Goal: Task Accomplishment & Management: Complete application form

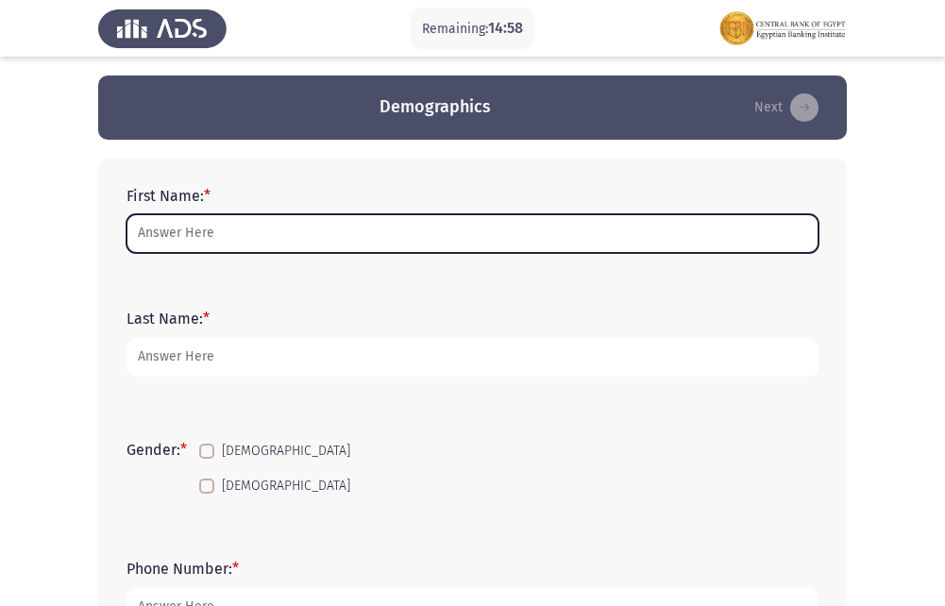
click at [313, 244] on input "First Name: *" at bounding box center [473, 233] width 692 height 39
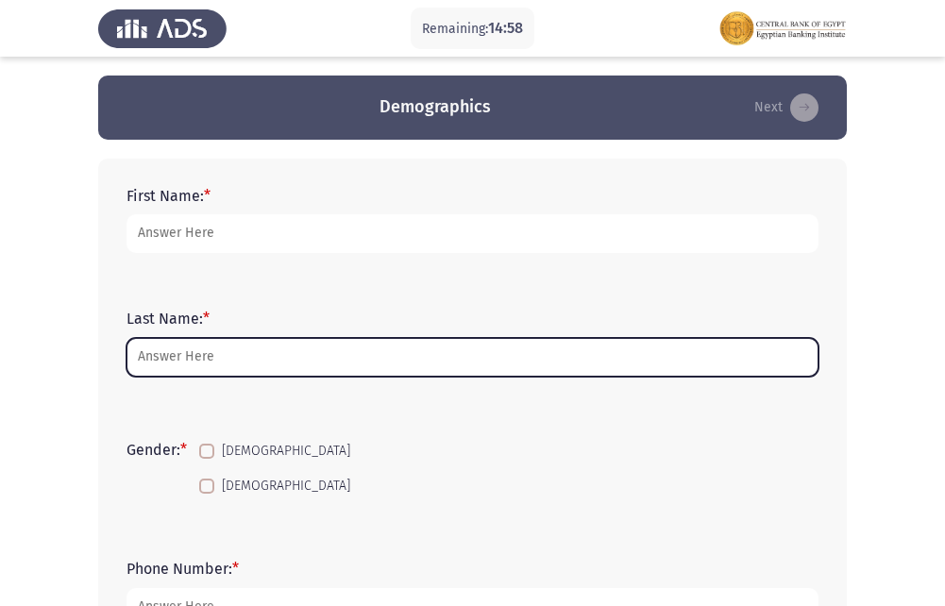
click at [192, 371] on input "Last Name: *" at bounding box center [473, 357] width 692 height 39
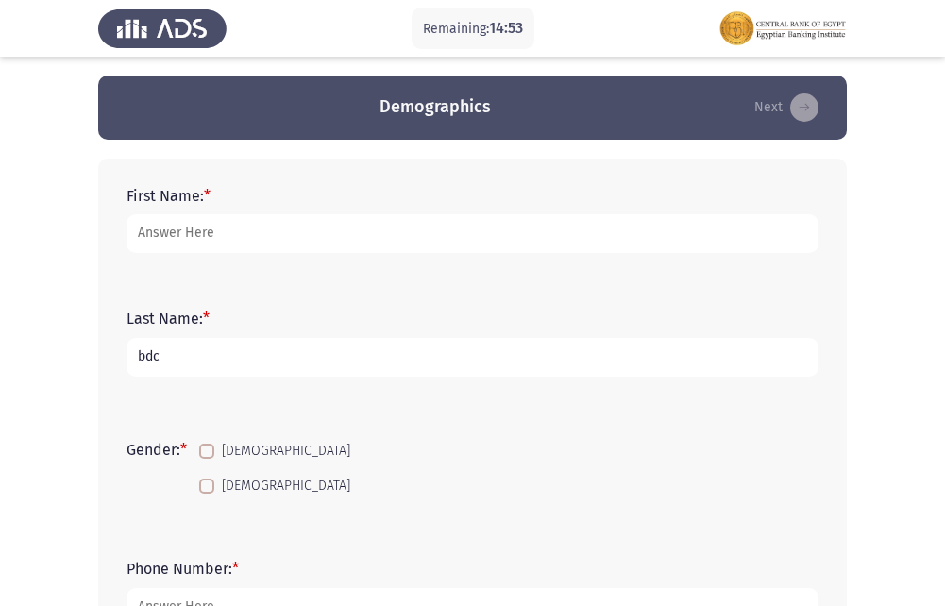
type input "bdc"
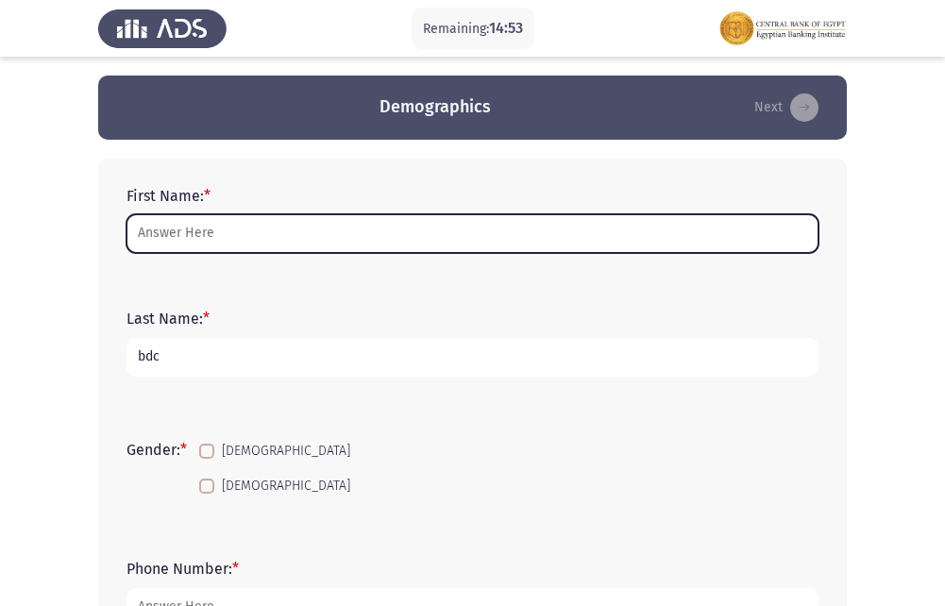
click at [166, 230] on input "First Name: *" at bounding box center [473, 233] width 692 height 39
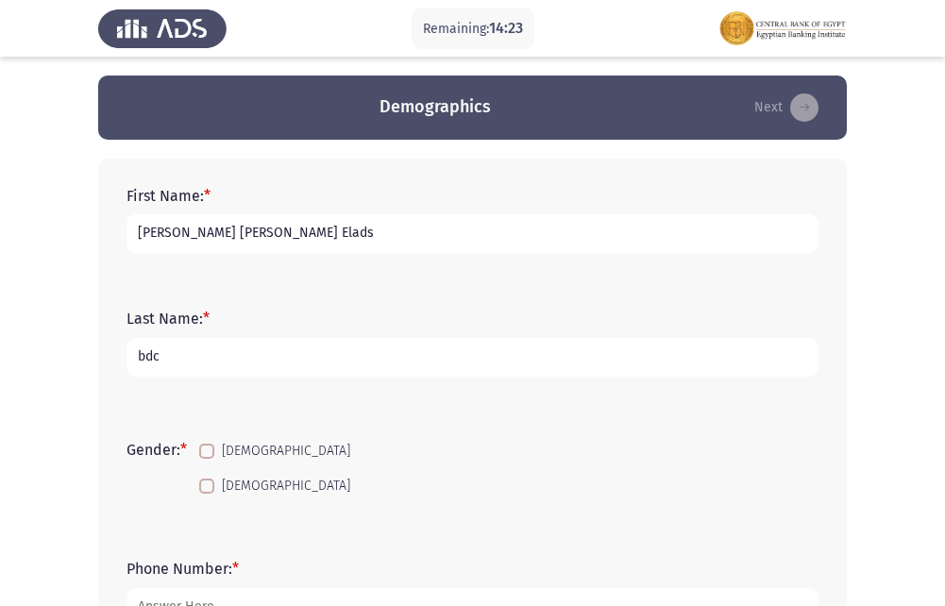
type input "[PERSON_NAME] [PERSON_NAME] Elads"
click at [213, 460] on label "[DEMOGRAPHIC_DATA]" at bounding box center [274, 451] width 151 height 23
click at [207, 460] on input "[DEMOGRAPHIC_DATA]" at bounding box center [206, 459] width 1 height 1
checkbox input "true"
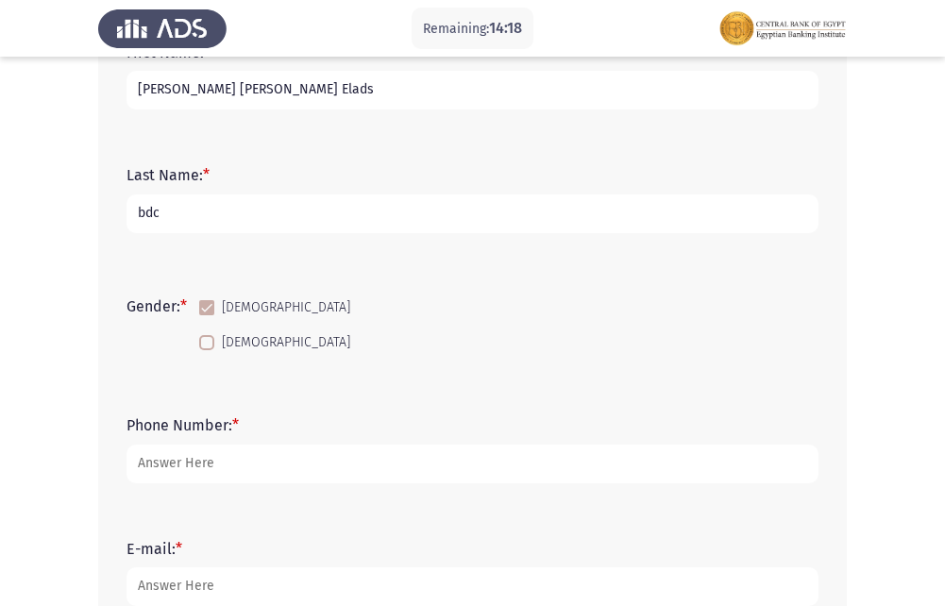
scroll to position [189, 0]
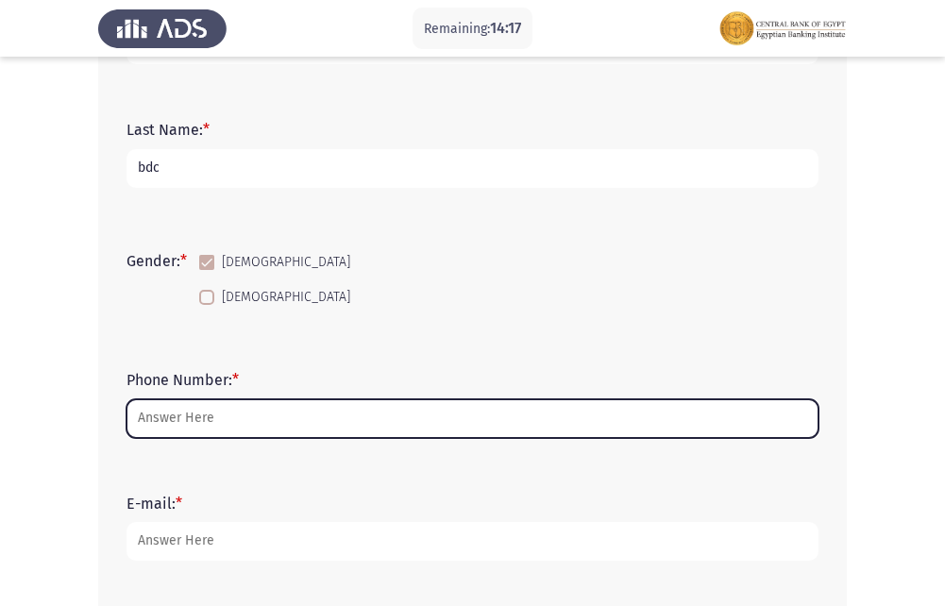
click at [224, 417] on input "Phone Number: *" at bounding box center [473, 419] width 692 height 39
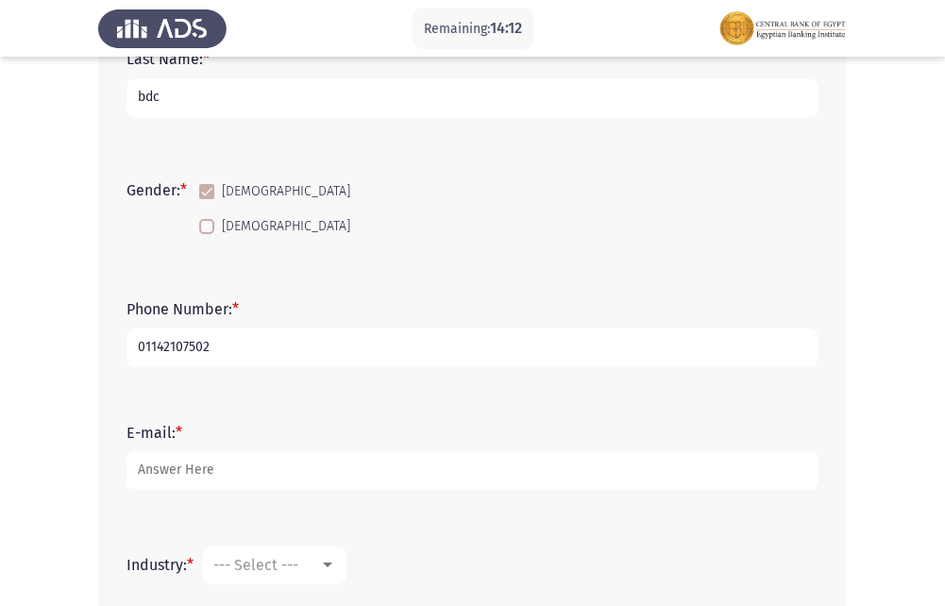
scroll to position [378, 0]
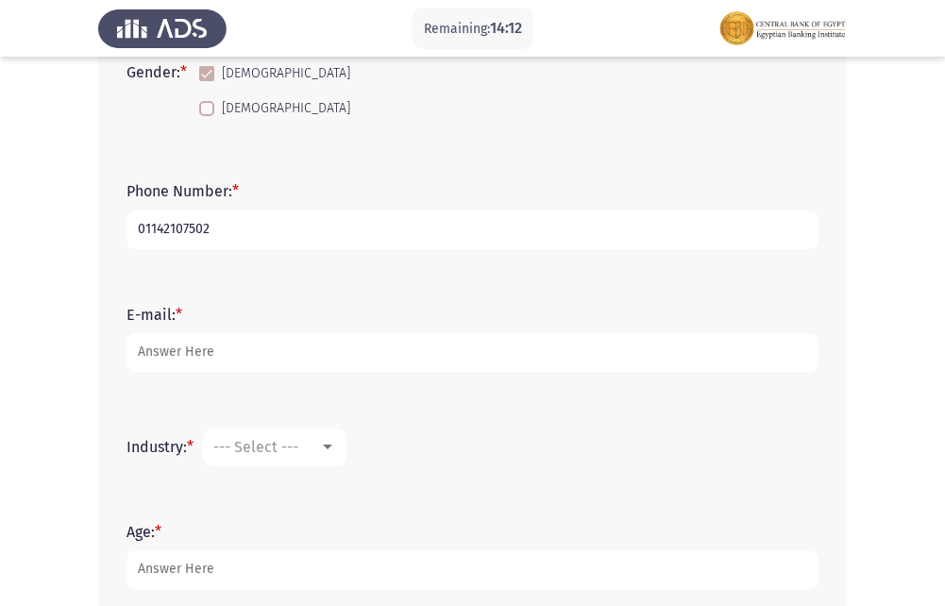
type input "01142107502"
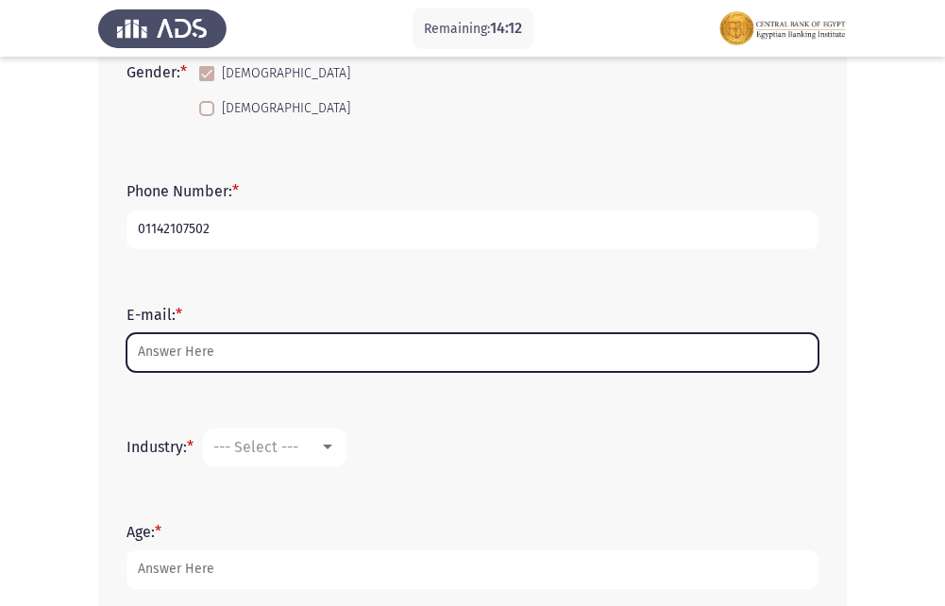
click at [221, 340] on input "E-mail: *" at bounding box center [473, 352] width 692 height 39
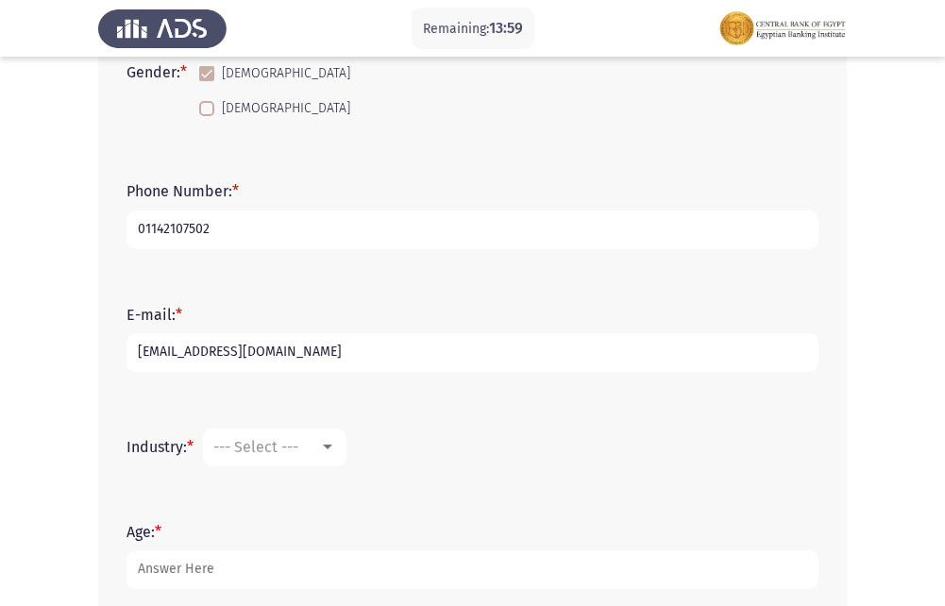
scroll to position [472, 0]
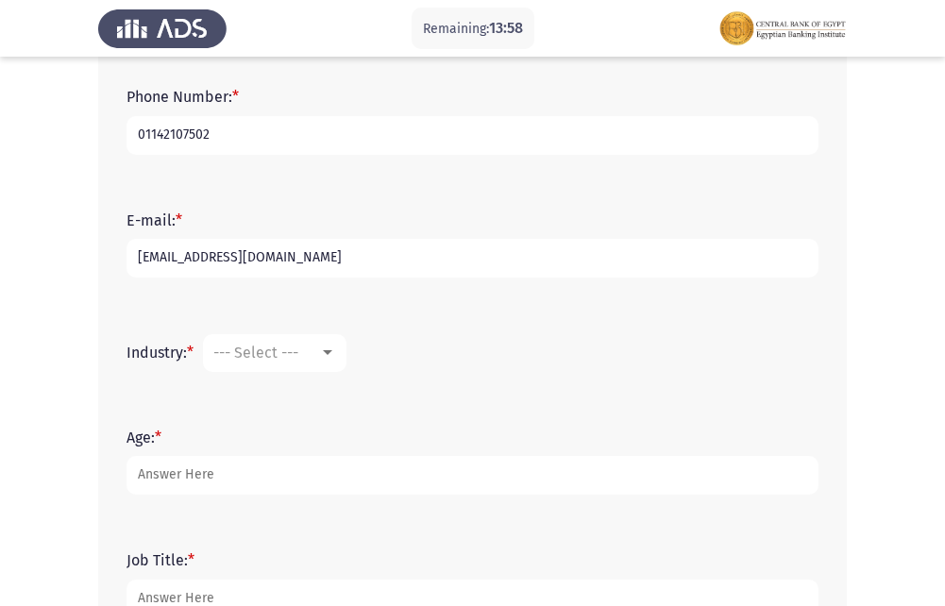
type input "[EMAIL_ADDRESS][DOMAIN_NAME]"
click at [298, 349] on span "--- Select ---" at bounding box center [255, 353] width 85 height 18
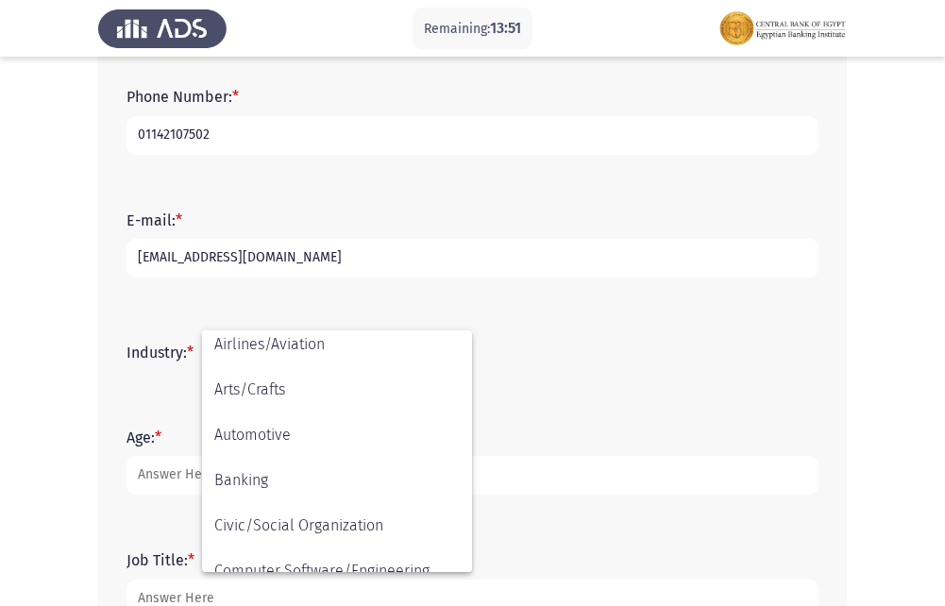
scroll to position [98, 0]
click at [587, 447] on div at bounding box center [472, 303] width 945 height 606
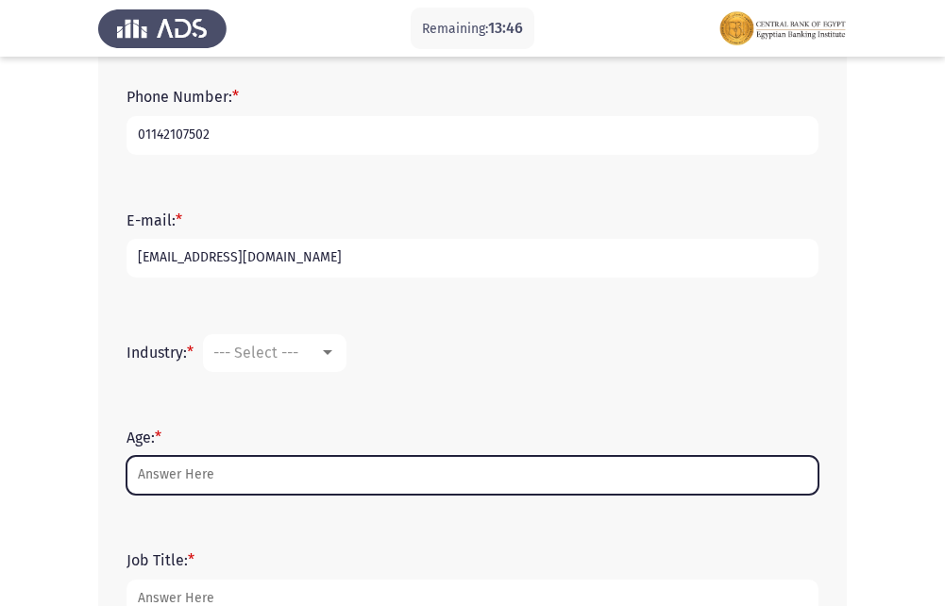
click at [231, 474] on input "Age: *" at bounding box center [473, 475] width 692 height 39
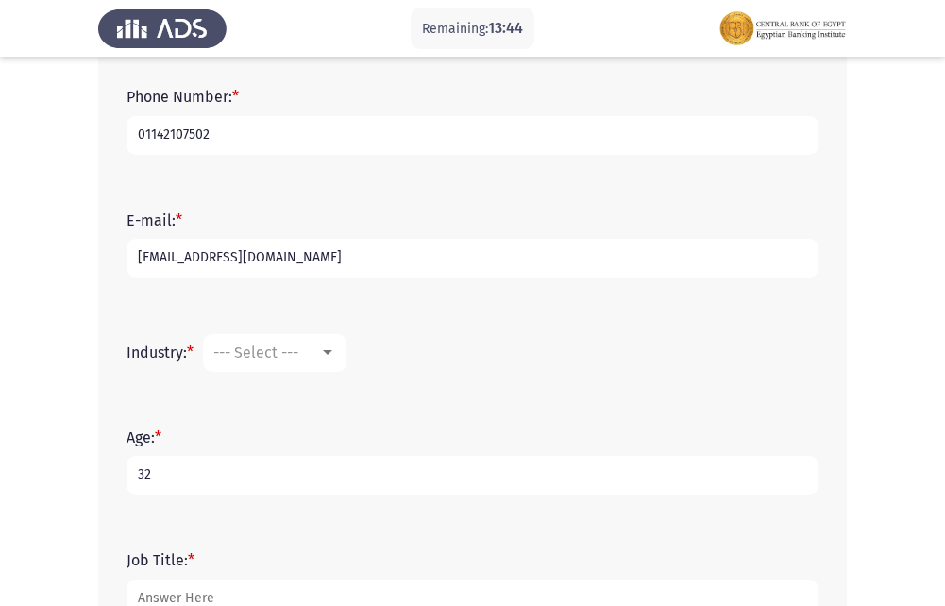
type input "3"
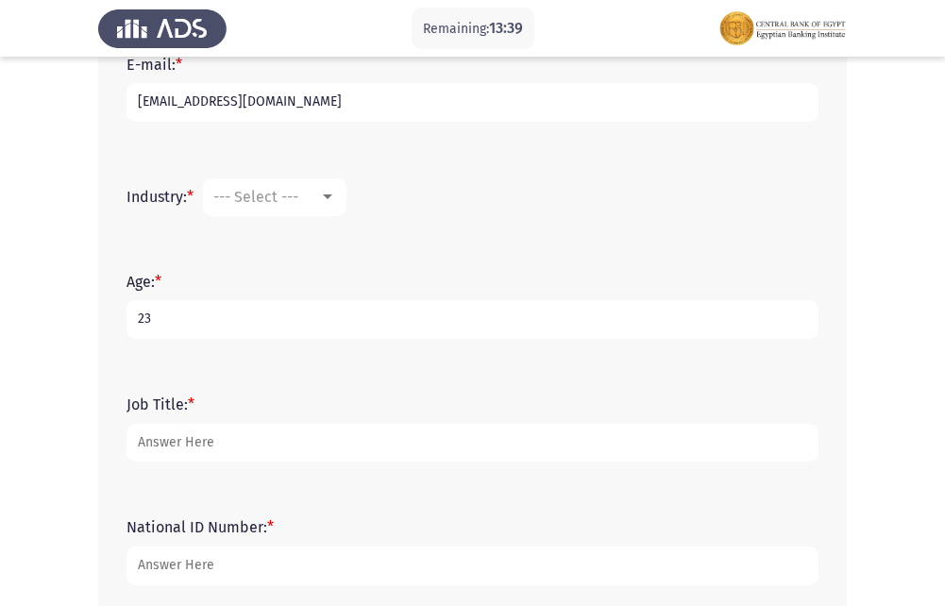
scroll to position [661, 0]
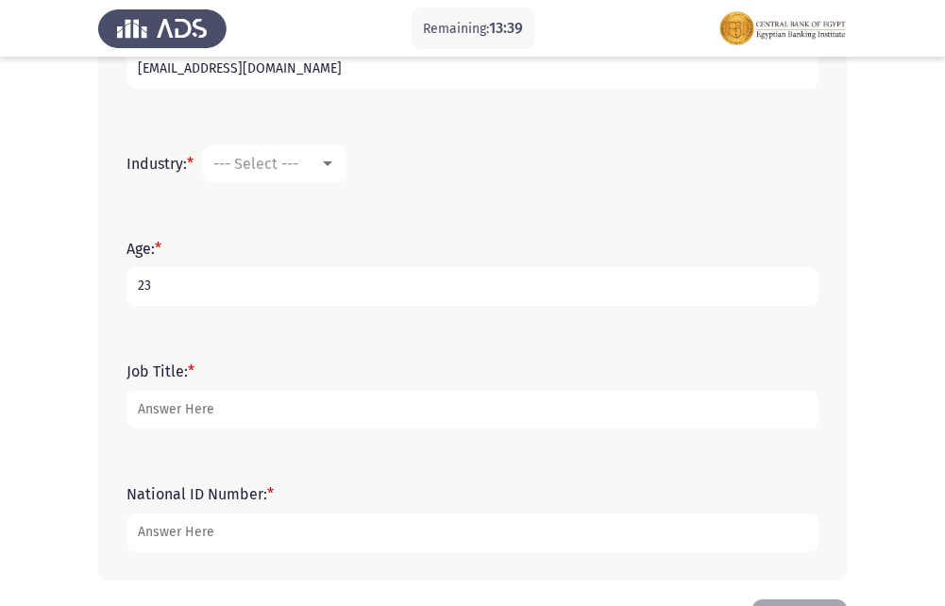
type input "23"
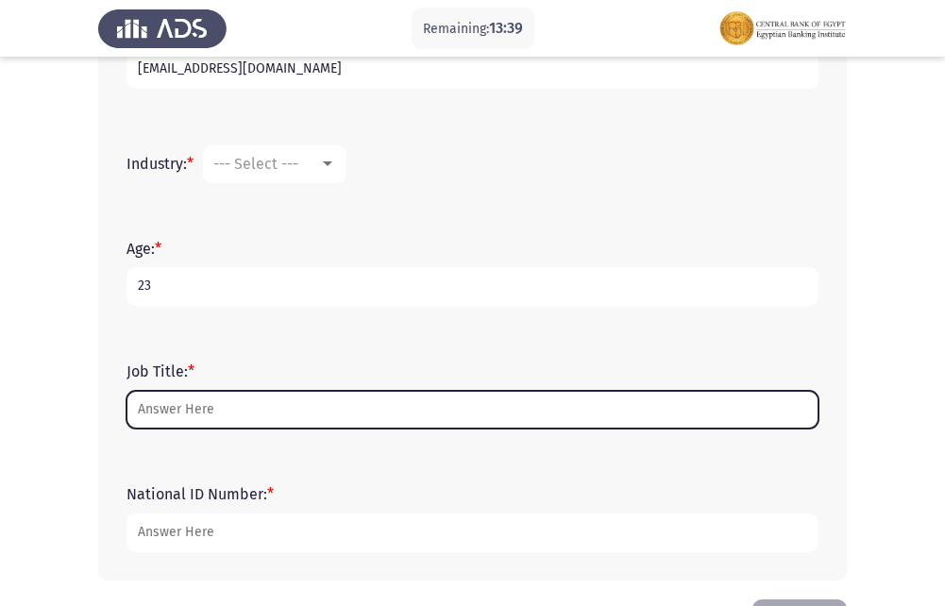
click at [247, 422] on input "Job Title: *" at bounding box center [473, 410] width 692 height 39
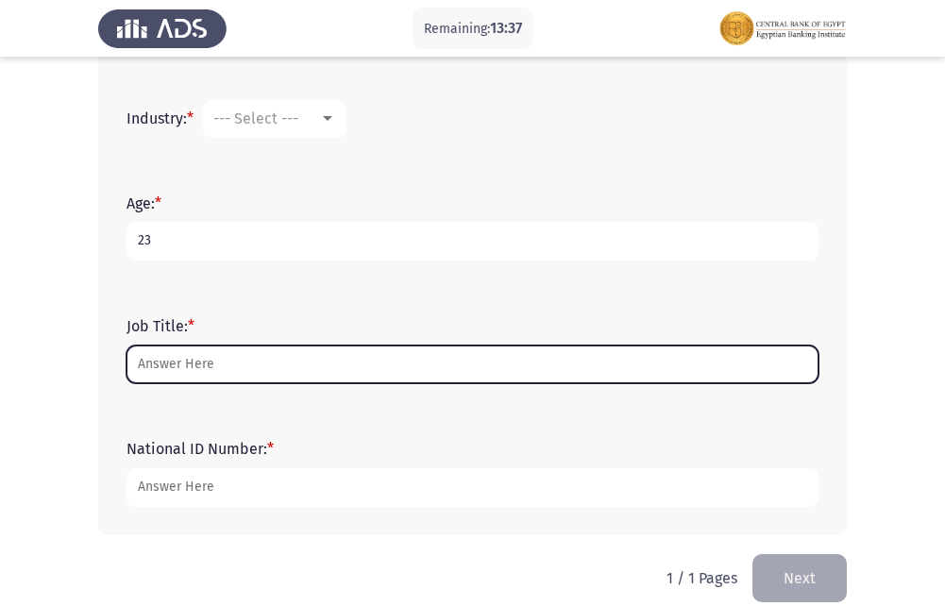
scroll to position [730, 0]
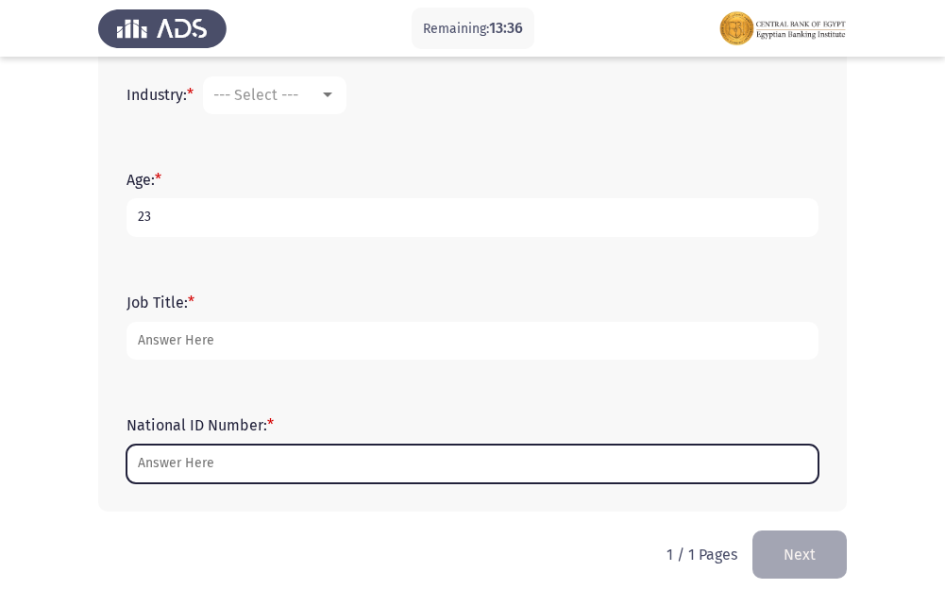
click at [246, 464] on input "National ID Number: *" at bounding box center [473, 464] width 692 height 39
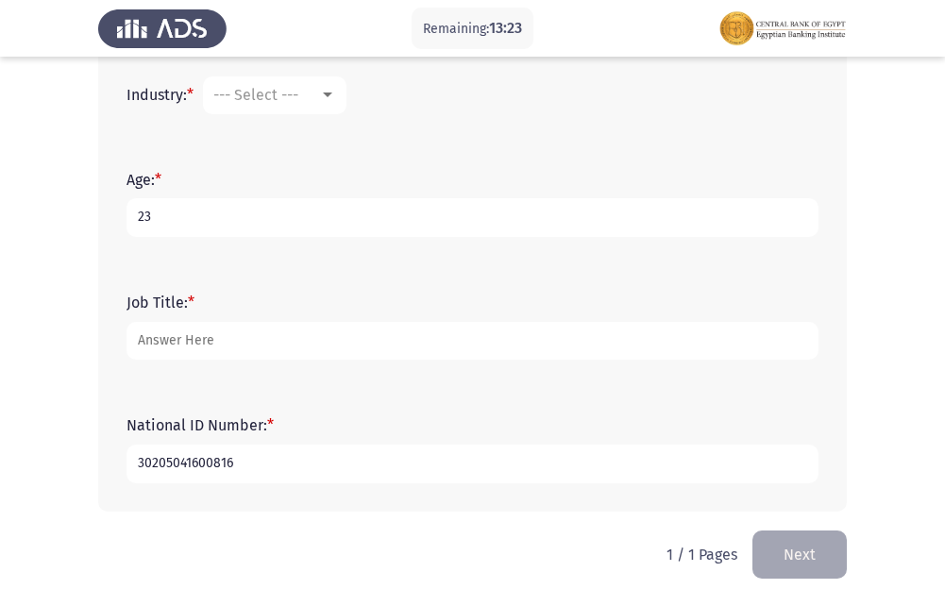
type input "30205041600816"
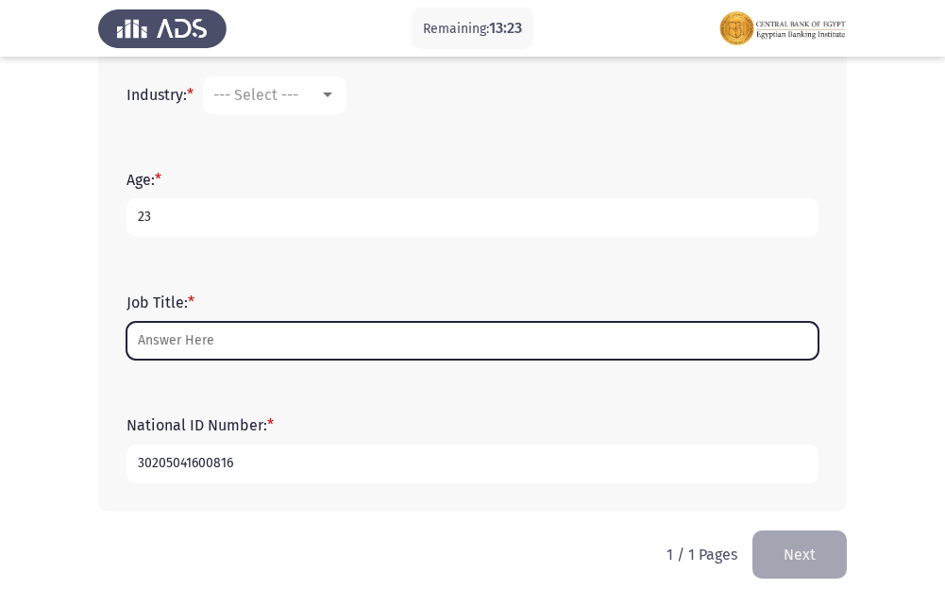
click at [168, 348] on input "Job Title: *" at bounding box center [473, 341] width 692 height 39
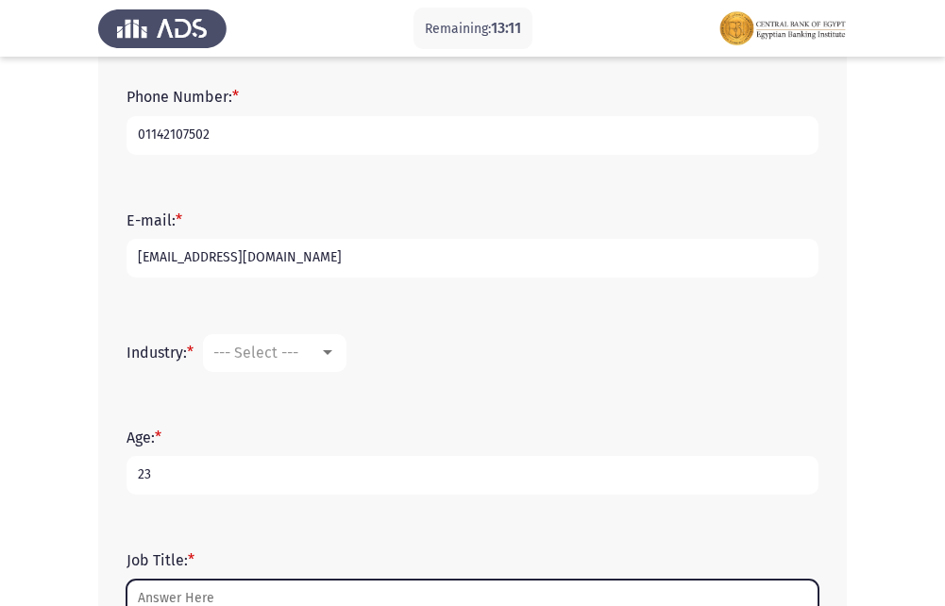
scroll to position [661, 0]
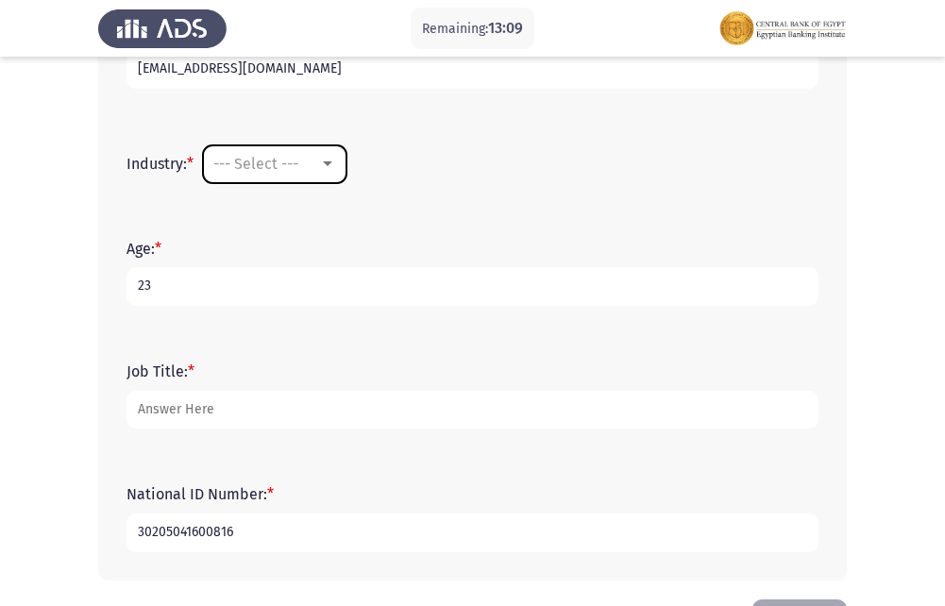
click at [287, 167] on span "--- Select ---" at bounding box center [255, 164] width 85 height 18
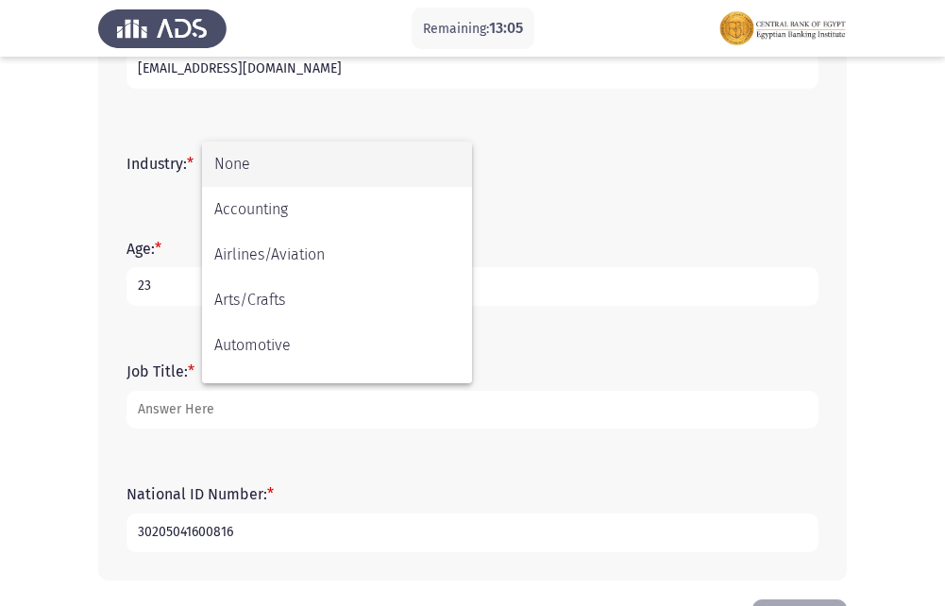
click at [647, 310] on div at bounding box center [472, 303] width 945 height 606
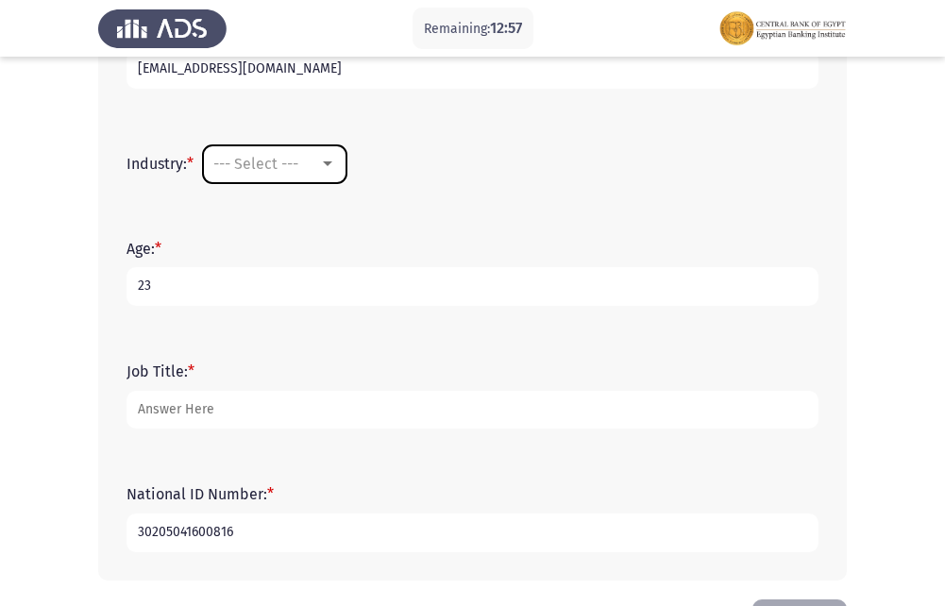
click at [291, 153] on mat-select "--- Select ---" at bounding box center [275, 164] width 144 height 38
click at [332, 170] on div at bounding box center [327, 164] width 17 height 15
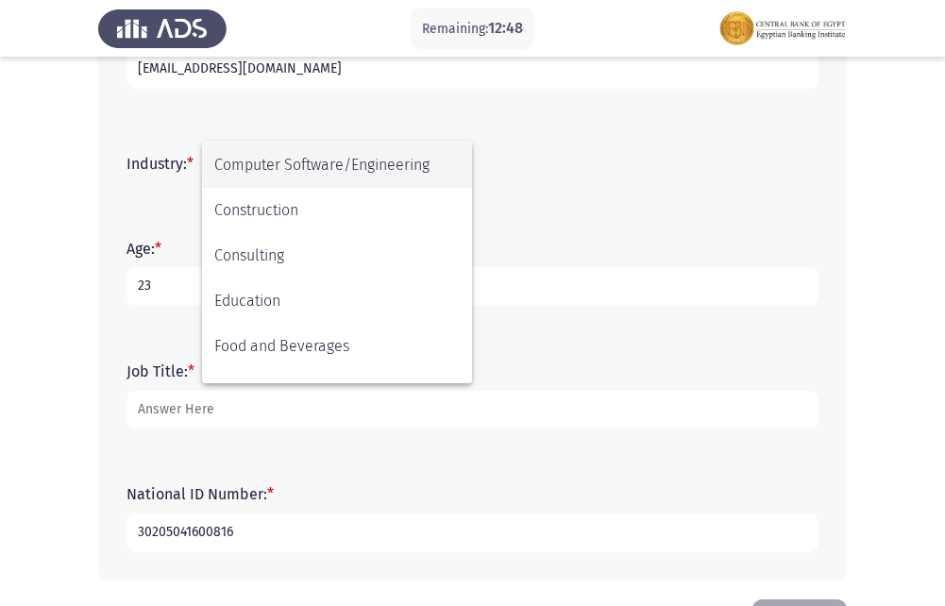
scroll to position [283, 0]
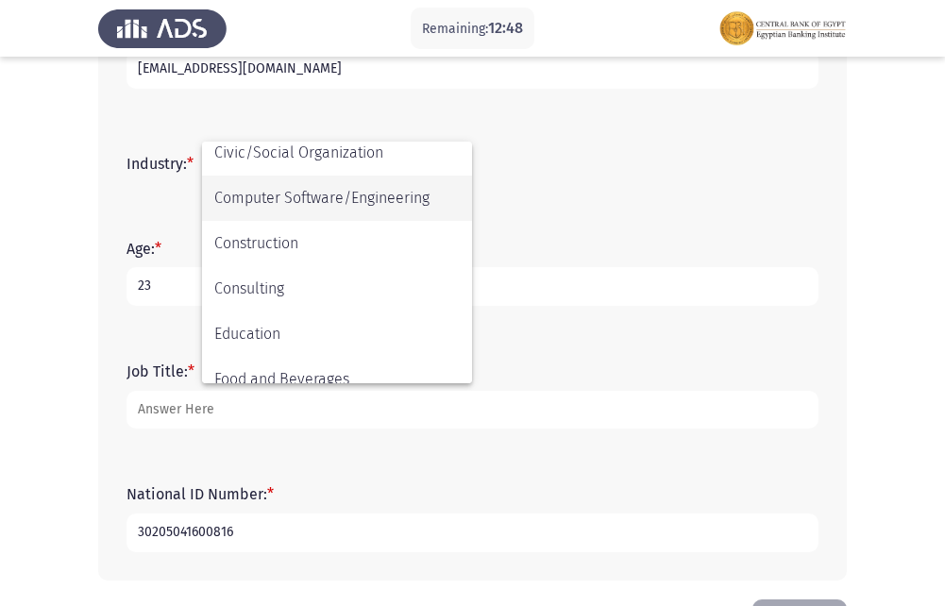
click at [330, 198] on span "Computer Software/Engineering" at bounding box center [337, 198] width 246 height 45
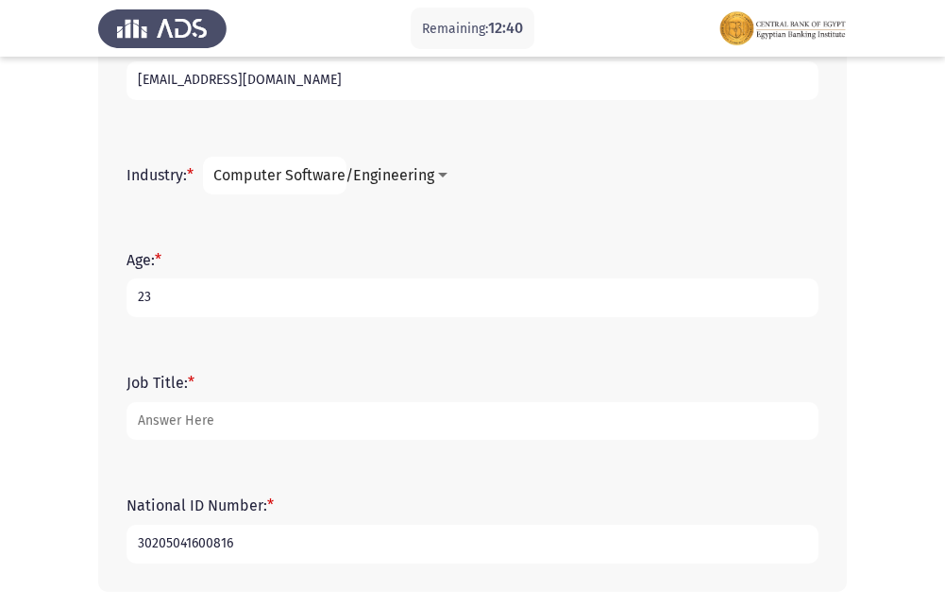
scroll to position [661, 0]
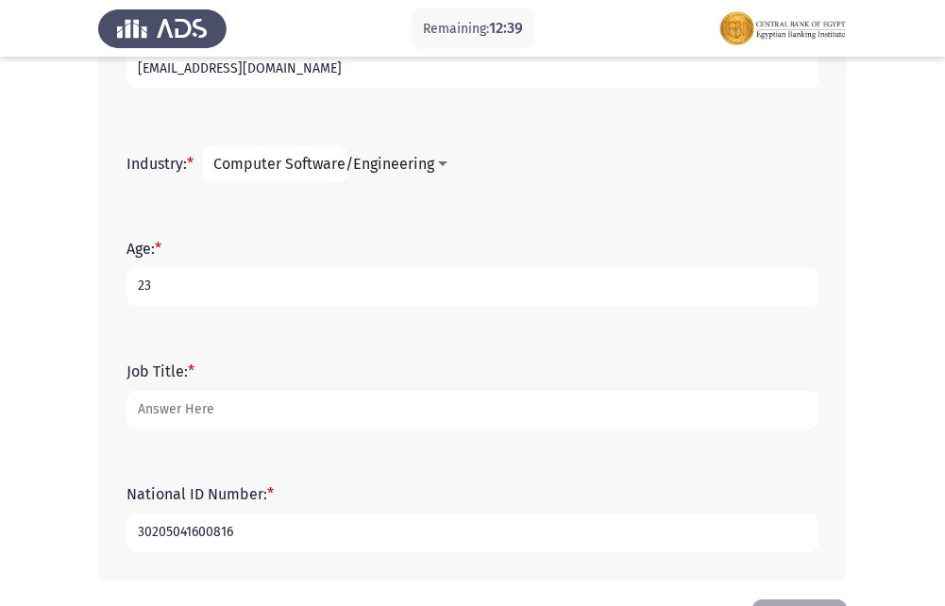
click at [291, 431] on div "Job Title: *" at bounding box center [472, 395] width 711 height 85
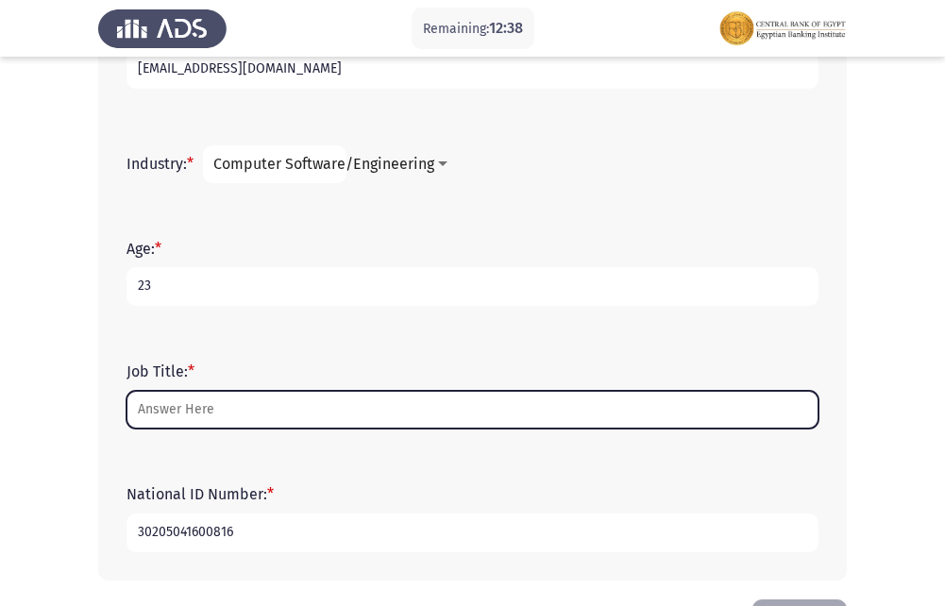
click at [281, 419] on input "Job Title: *" at bounding box center [473, 410] width 692 height 39
click at [188, 418] on input "Job Title: *" at bounding box center [473, 410] width 692 height 39
type input "P"
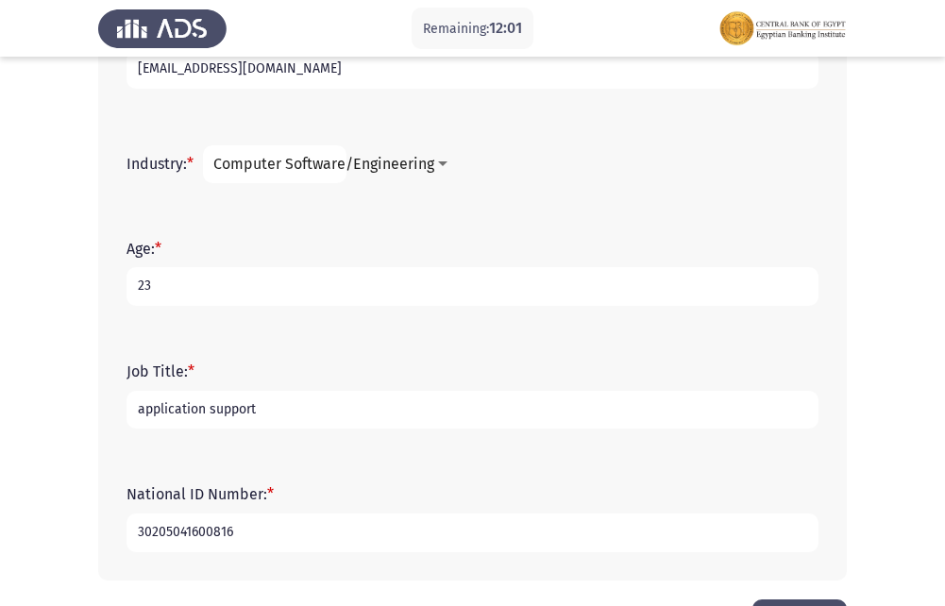
click at [203, 409] on input "application support" at bounding box center [473, 410] width 692 height 39
type input "application development support"
click at [394, 503] on form "National ID Number: * 30205041600816" at bounding box center [473, 518] width 692 height 66
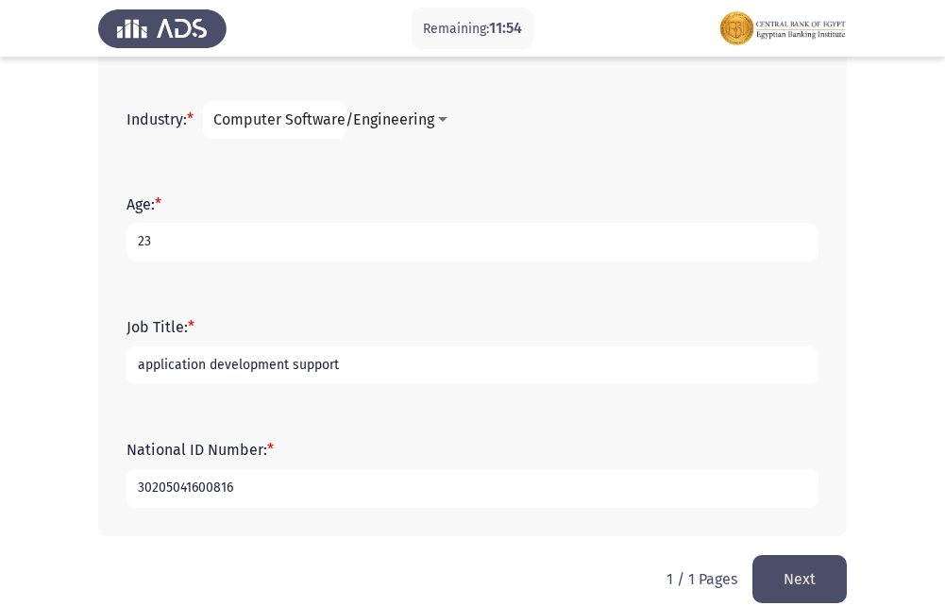
scroll to position [730, 0]
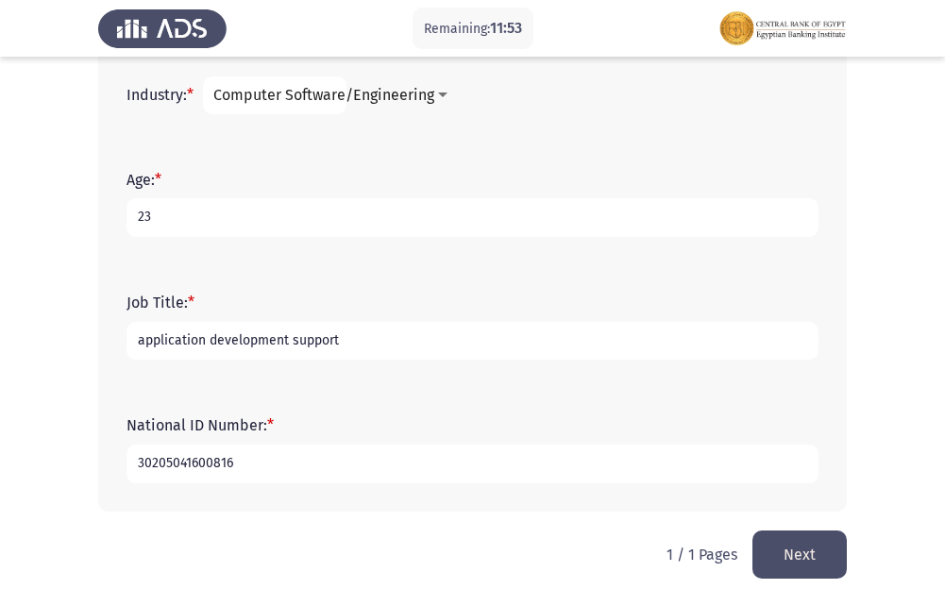
click at [789, 556] on button "Next" at bounding box center [800, 555] width 94 height 48
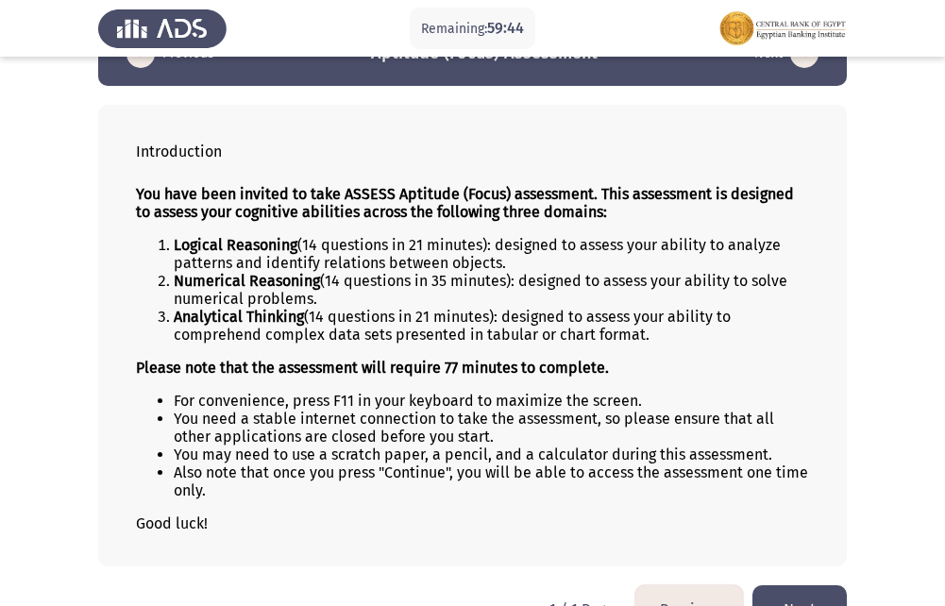
scroll to position [100, 0]
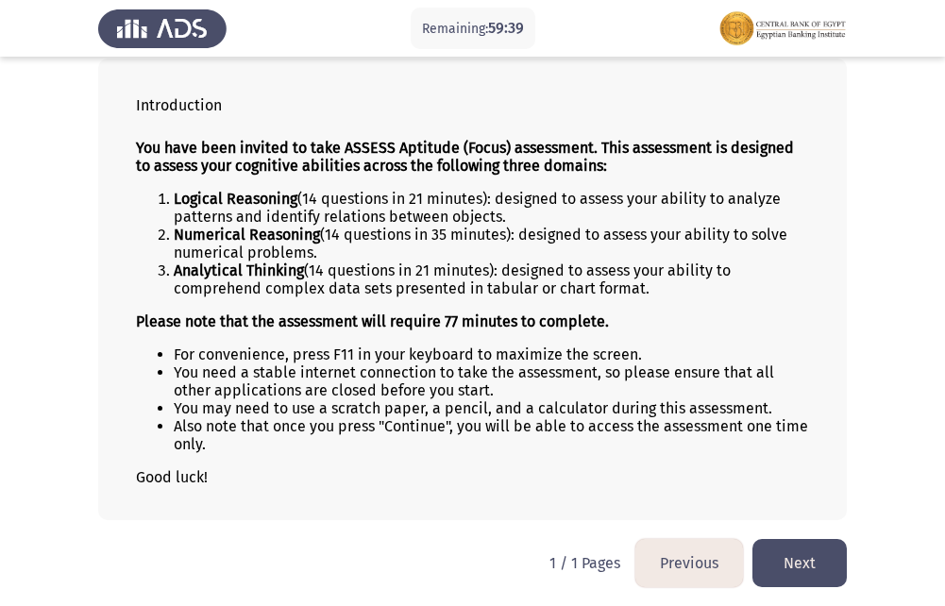
click at [800, 552] on button "Next" at bounding box center [800, 563] width 94 height 48
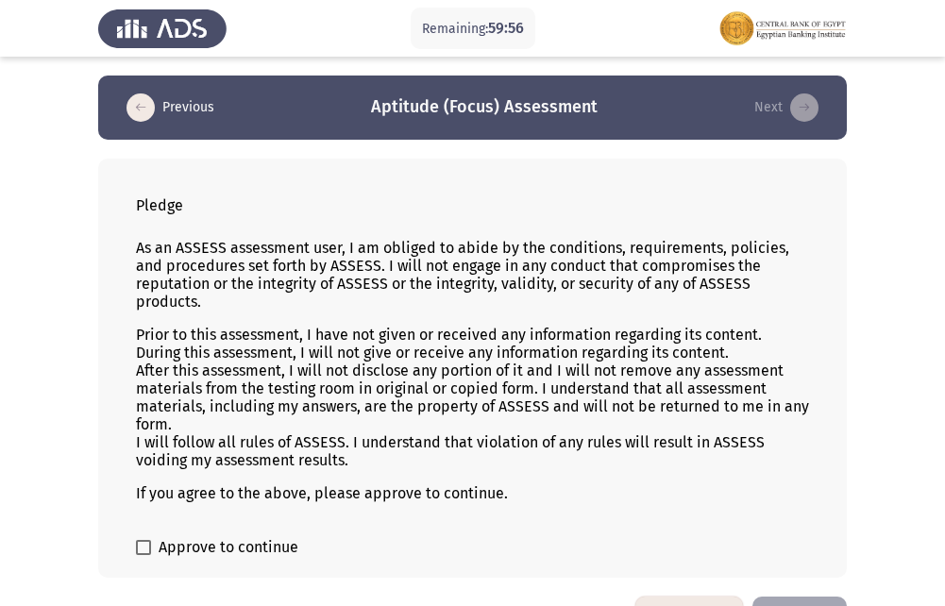
scroll to position [58, 0]
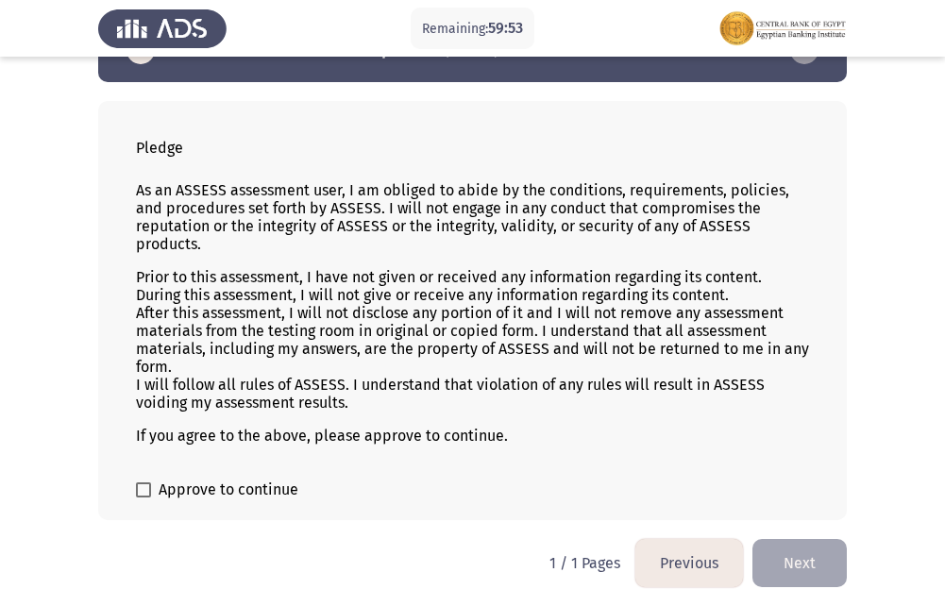
click at [145, 493] on span at bounding box center [143, 490] width 15 height 15
click at [144, 498] on input "Approve to continue" at bounding box center [143, 498] width 1 height 1
checkbox input "true"
click at [798, 561] on button "Next" at bounding box center [800, 563] width 94 height 48
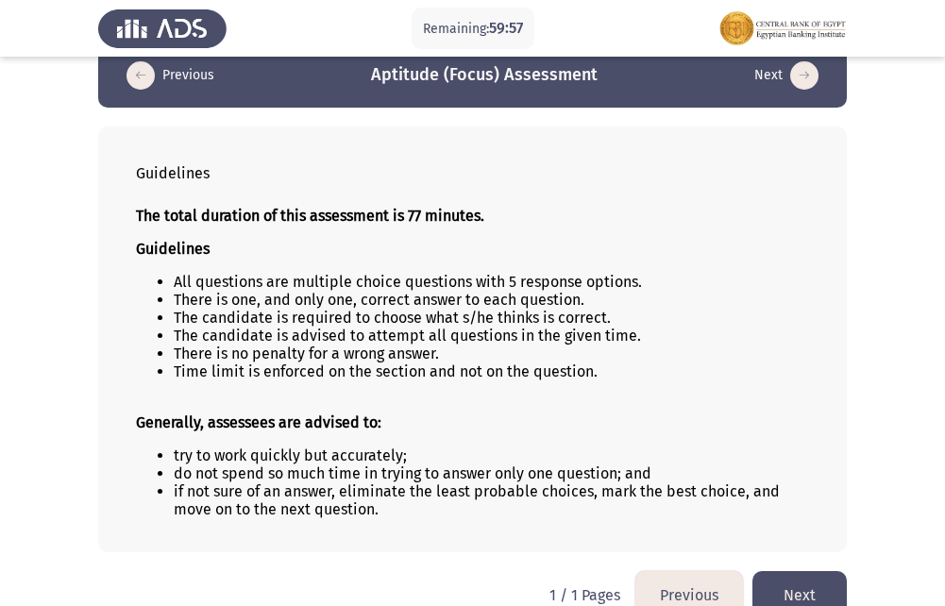
scroll to position [64, 0]
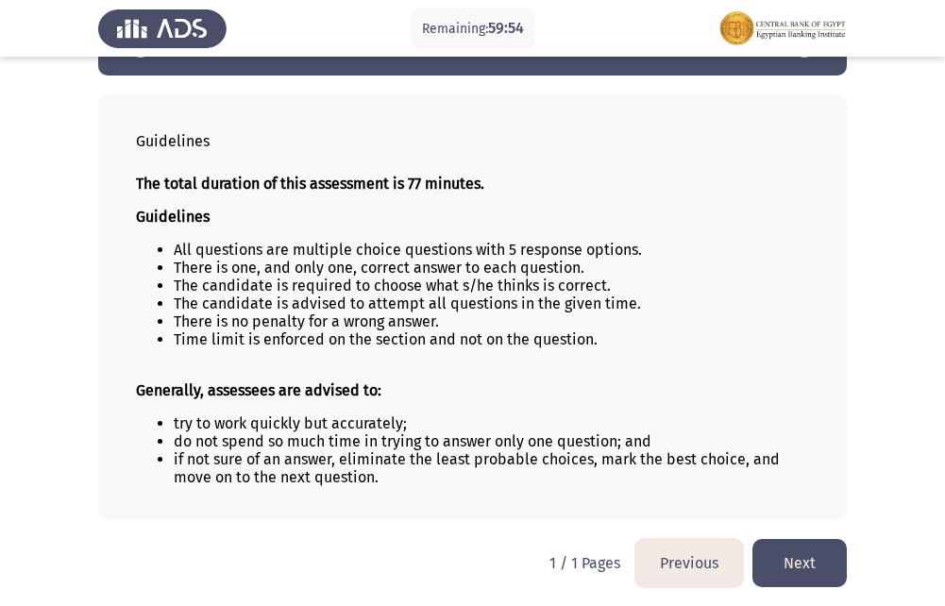
click at [694, 564] on button "Previous" at bounding box center [690, 563] width 108 height 48
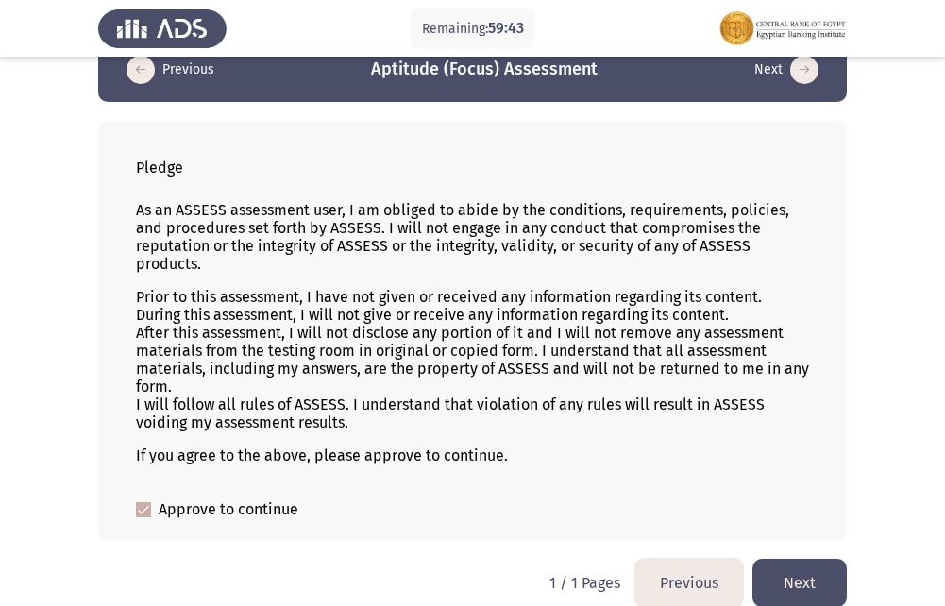
scroll to position [58, 0]
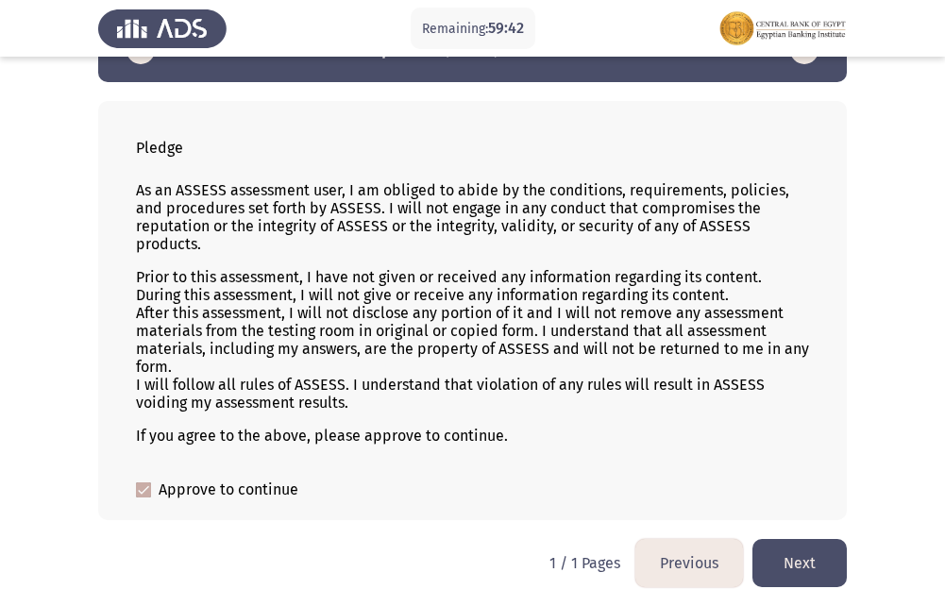
click at [806, 558] on button "Next" at bounding box center [800, 563] width 94 height 48
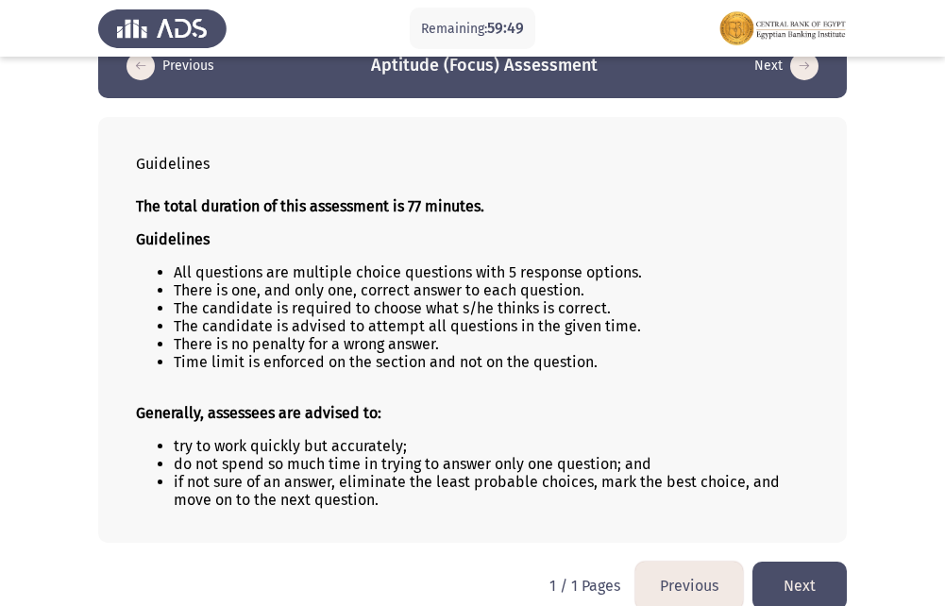
scroll to position [64, 0]
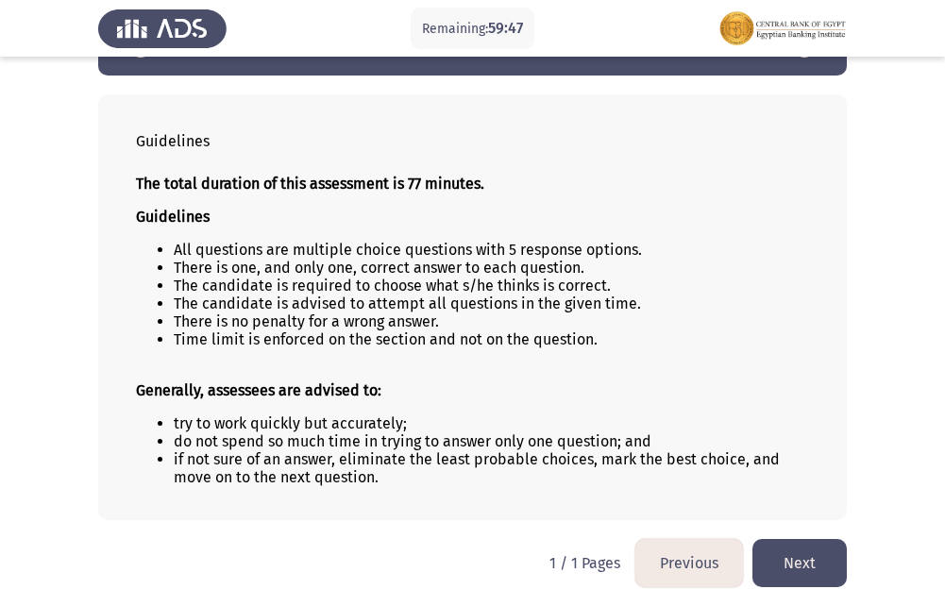
click at [794, 556] on button "Next" at bounding box center [800, 563] width 94 height 48
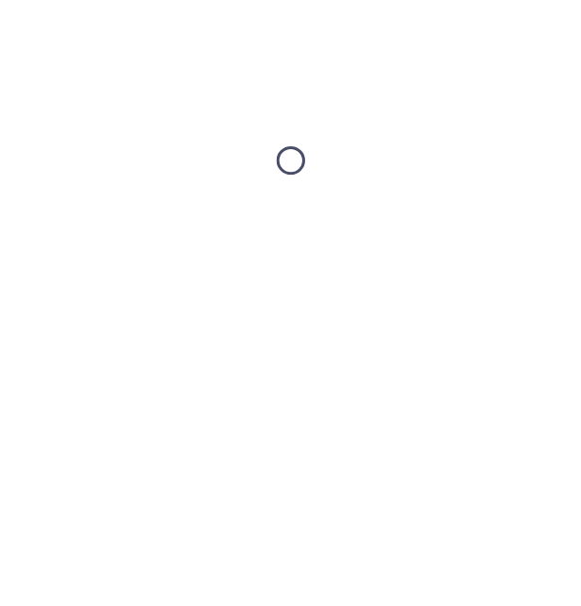
scroll to position [0, 0]
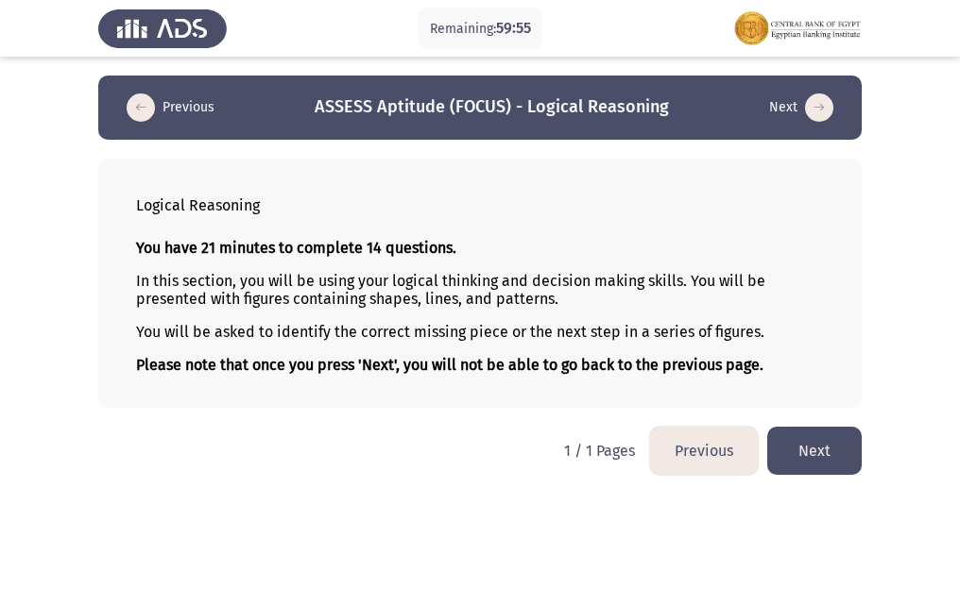
click at [802, 455] on button "Next" at bounding box center [814, 451] width 94 height 48
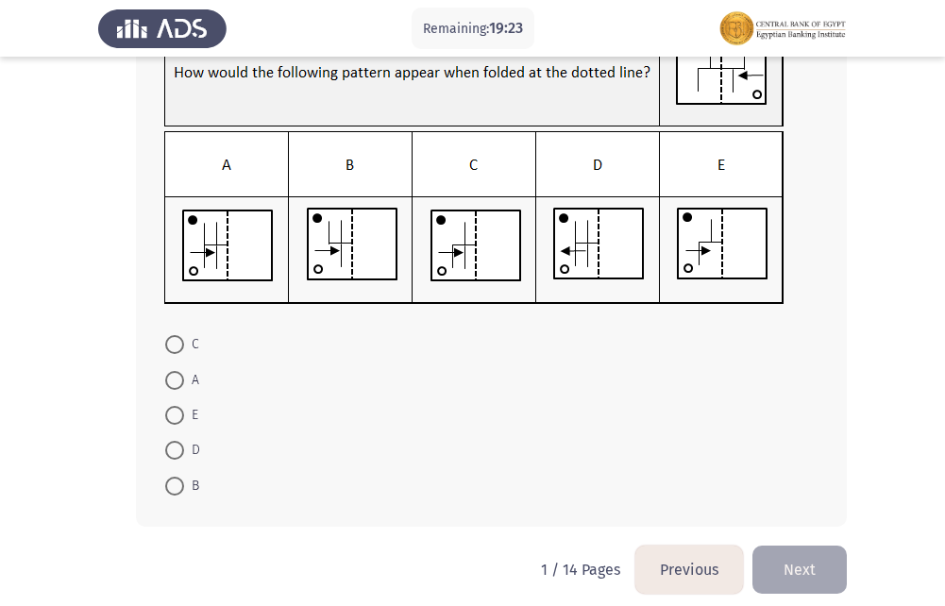
scroll to position [179, 0]
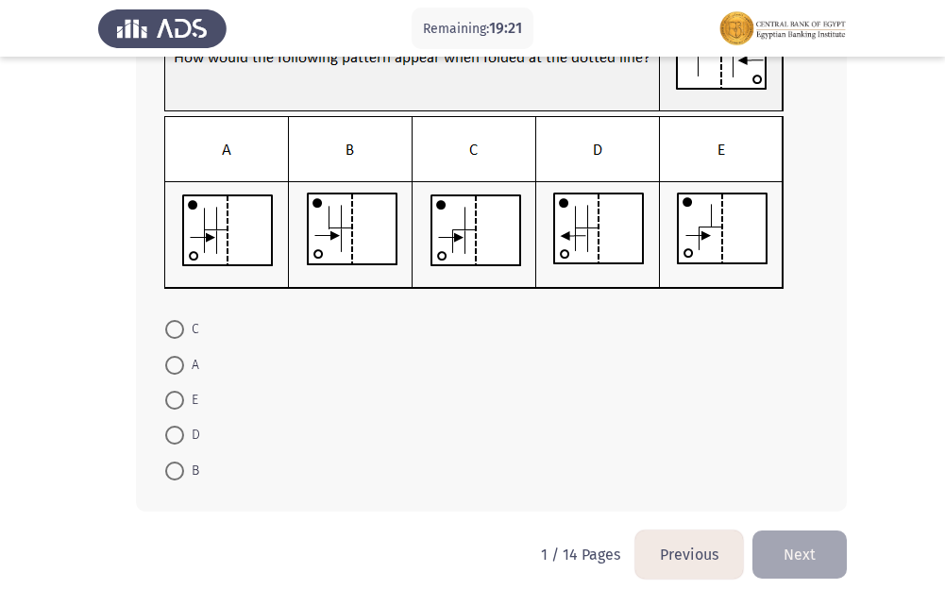
click at [181, 476] on span at bounding box center [174, 471] width 19 height 19
click at [181, 476] on input "B" at bounding box center [174, 471] width 19 height 19
radio input "true"
click at [181, 476] on span at bounding box center [174, 471] width 19 height 19
click at [181, 476] on input "B" at bounding box center [174, 471] width 19 height 19
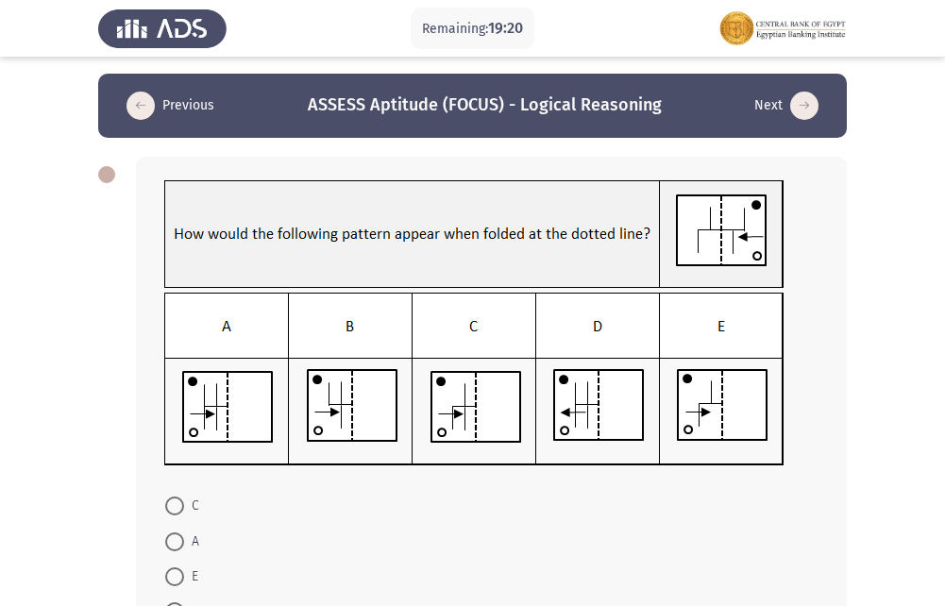
scroll to position [0, 0]
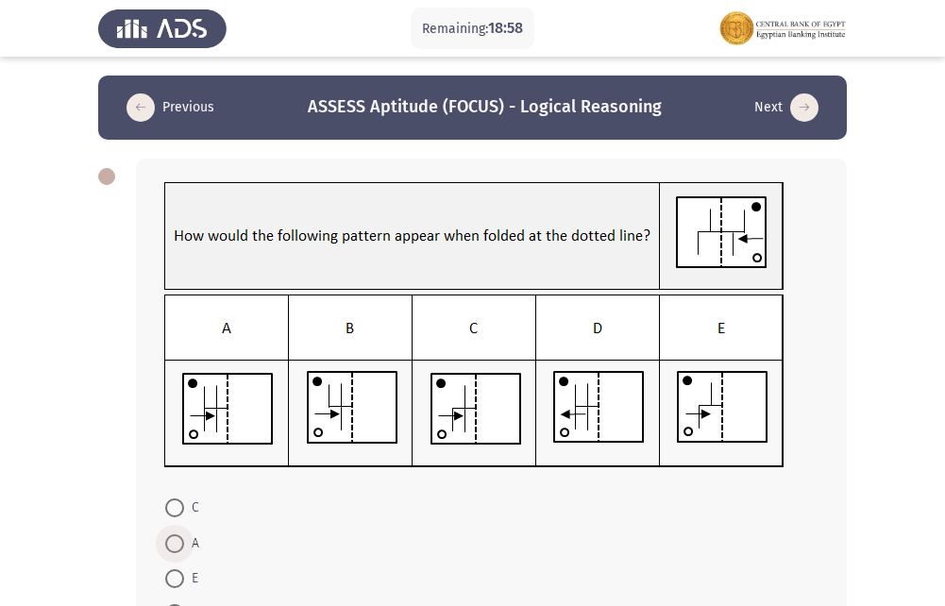
click at [172, 542] on span at bounding box center [174, 544] width 19 height 19
click at [172, 542] on input "A" at bounding box center [174, 544] width 19 height 19
radio input "true"
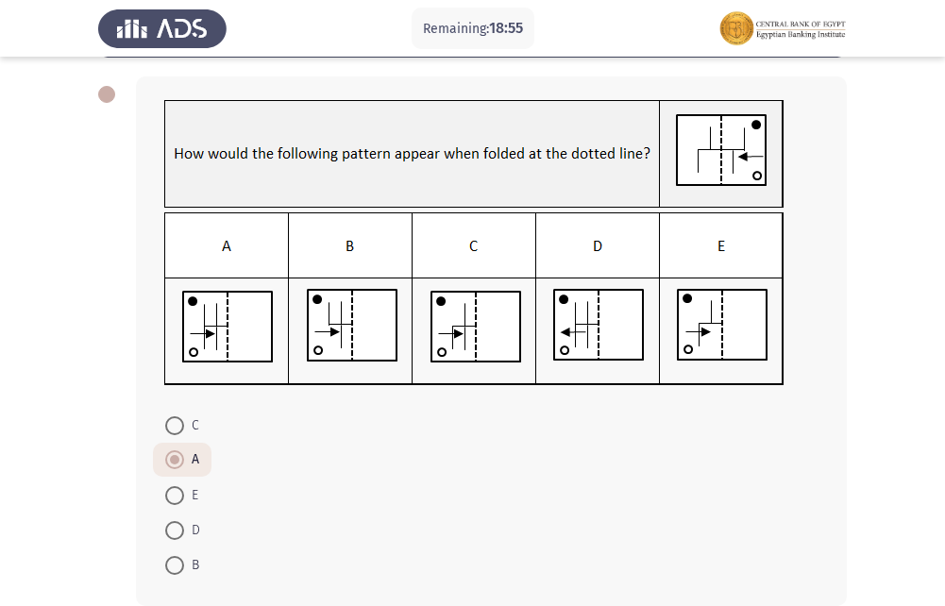
scroll to position [177, 0]
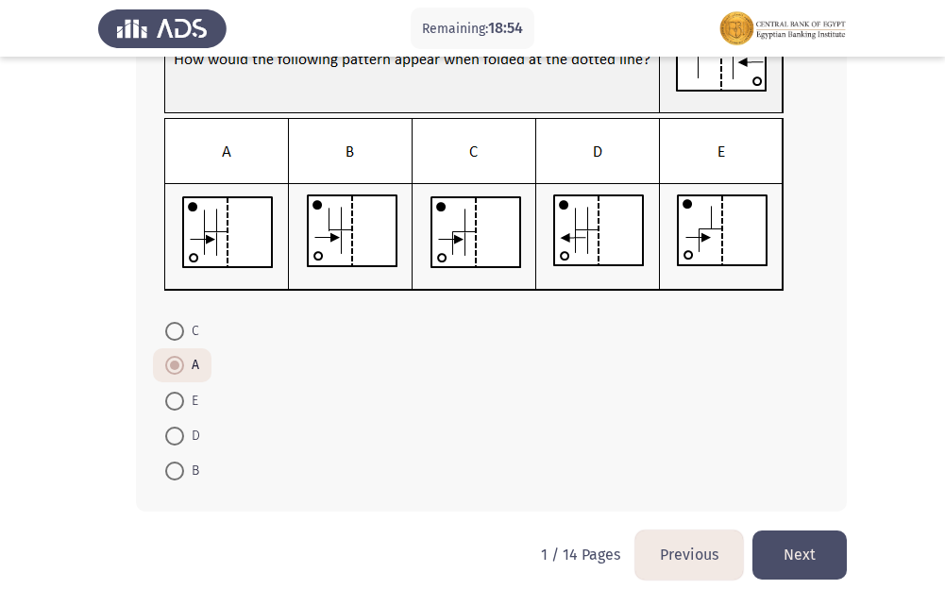
click at [813, 551] on button "Next" at bounding box center [800, 555] width 94 height 48
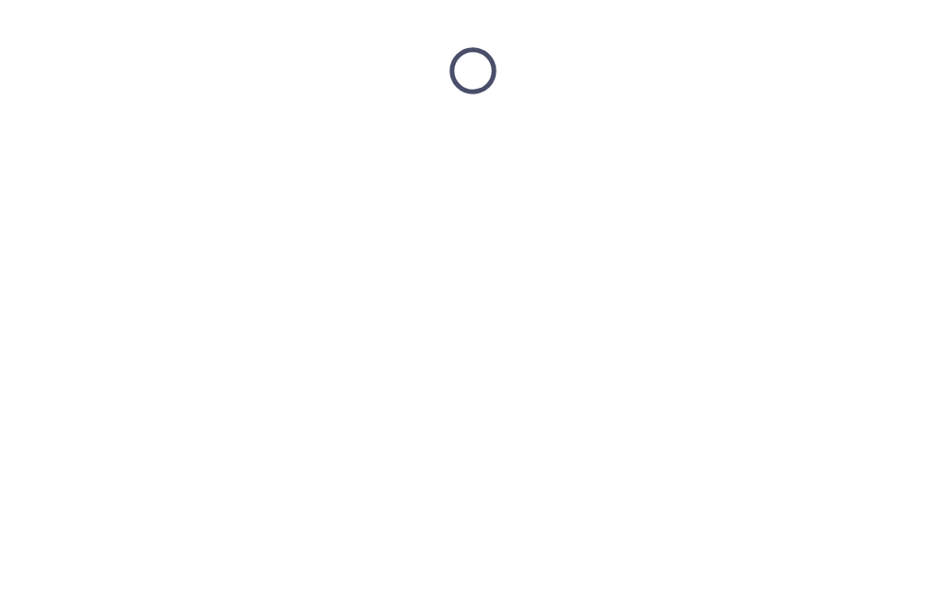
scroll to position [0, 0]
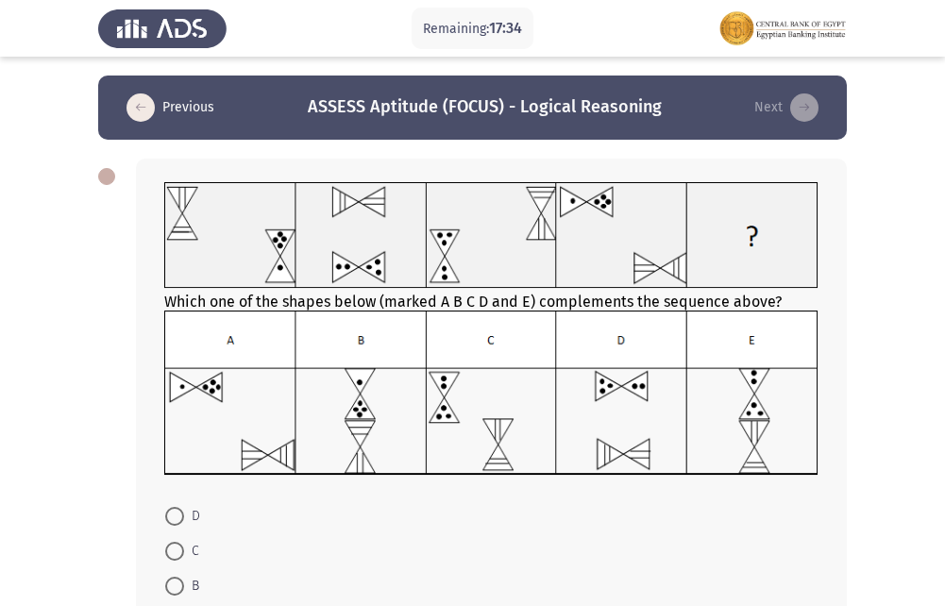
click at [179, 550] on span at bounding box center [174, 551] width 19 height 19
click at [179, 550] on input "C" at bounding box center [174, 551] width 19 height 19
radio input "true"
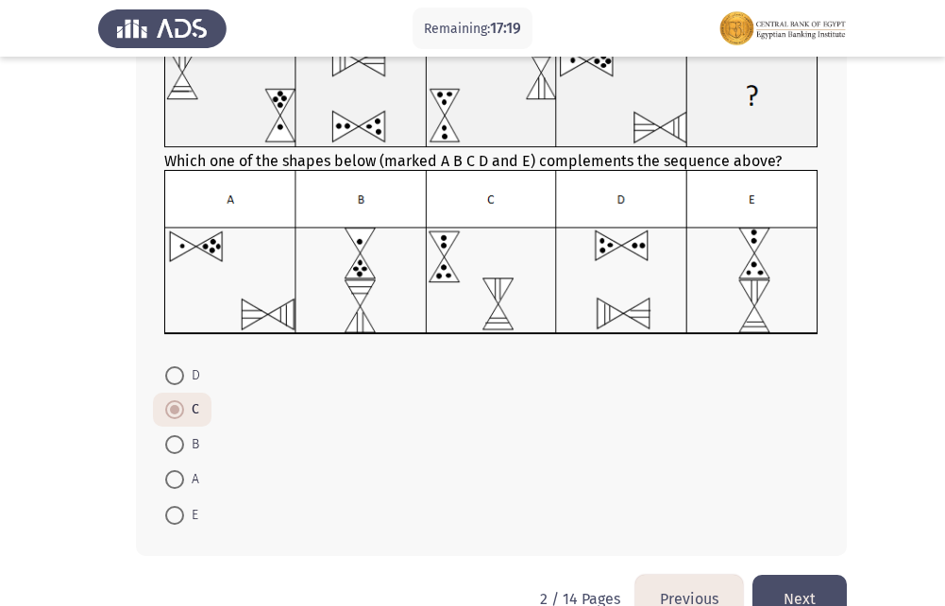
scroll to position [185, 0]
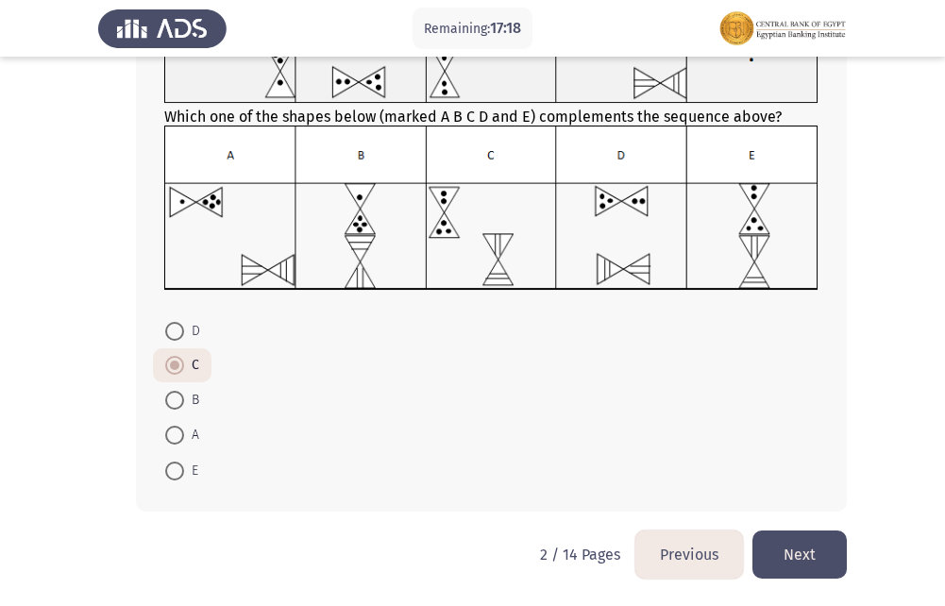
click at [762, 547] on button "Next" at bounding box center [800, 555] width 94 height 48
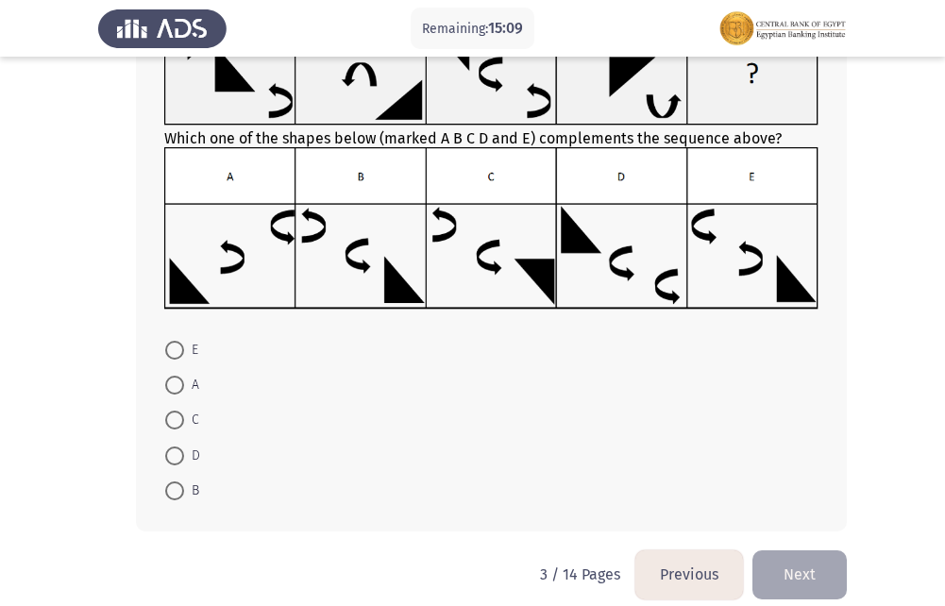
scroll to position [182, 0]
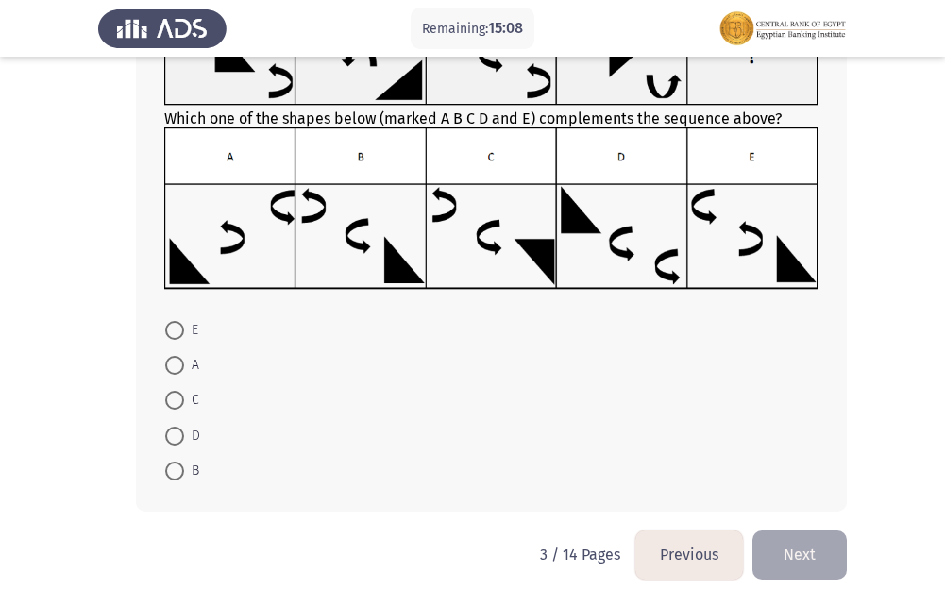
click at [172, 332] on span at bounding box center [174, 330] width 19 height 19
click at [172, 332] on input "E" at bounding box center [174, 330] width 19 height 19
radio input "true"
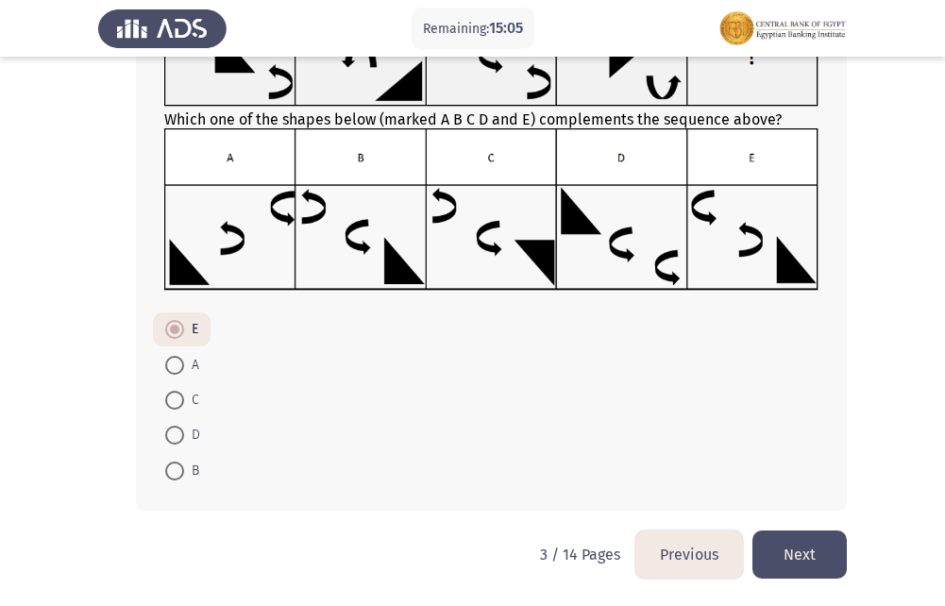
click at [804, 557] on button "Next" at bounding box center [800, 555] width 94 height 48
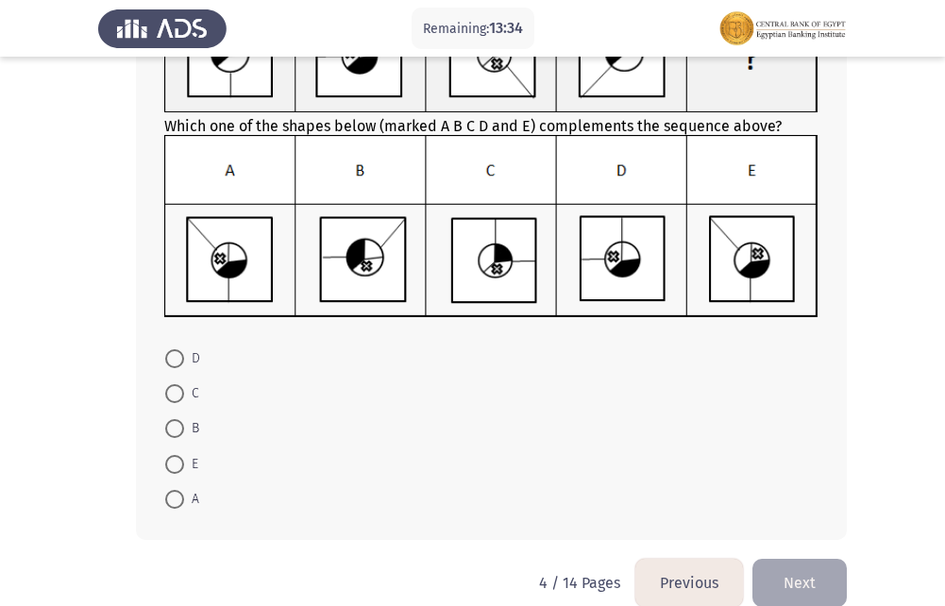
scroll to position [189, 0]
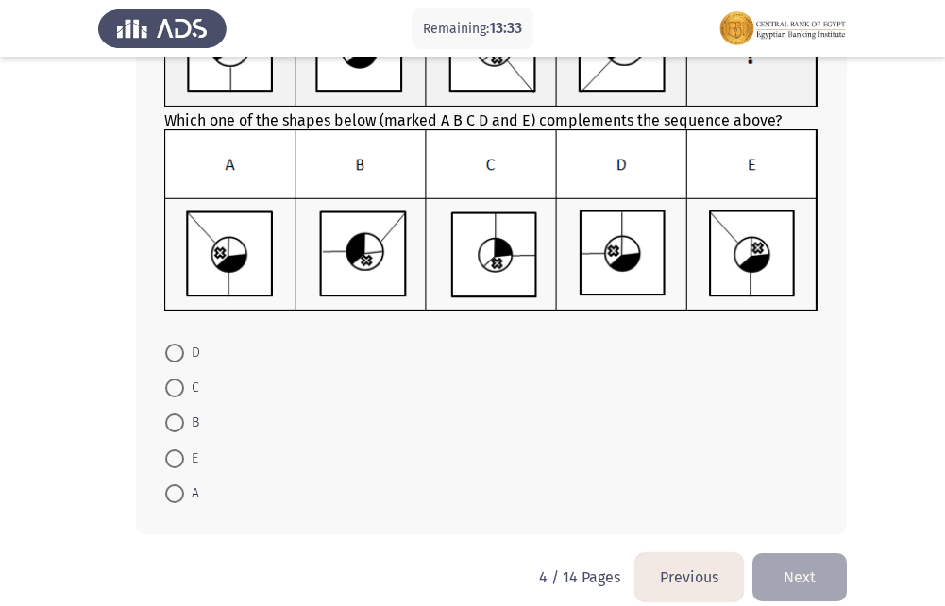
click at [175, 485] on span at bounding box center [174, 494] width 19 height 19
click at [175, 485] on input "A" at bounding box center [174, 494] width 19 height 19
radio input "true"
click at [806, 565] on button "Next" at bounding box center [800, 577] width 94 height 48
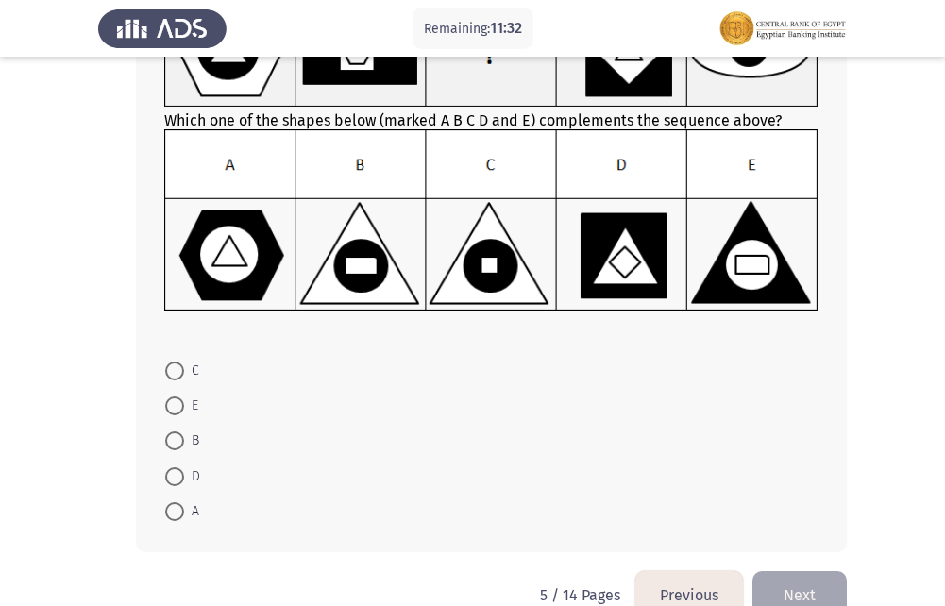
scroll to position [94, 0]
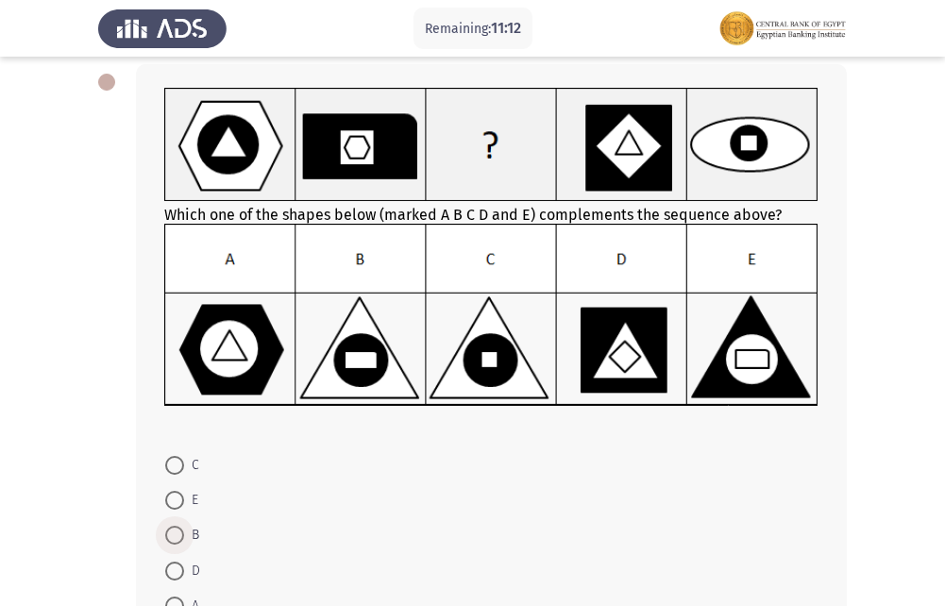
click at [176, 539] on span at bounding box center [174, 535] width 19 height 19
click at [176, 539] on input "B" at bounding box center [174, 535] width 19 height 19
radio input "true"
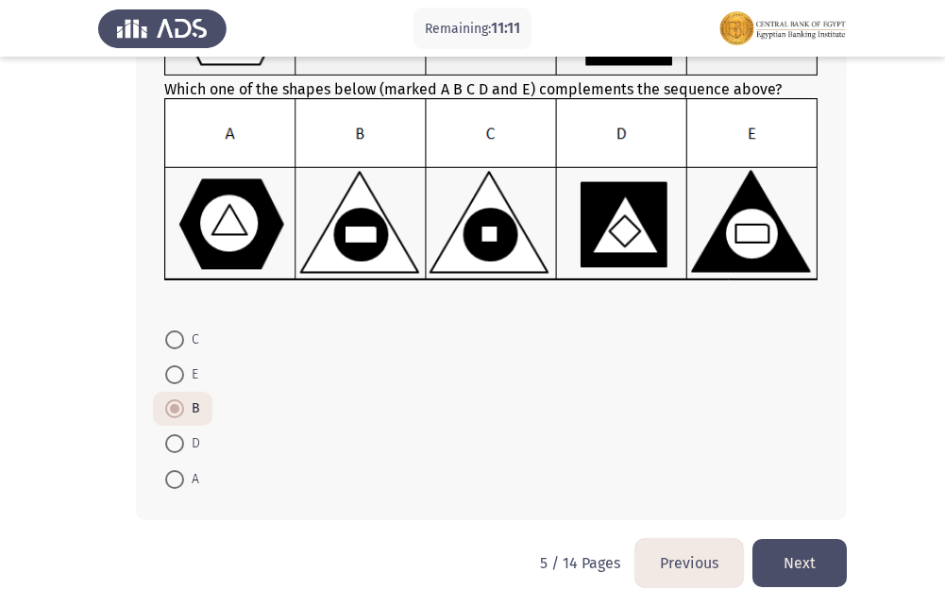
scroll to position [229, 0]
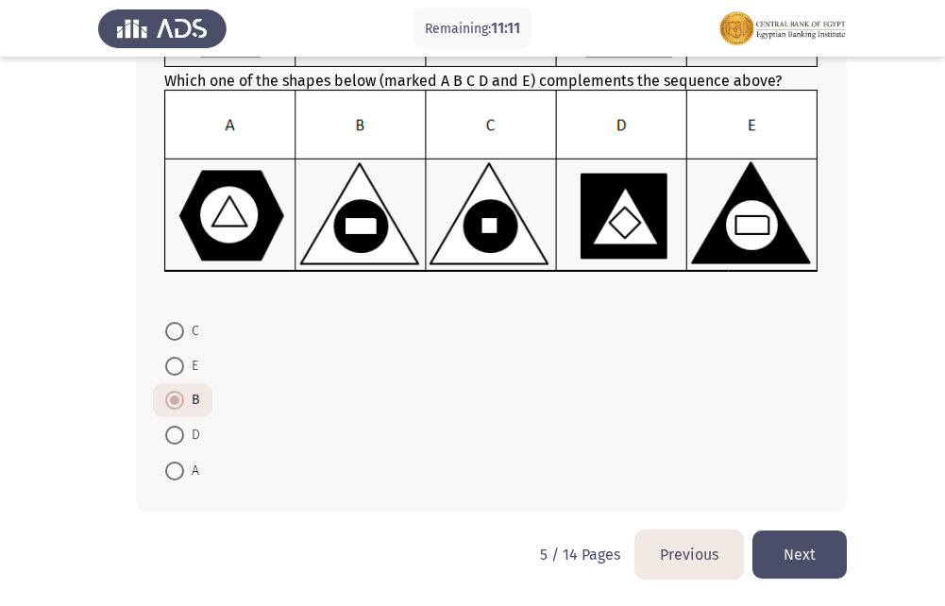
click at [816, 555] on button "Next" at bounding box center [800, 555] width 94 height 48
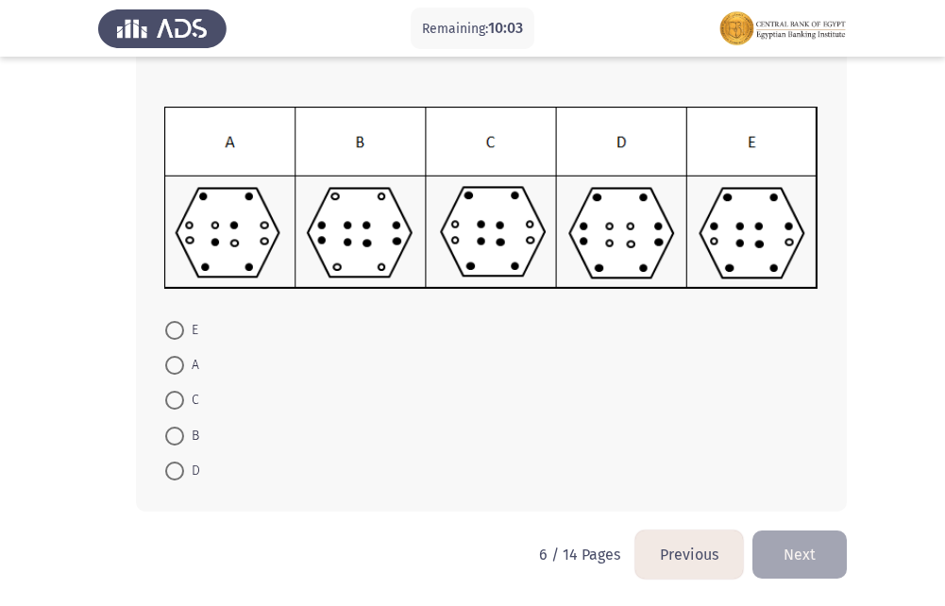
click at [176, 389] on label "C" at bounding box center [182, 400] width 34 height 23
click at [176, 391] on input "C" at bounding box center [174, 400] width 19 height 19
radio input "true"
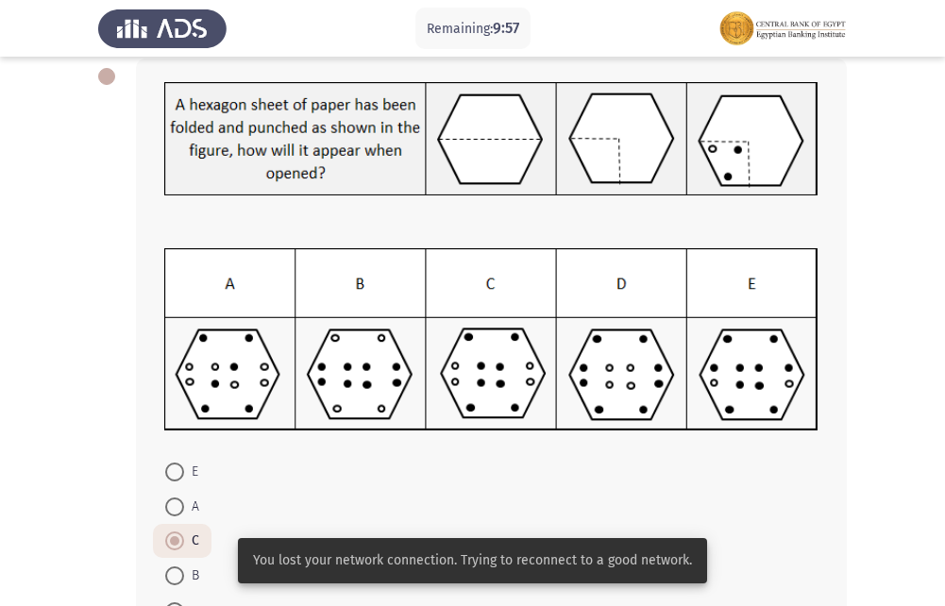
scroll to position [241, 0]
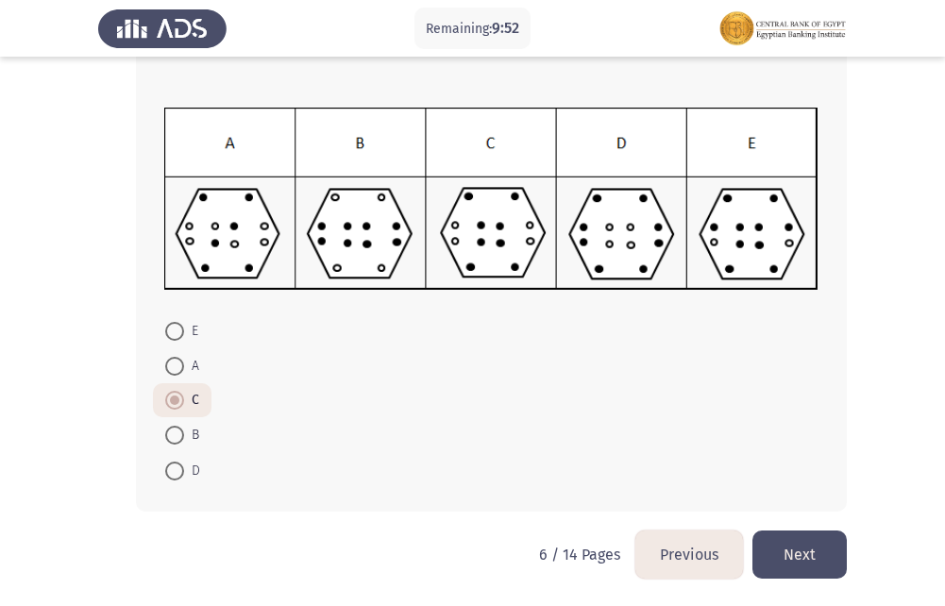
click at [794, 544] on button "Next" at bounding box center [800, 555] width 94 height 48
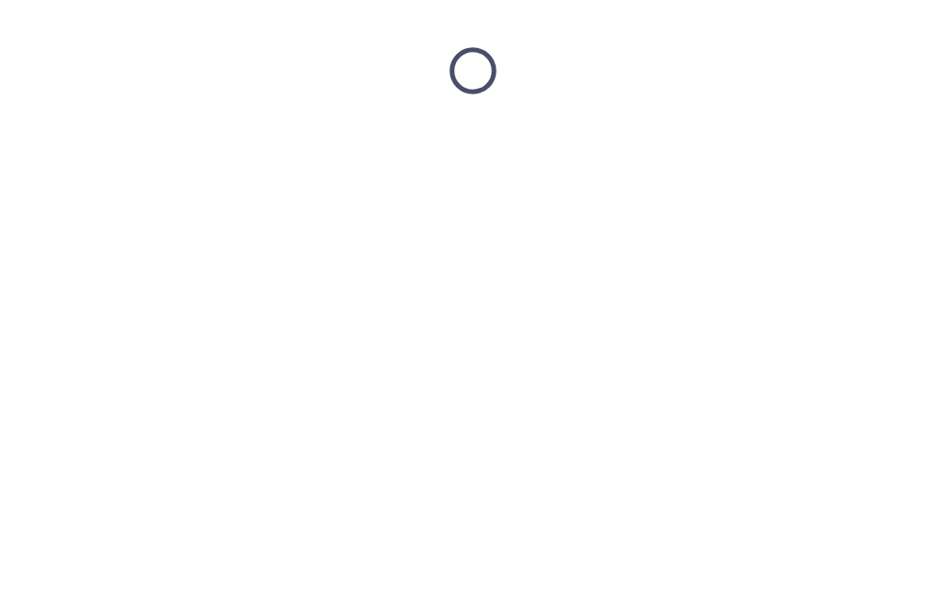
scroll to position [0, 0]
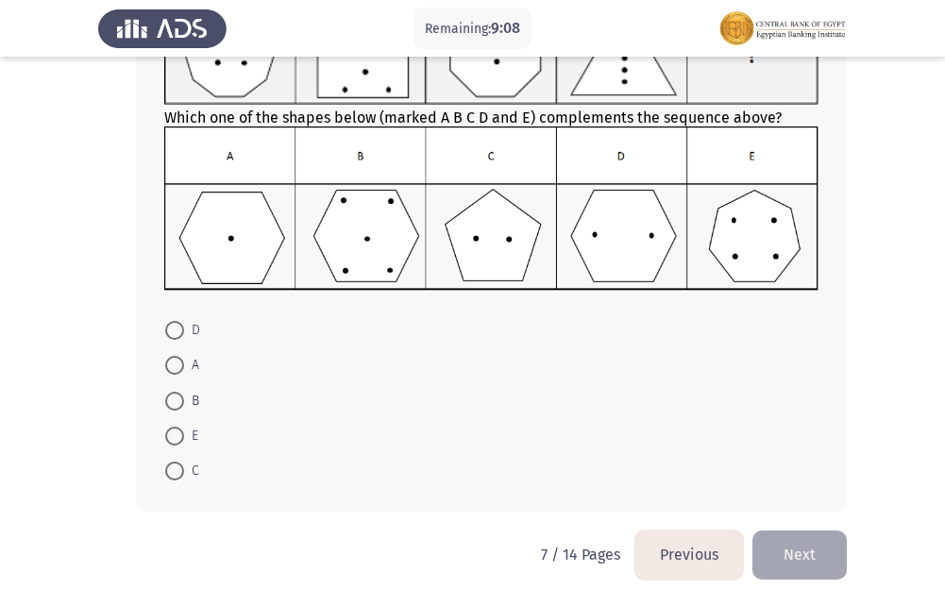
click at [172, 432] on span at bounding box center [174, 436] width 19 height 19
click at [172, 432] on input "E" at bounding box center [174, 436] width 19 height 19
radio input "true"
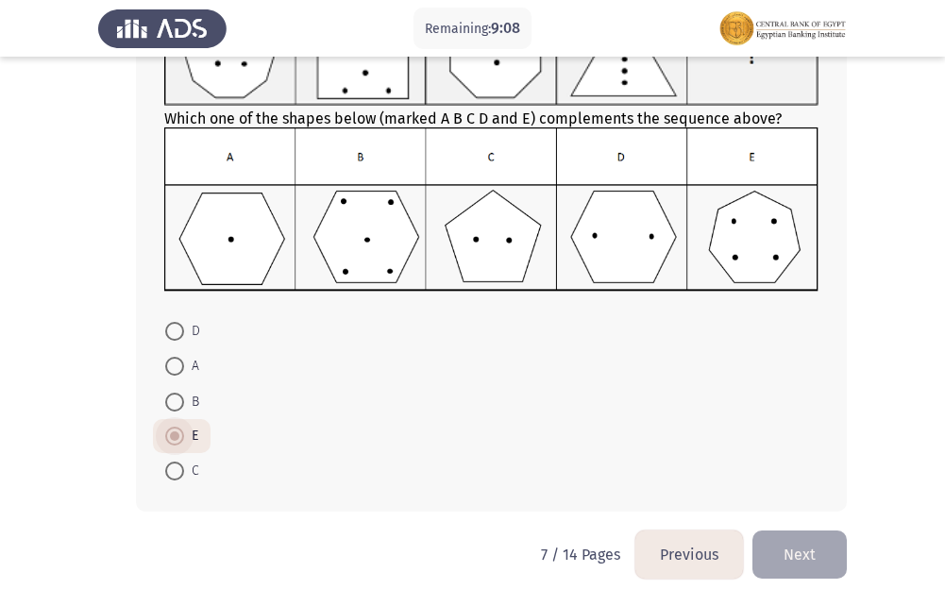
scroll to position [182, 0]
click at [785, 551] on button "Next" at bounding box center [800, 555] width 94 height 48
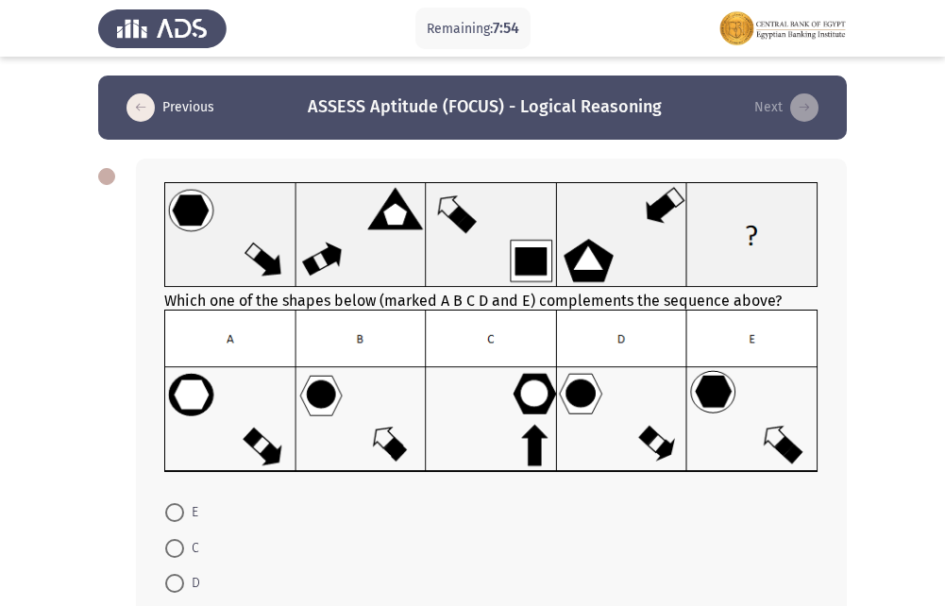
click at [174, 587] on span at bounding box center [174, 583] width 19 height 19
click at [174, 587] on input "D" at bounding box center [174, 583] width 19 height 19
radio input "true"
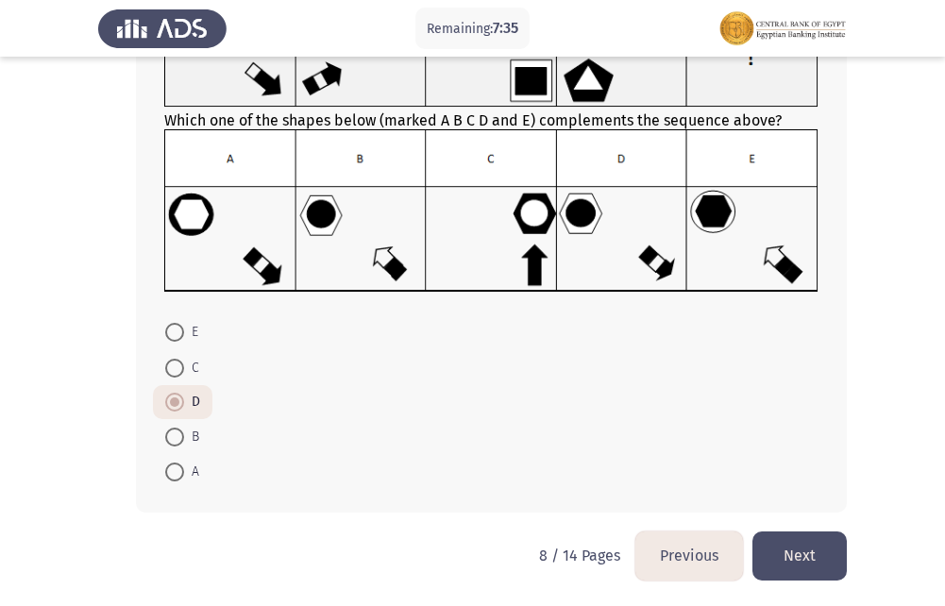
scroll to position [181, 0]
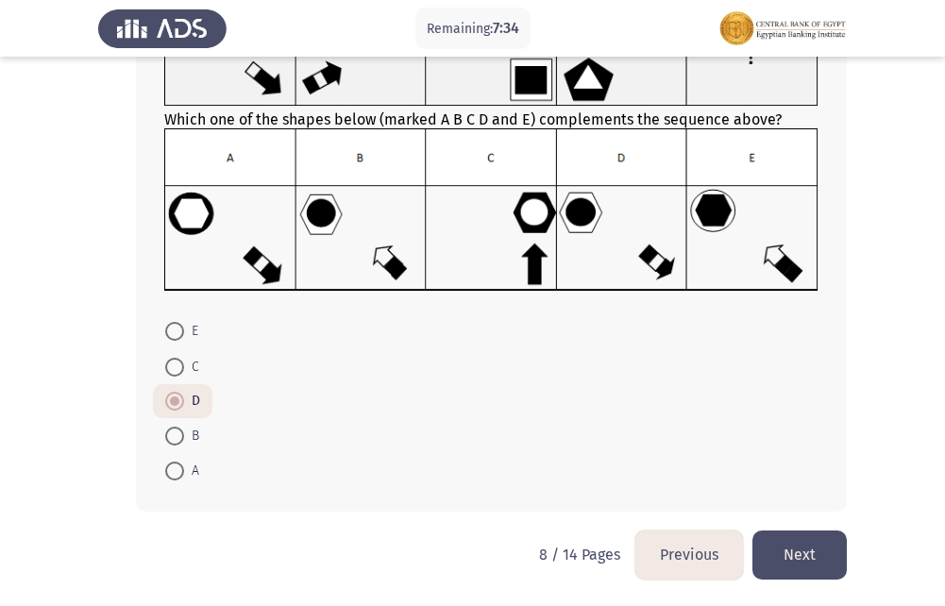
click at [790, 562] on button "Next" at bounding box center [800, 555] width 94 height 48
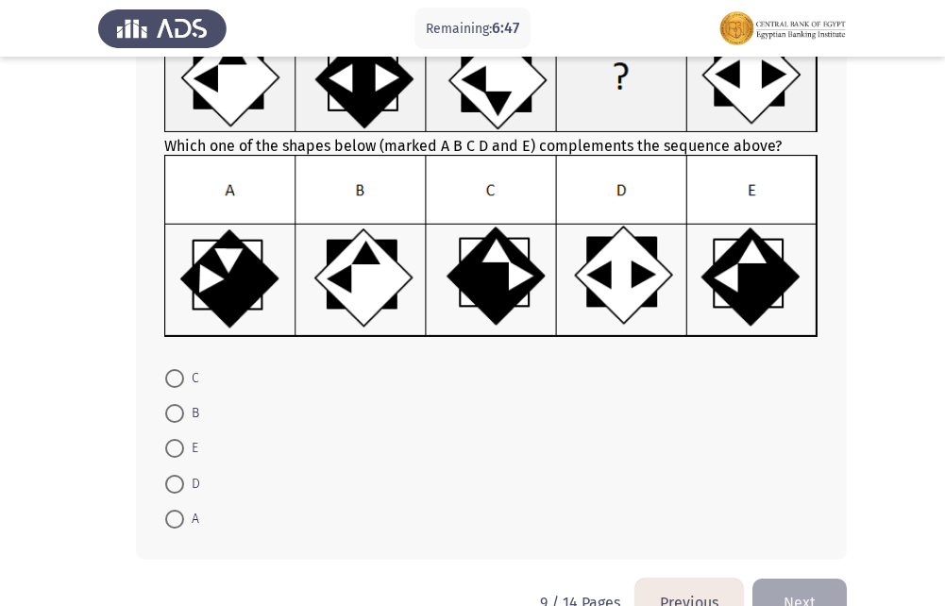
scroll to position [212, 0]
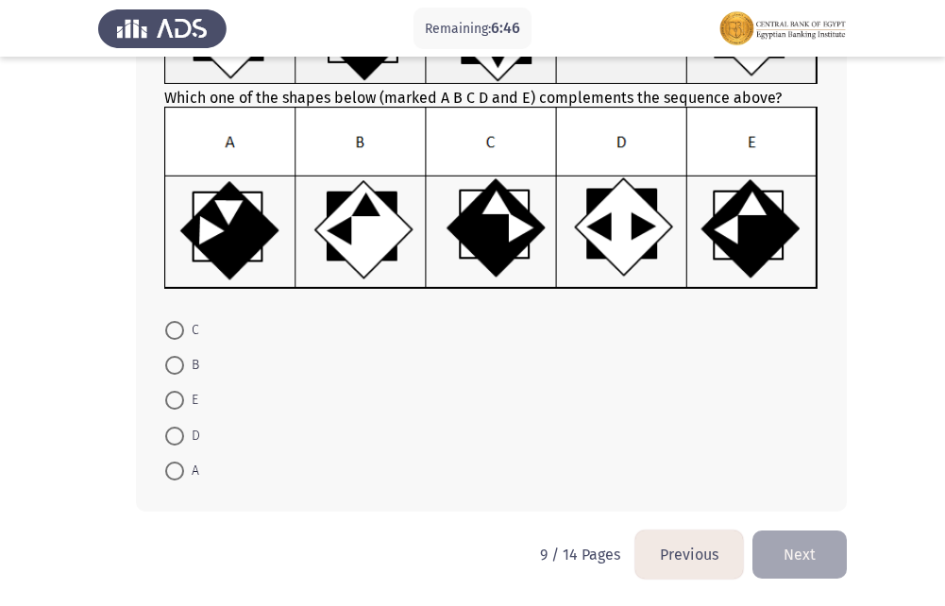
click at [178, 401] on span at bounding box center [174, 400] width 19 height 19
click at [178, 401] on input "E" at bounding box center [174, 400] width 19 height 19
radio input "true"
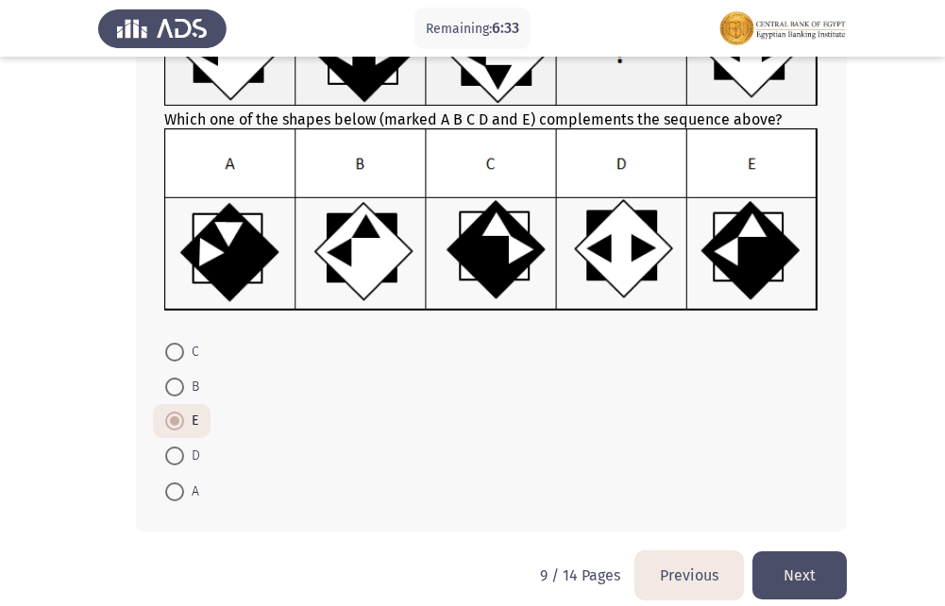
scroll to position [211, 0]
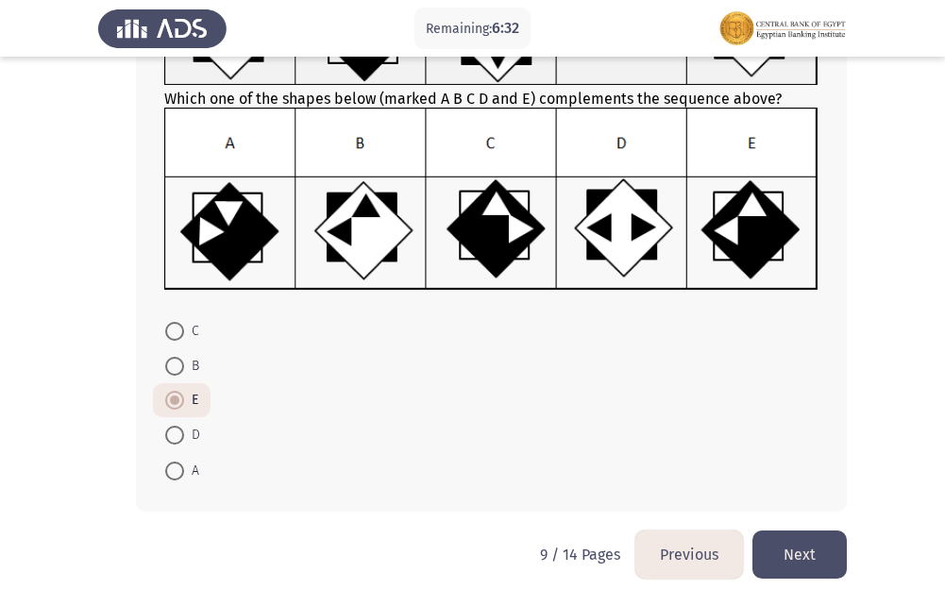
click at [781, 555] on button "Next" at bounding box center [800, 555] width 94 height 48
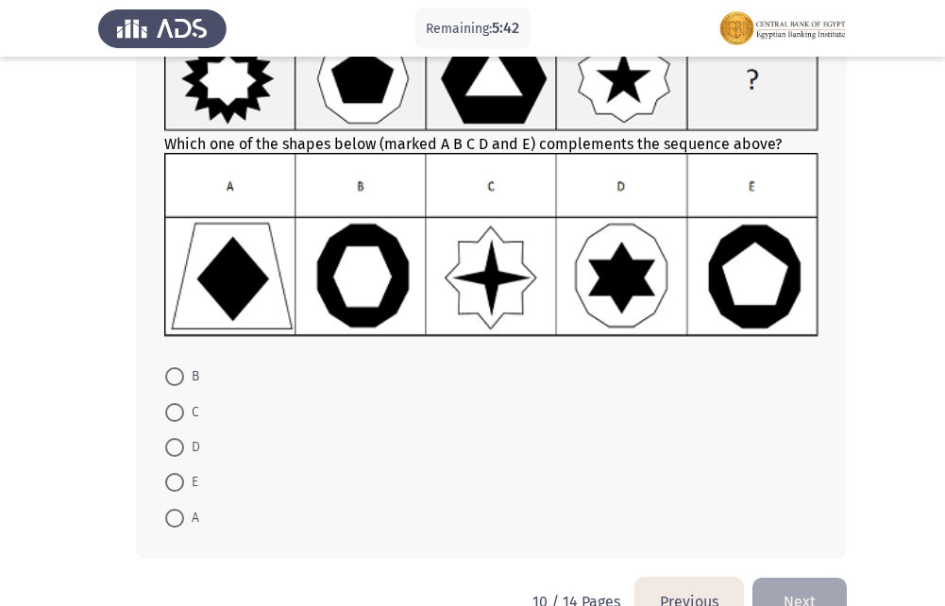
scroll to position [189, 0]
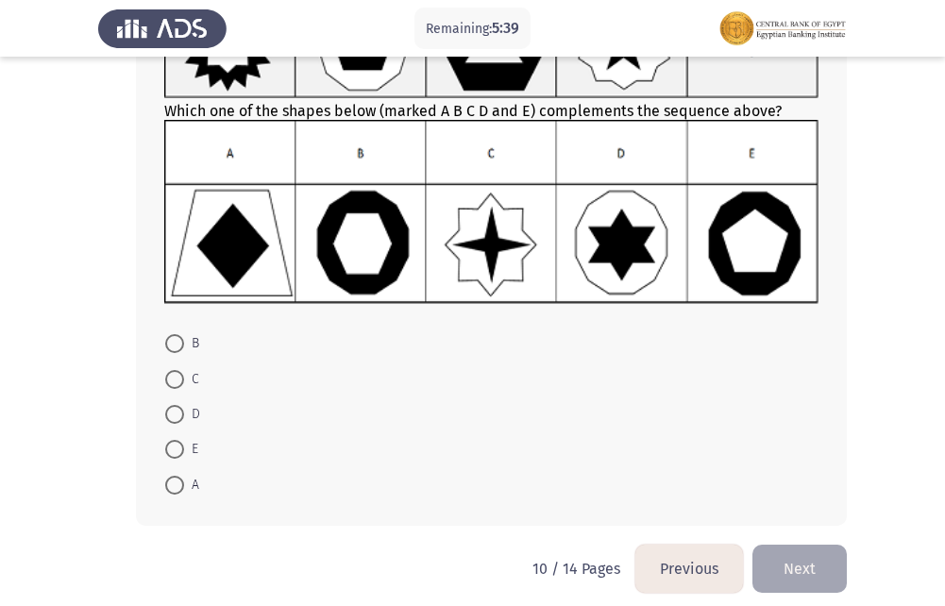
click at [177, 347] on span at bounding box center [174, 343] width 19 height 19
click at [177, 347] on input "B" at bounding box center [174, 343] width 19 height 19
radio input "true"
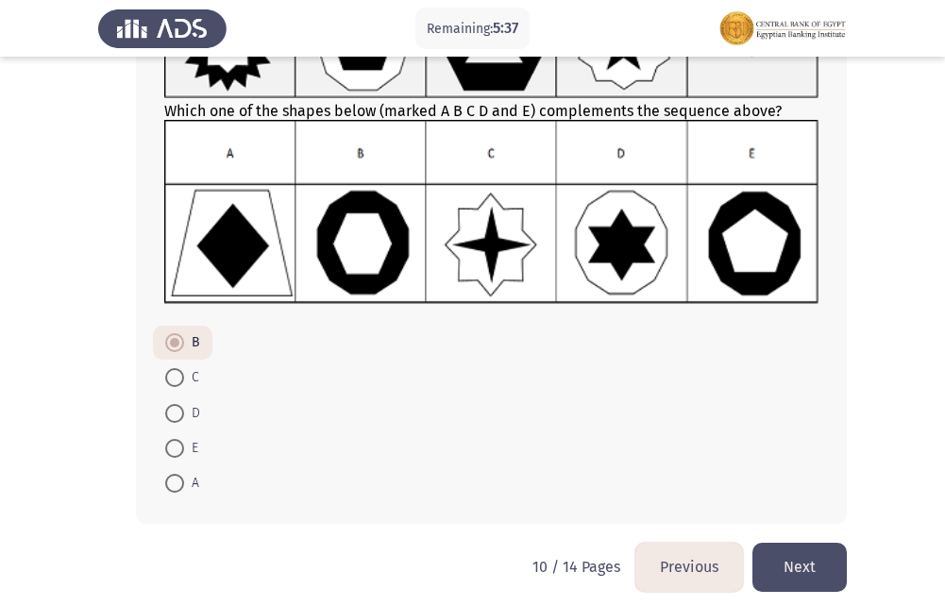
click at [819, 569] on button "Next" at bounding box center [800, 567] width 94 height 48
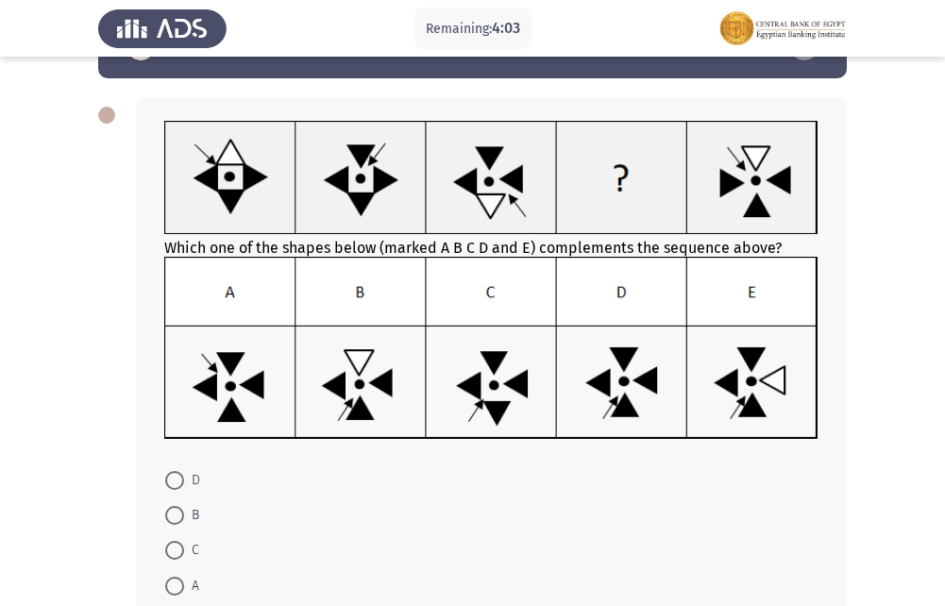
scroll to position [94, 0]
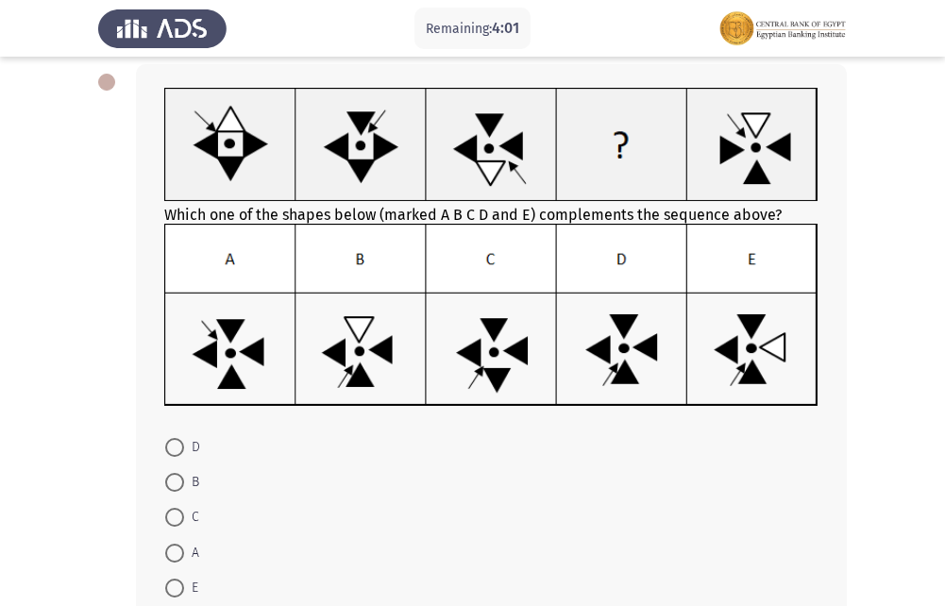
click at [173, 446] on span at bounding box center [174, 447] width 19 height 19
click at [173, 446] on input "D" at bounding box center [174, 447] width 19 height 19
radio input "true"
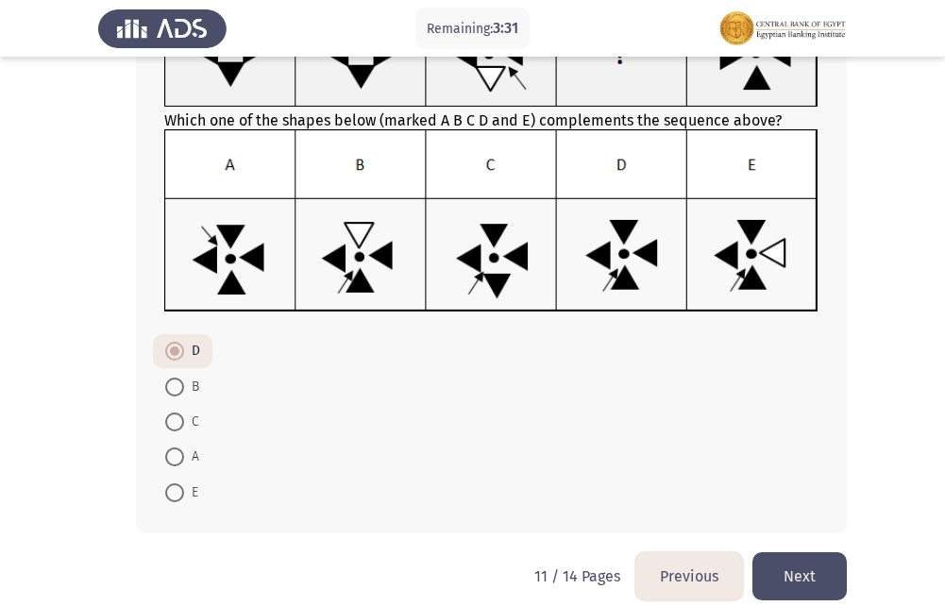
scroll to position [211, 0]
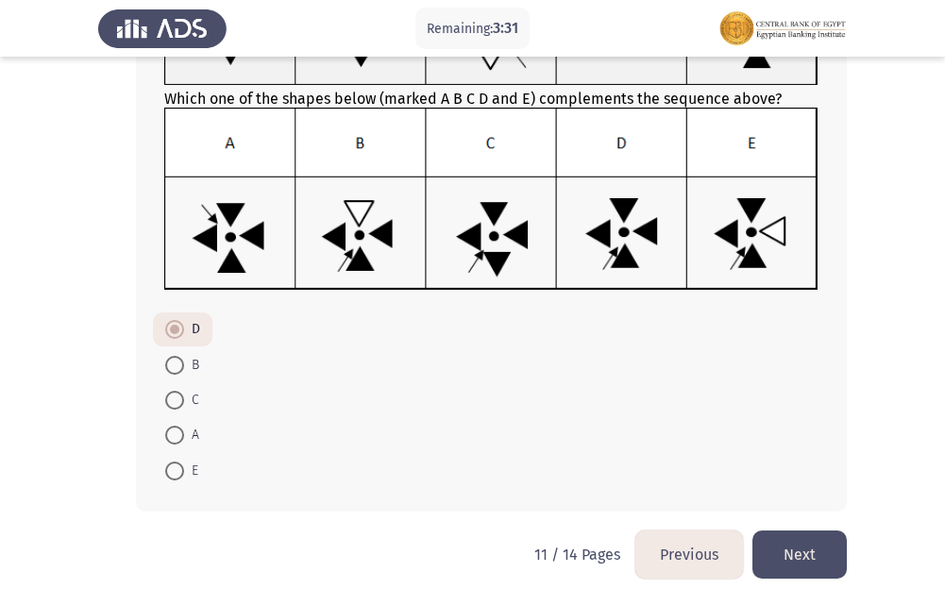
click at [778, 564] on button "Next" at bounding box center [800, 555] width 94 height 48
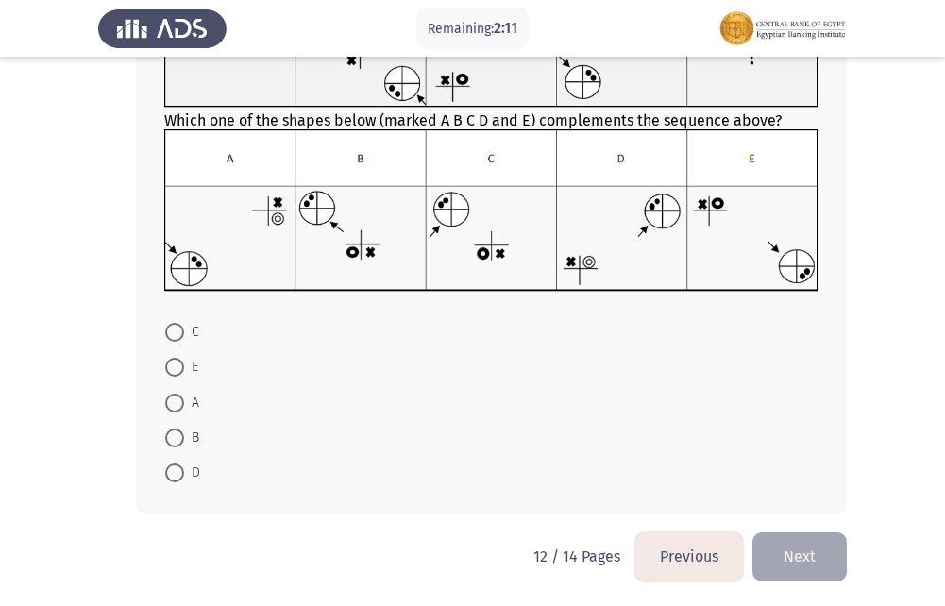
scroll to position [184, 0]
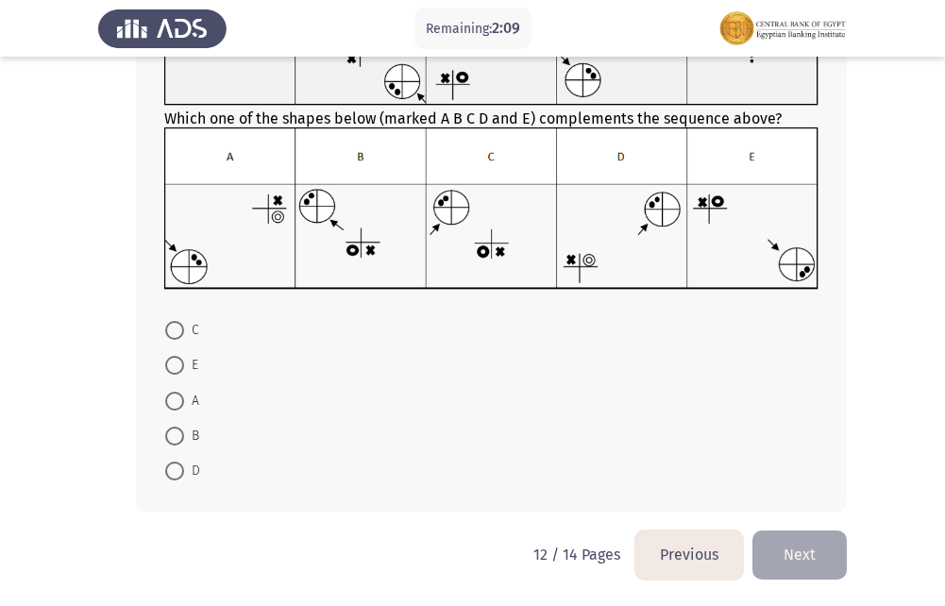
click at [171, 333] on span at bounding box center [174, 330] width 19 height 19
click at [171, 333] on input "C" at bounding box center [174, 330] width 19 height 19
radio input "true"
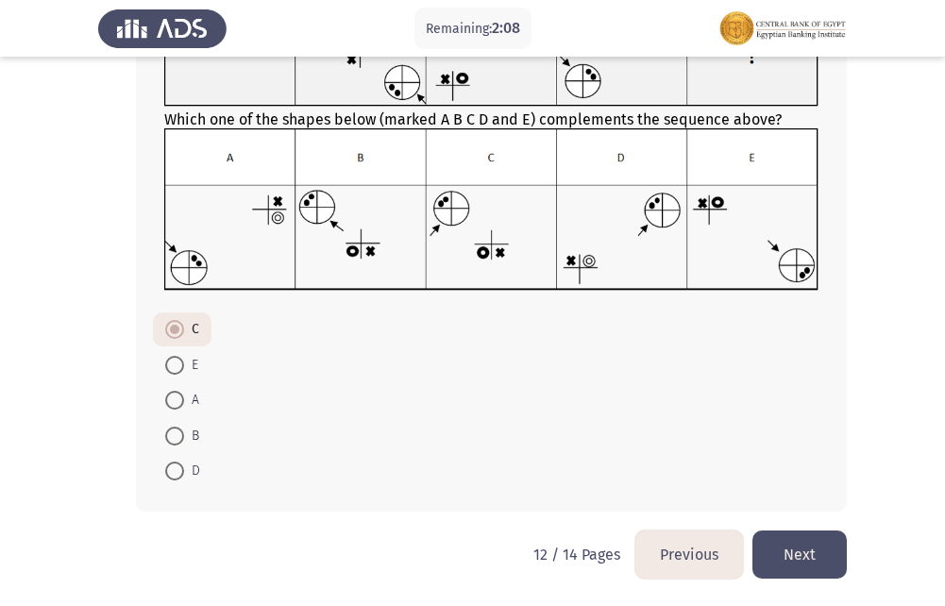
click at [821, 553] on button "Next" at bounding box center [800, 555] width 94 height 48
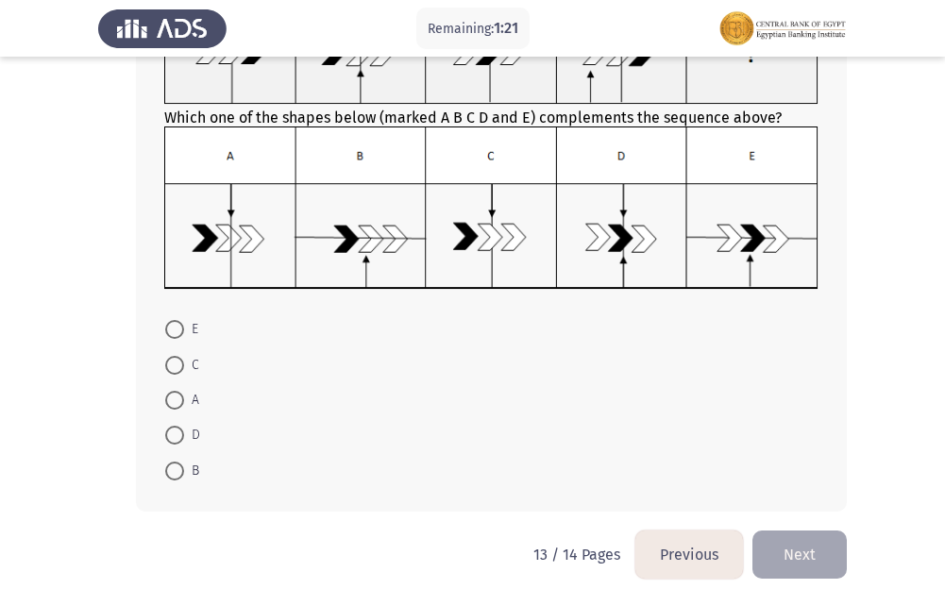
click at [170, 401] on span at bounding box center [174, 400] width 19 height 19
click at [170, 401] on input "A" at bounding box center [174, 400] width 19 height 19
radio input "true"
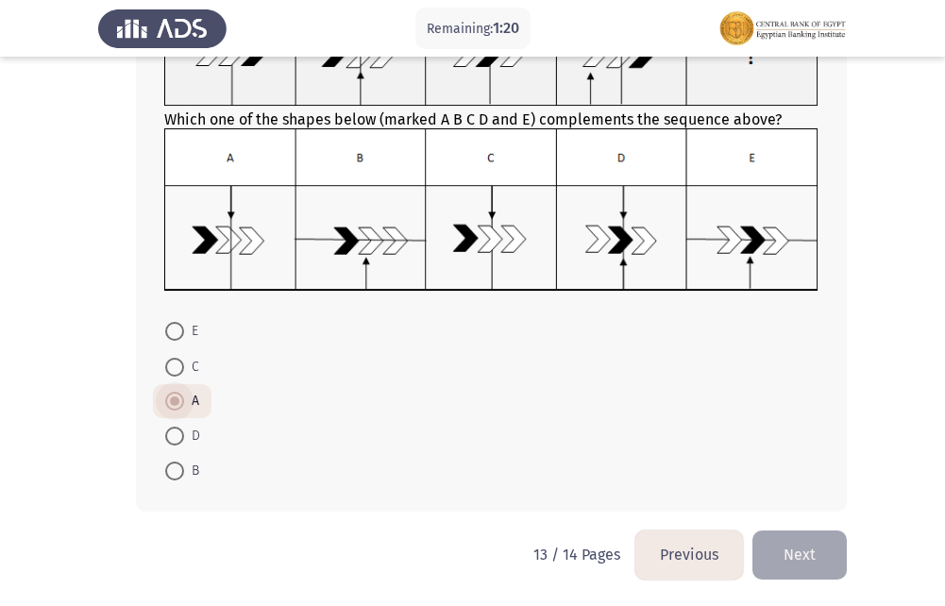
scroll to position [181, 0]
click at [792, 550] on button "Next" at bounding box center [800, 555] width 94 height 48
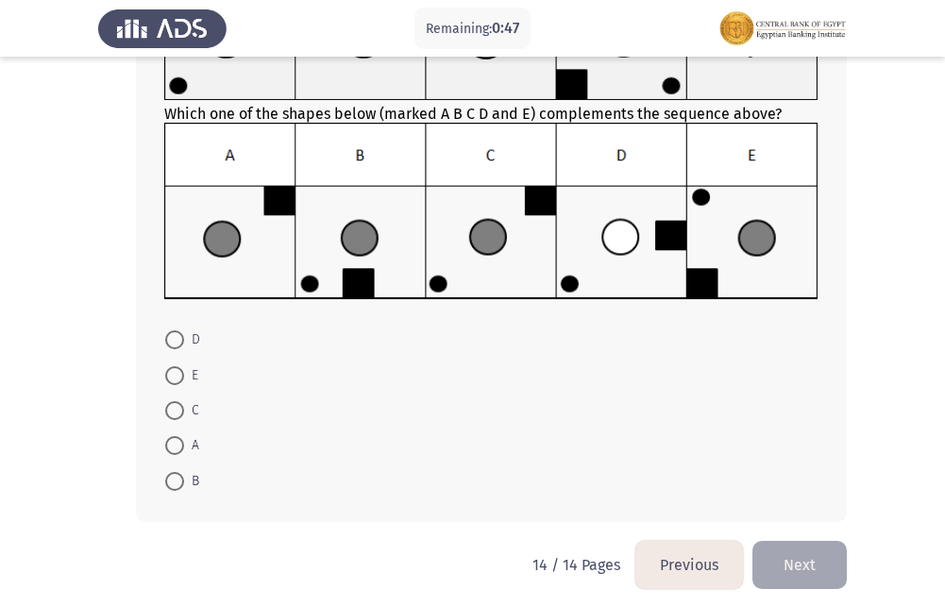
scroll to position [206, 0]
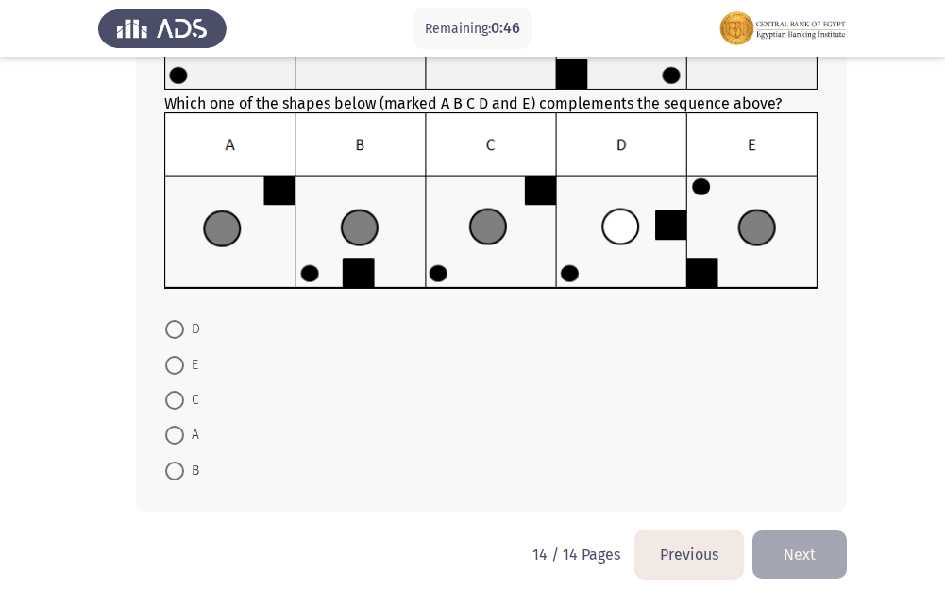
click at [179, 368] on span at bounding box center [174, 365] width 19 height 19
click at [179, 368] on input "E" at bounding box center [174, 365] width 19 height 19
radio input "true"
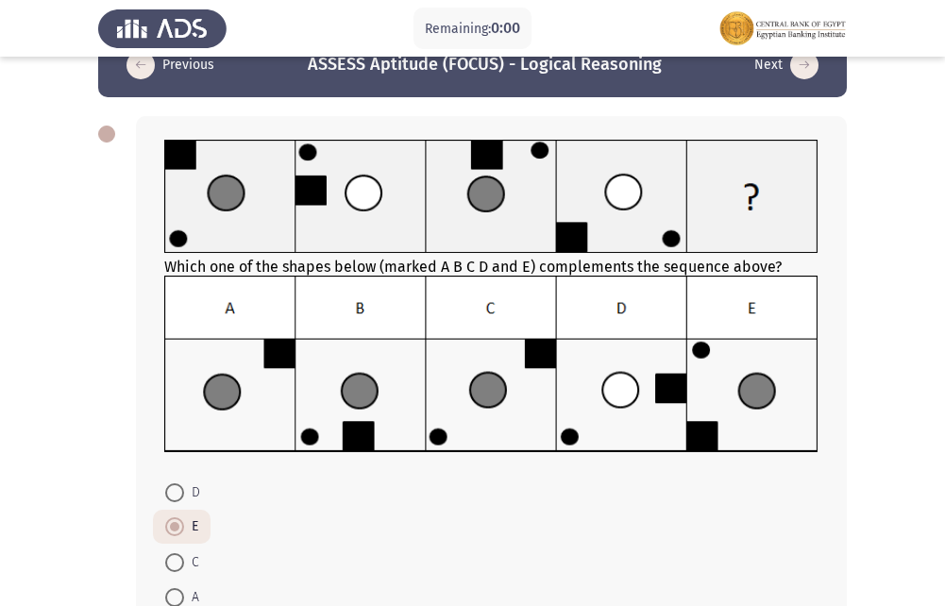
scroll to position [0, 0]
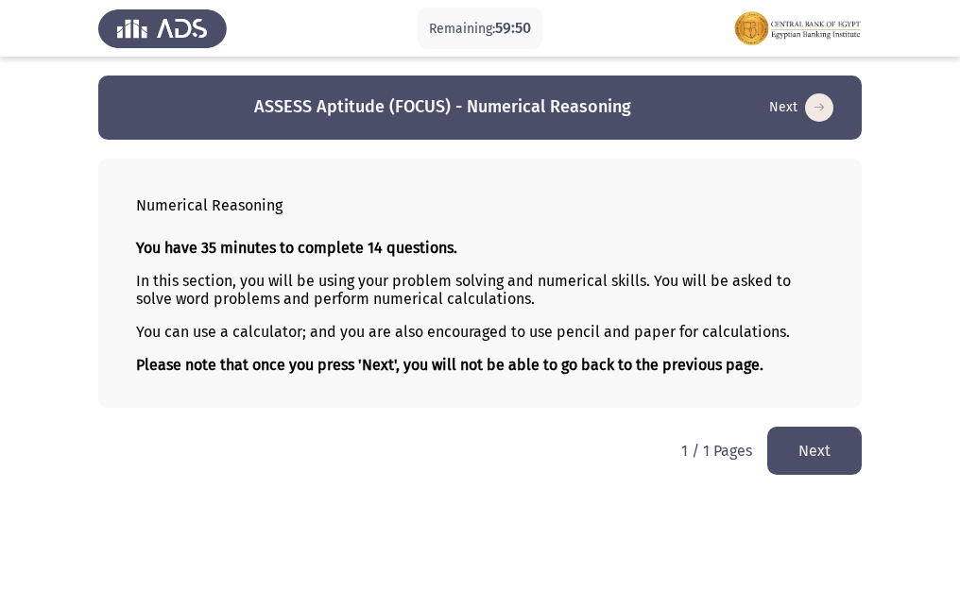
click at [793, 451] on button "Next" at bounding box center [814, 451] width 94 height 48
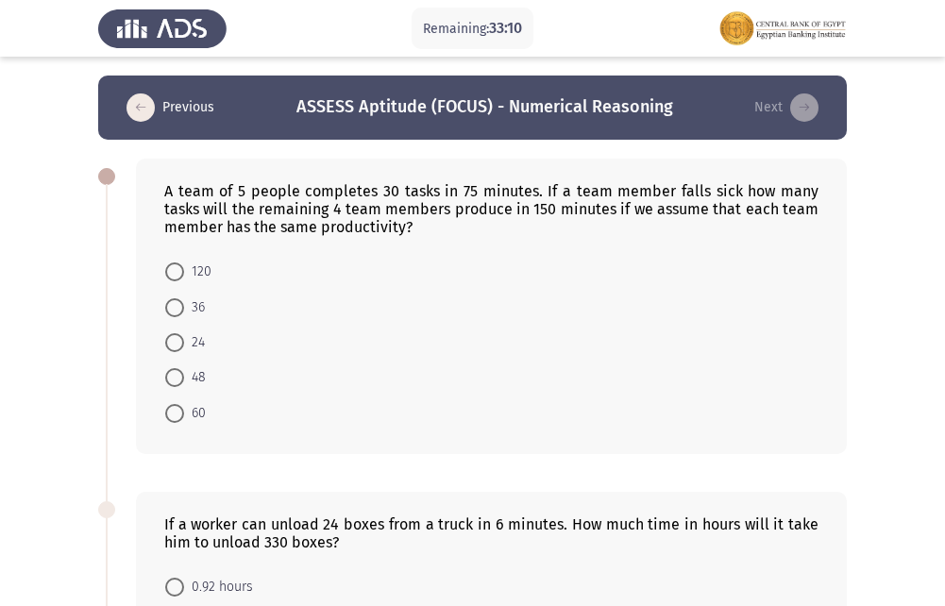
click at [167, 349] on span at bounding box center [174, 342] width 19 height 19
click at [167, 349] on input "24" at bounding box center [174, 342] width 19 height 19
radio input "true"
click at [180, 414] on span at bounding box center [174, 411] width 19 height 19
click at [180, 414] on input "60" at bounding box center [174, 411] width 19 height 19
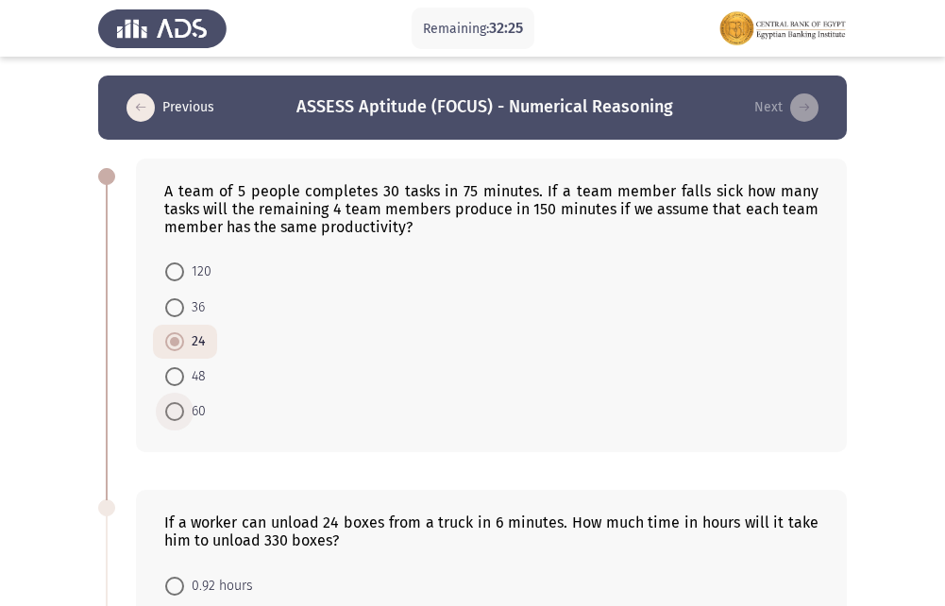
radio input "true"
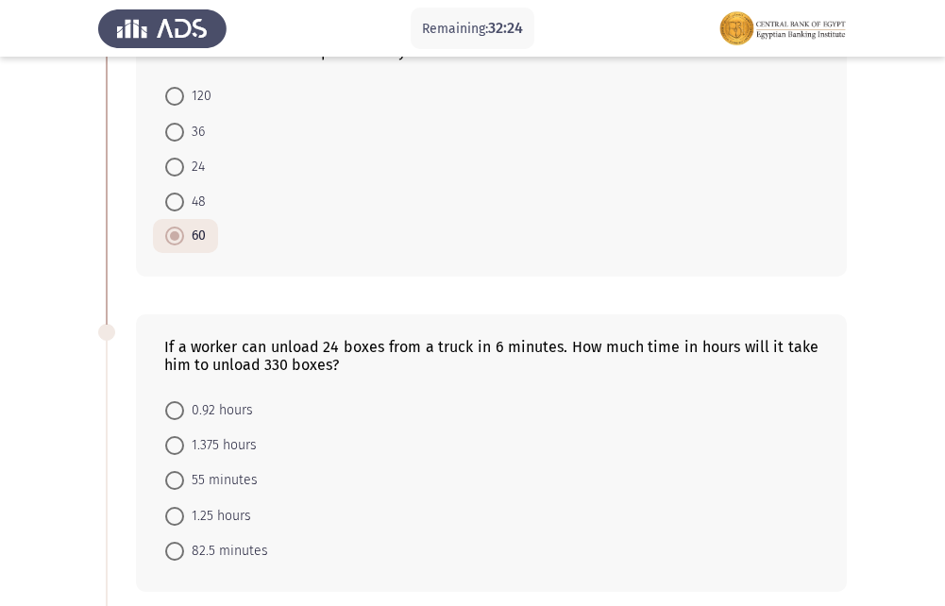
scroll to position [189, 0]
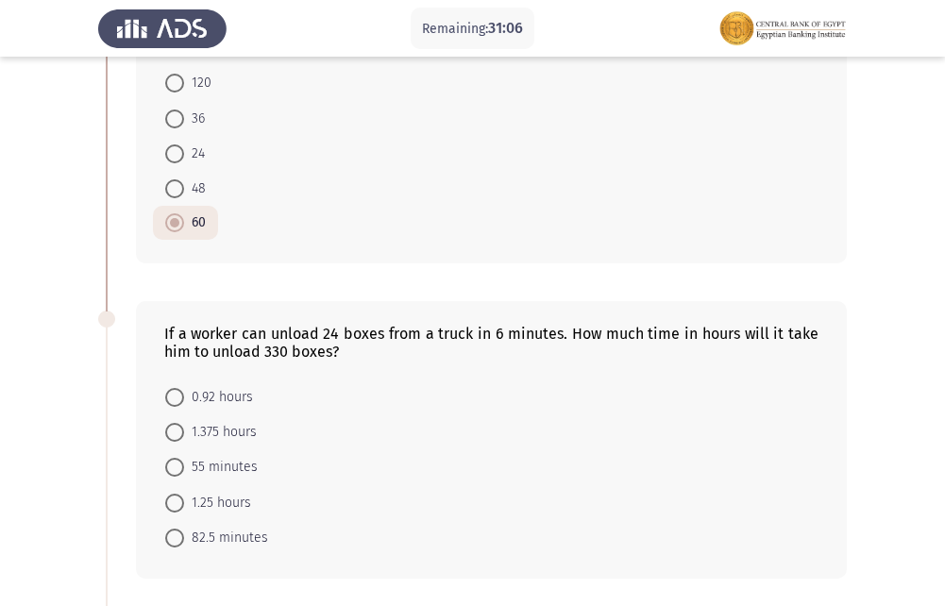
click at [179, 434] on span at bounding box center [174, 432] width 19 height 19
click at [179, 434] on input "1.375 hours" at bounding box center [174, 432] width 19 height 19
radio input "true"
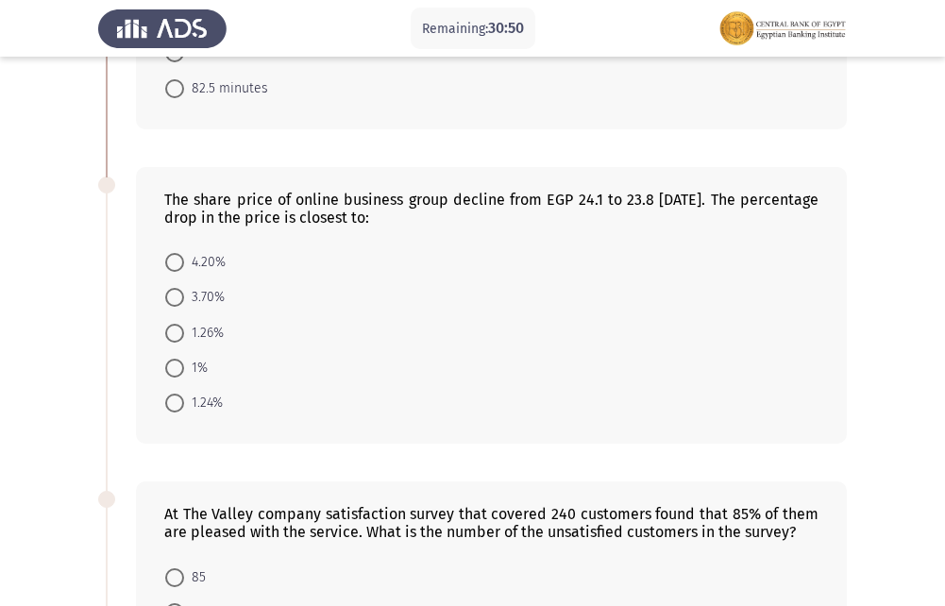
scroll to position [670, 0]
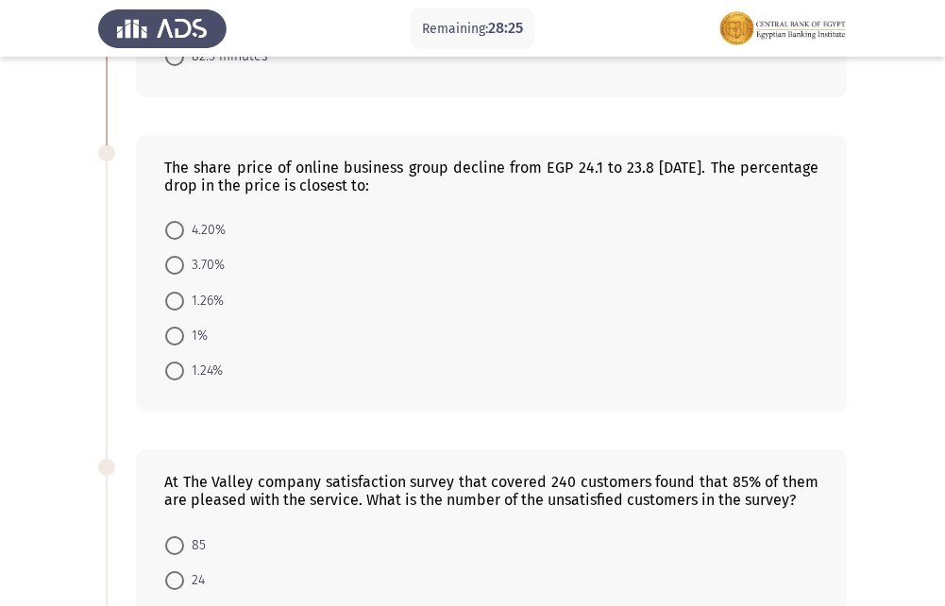
click at [171, 304] on span at bounding box center [174, 301] width 19 height 19
click at [171, 304] on input "1.26%" at bounding box center [174, 301] width 19 height 19
radio input "true"
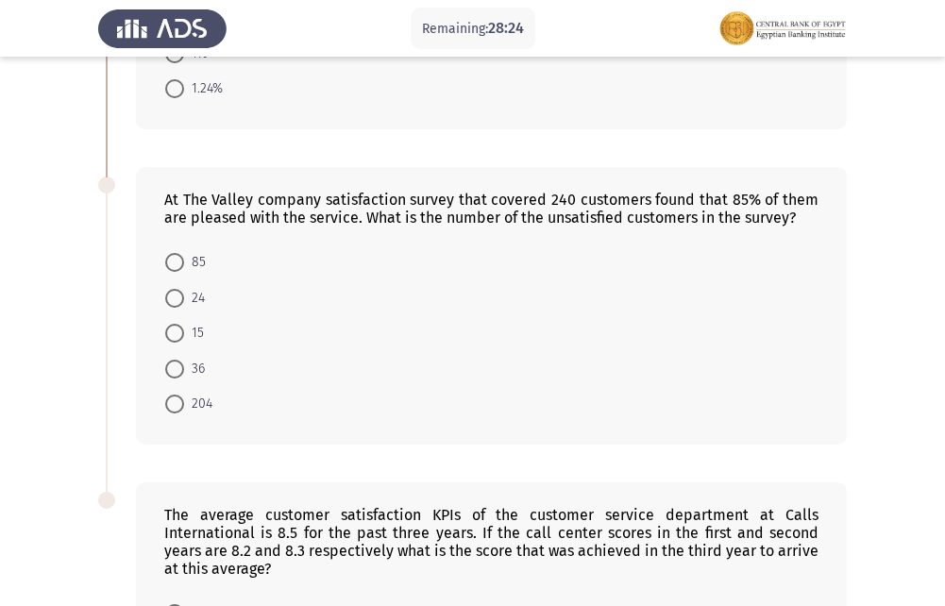
scroll to position [953, 0]
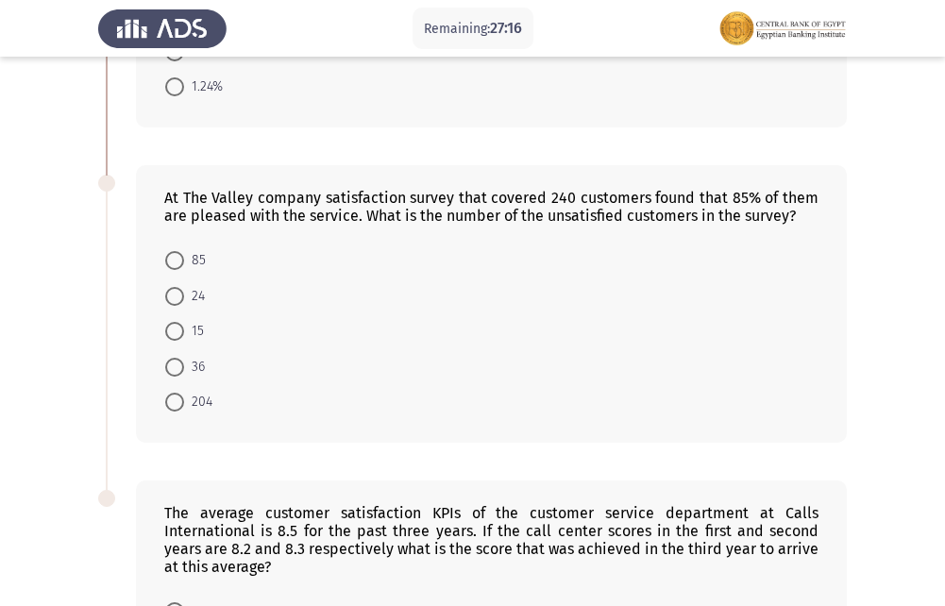
click at [180, 373] on span at bounding box center [174, 367] width 19 height 19
click at [180, 373] on input "36" at bounding box center [174, 367] width 19 height 19
radio input "true"
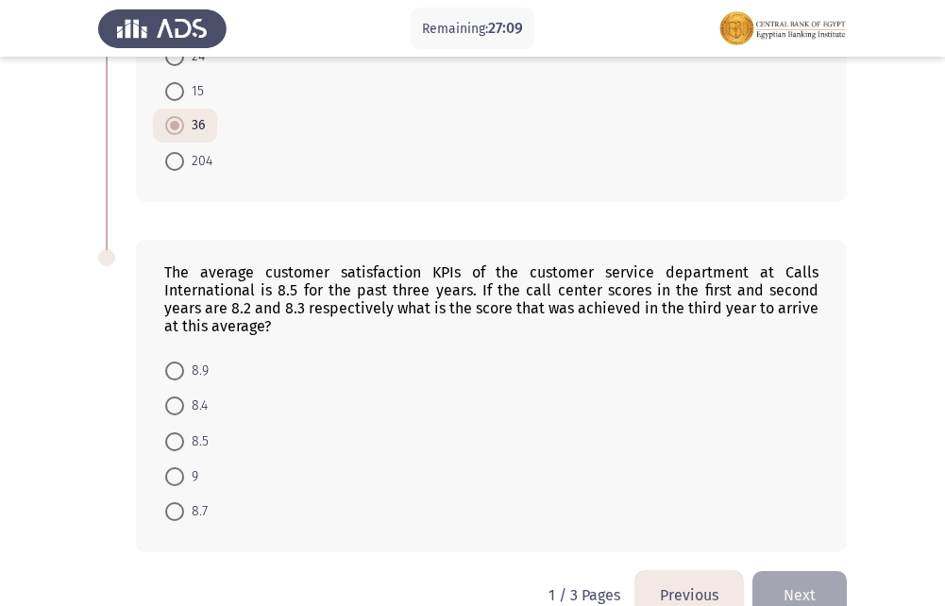
scroll to position [1233, 0]
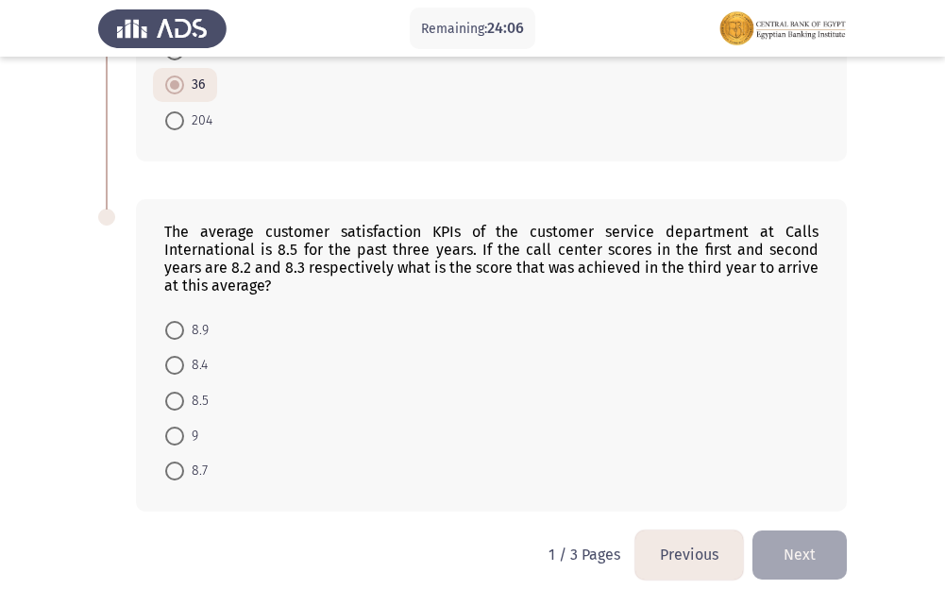
click at [180, 366] on span at bounding box center [174, 365] width 19 height 19
click at [180, 366] on input "8.4" at bounding box center [174, 365] width 19 height 19
radio input "true"
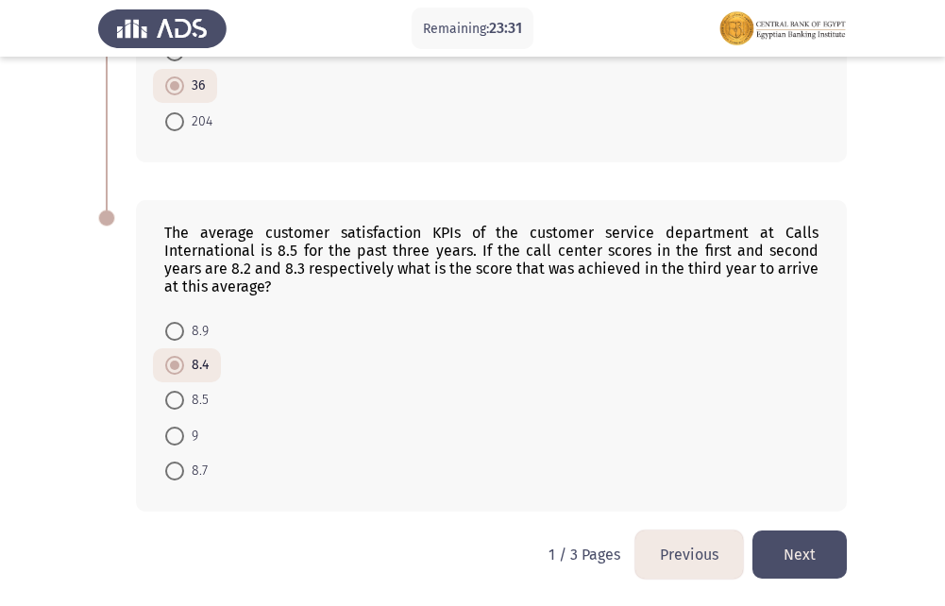
click at [172, 343] on mat-radio-button "8.9" at bounding box center [187, 331] width 68 height 35
click at [173, 329] on span at bounding box center [174, 331] width 19 height 19
click at [173, 329] on input "8.9" at bounding box center [174, 331] width 19 height 19
radio input "true"
click at [176, 441] on span at bounding box center [174, 436] width 19 height 19
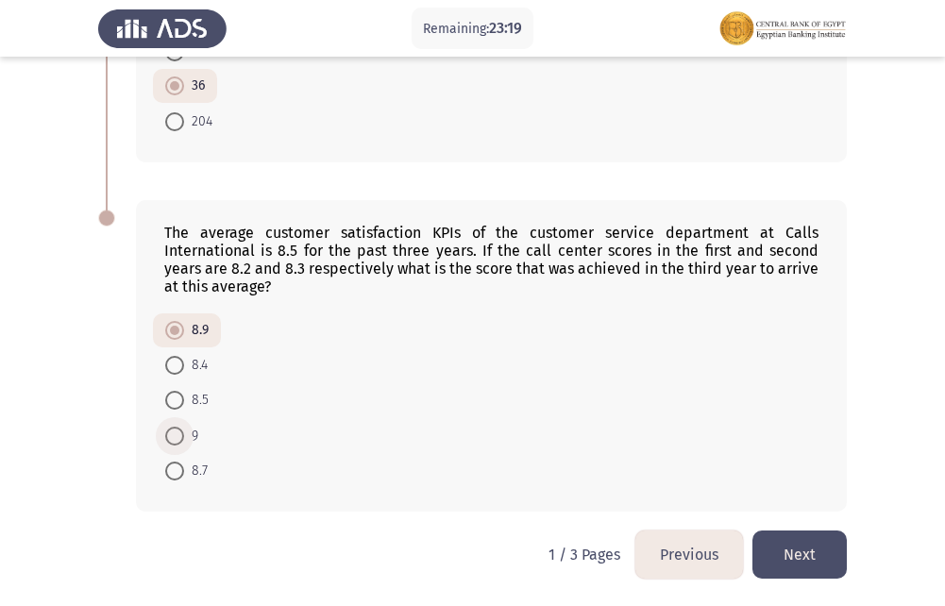
click at [176, 441] on input "9" at bounding box center [174, 436] width 19 height 19
radio input "true"
click at [785, 558] on button "Next" at bounding box center [800, 555] width 94 height 48
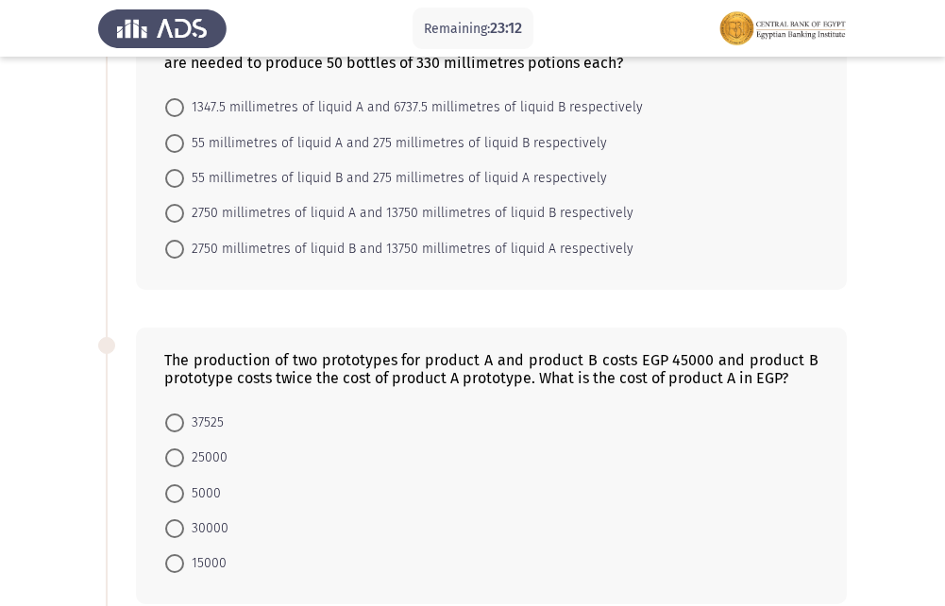
scroll to position [0, 0]
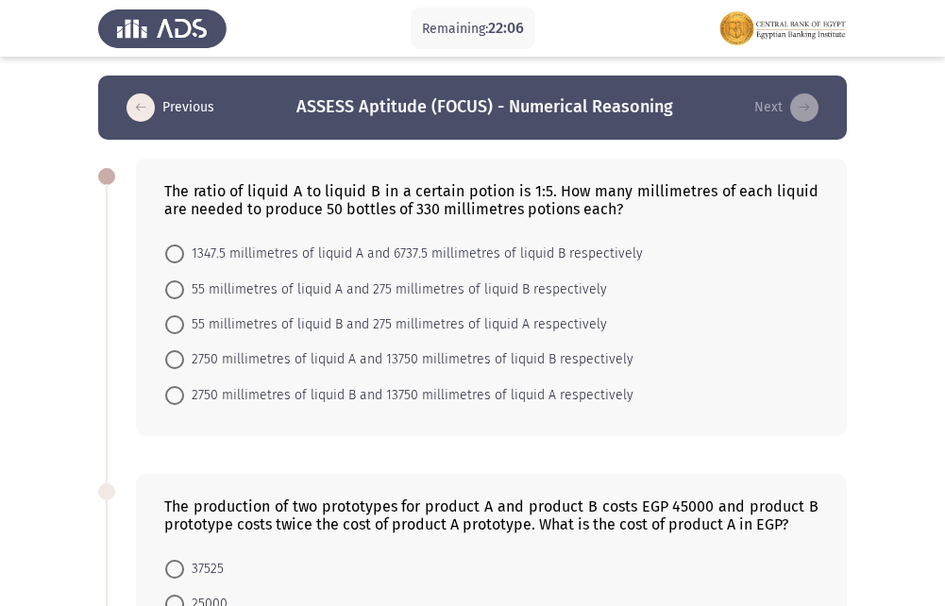
click at [171, 289] on span at bounding box center [174, 290] width 19 height 19
click at [171, 289] on input "55 millimetres of liquid A and 275 millimetres of liquid B respectively" at bounding box center [174, 290] width 19 height 19
radio input "true"
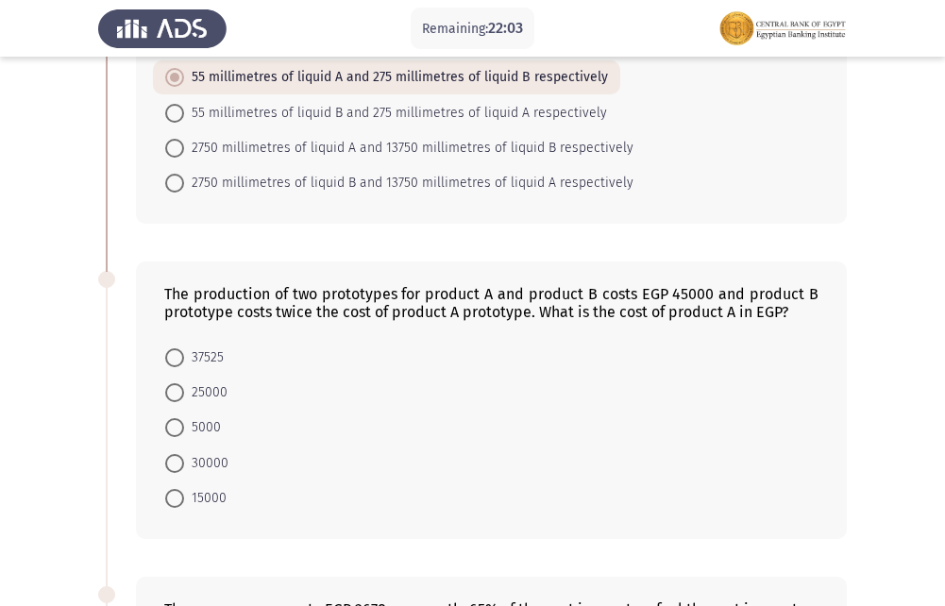
scroll to position [283, 0]
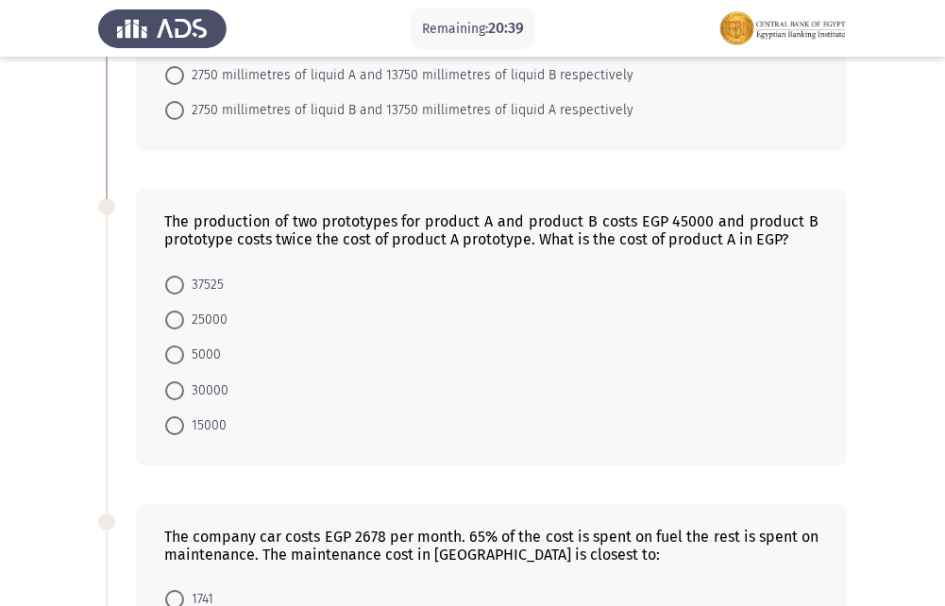
click at [178, 423] on span at bounding box center [174, 426] width 19 height 19
click at [178, 423] on input "15000" at bounding box center [174, 426] width 19 height 19
radio input "true"
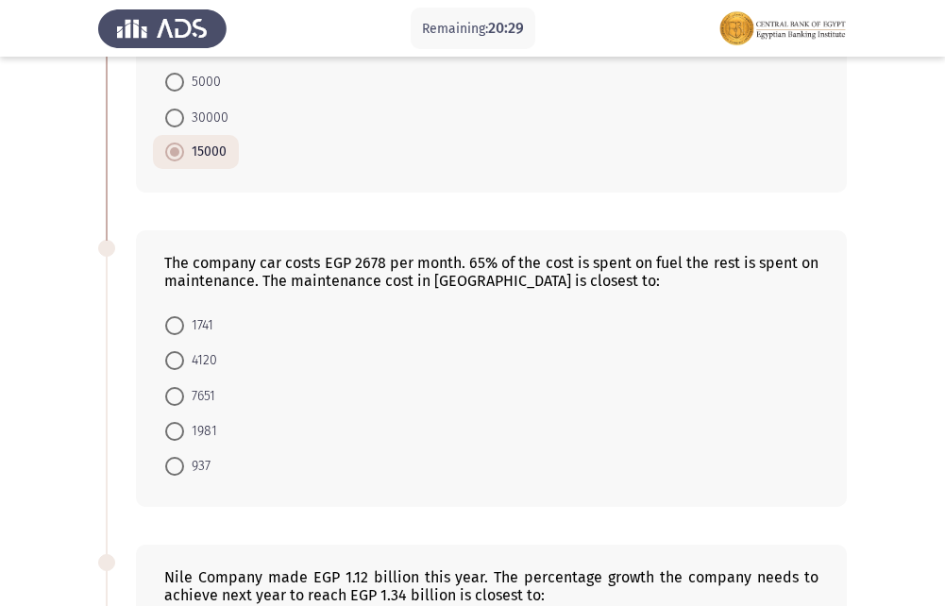
scroll to position [567, 0]
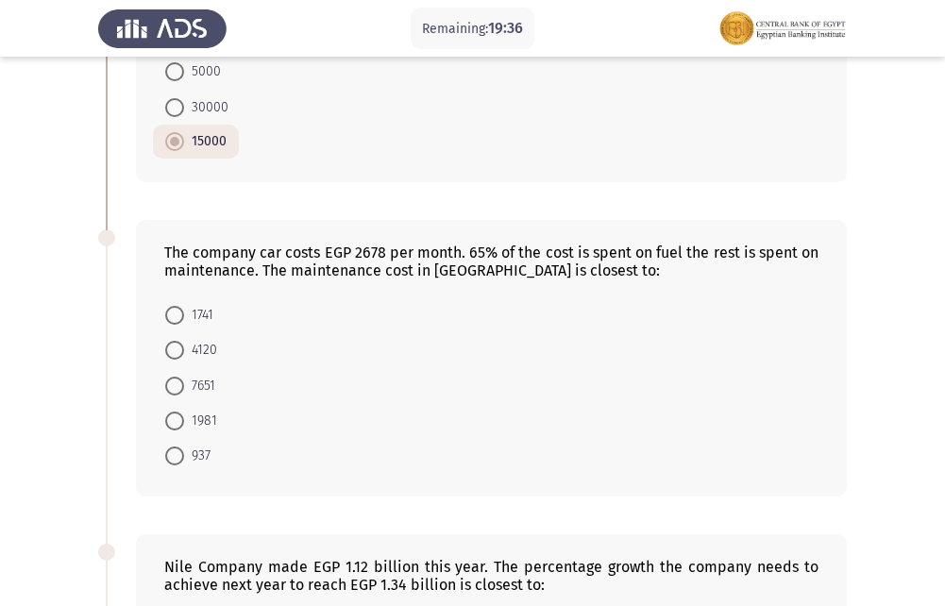
click at [181, 309] on span at bounding box center [174, 315] width 19 height 19
click at [181, 309] on input "1741" at bounding box center [174, 315] width 19 height 19
radio input "true"
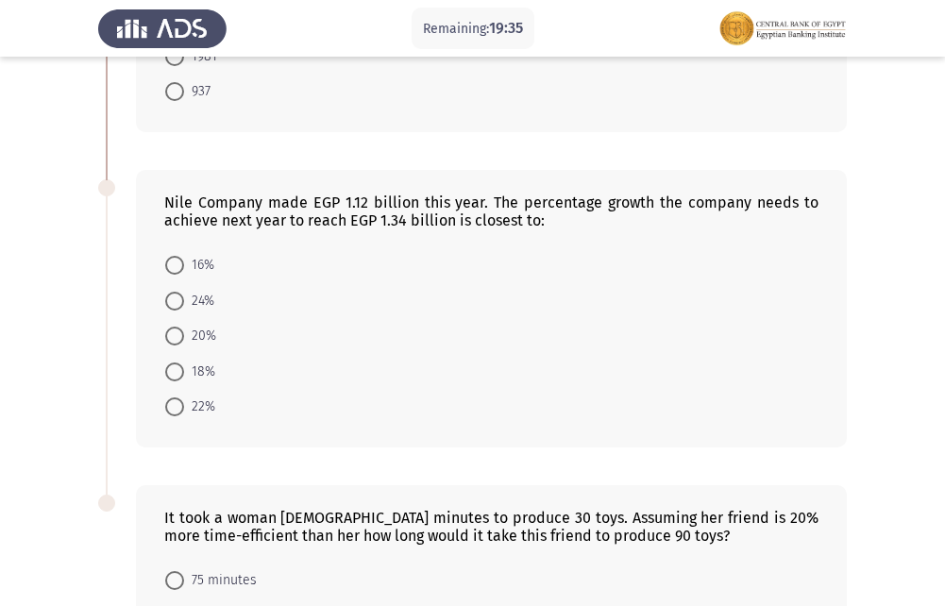
scroll to position [944, 0]
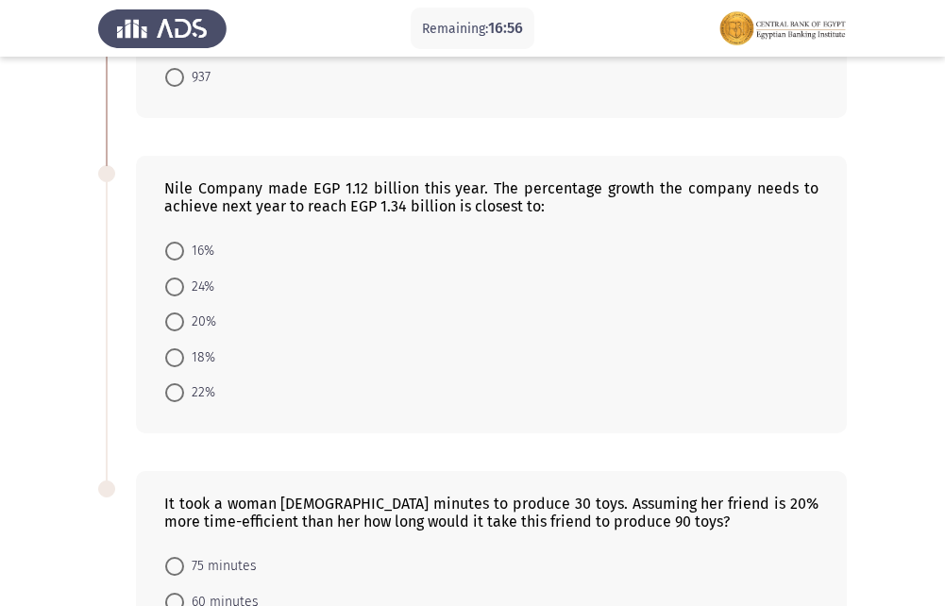
click at [179, 256] on span at bounding box center [174, 251] width 19 height 19
click at [179, 256] on input "16%" at bounding box center [174, 251] width 19 height 19
radio input "true"
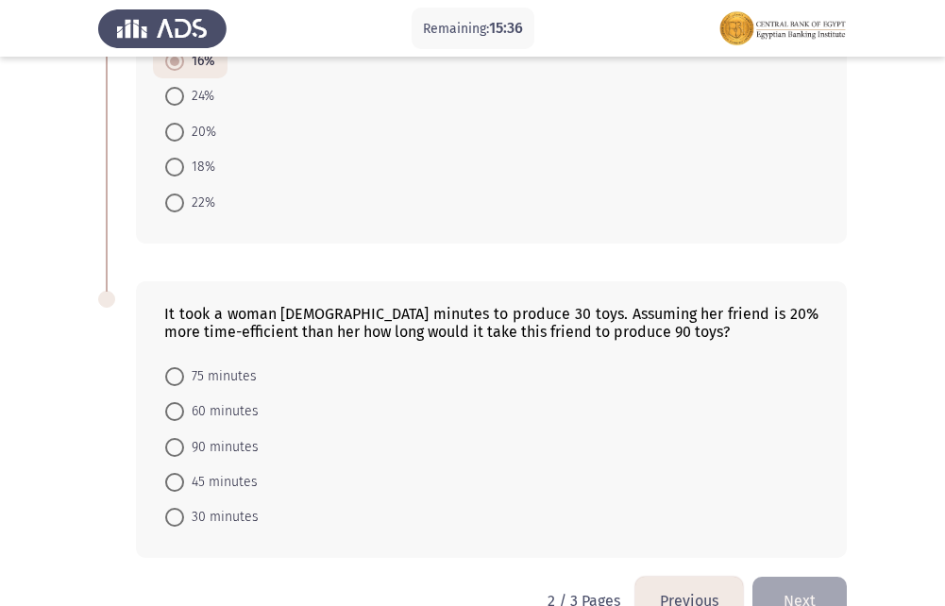
scroll to position [1180, 0]
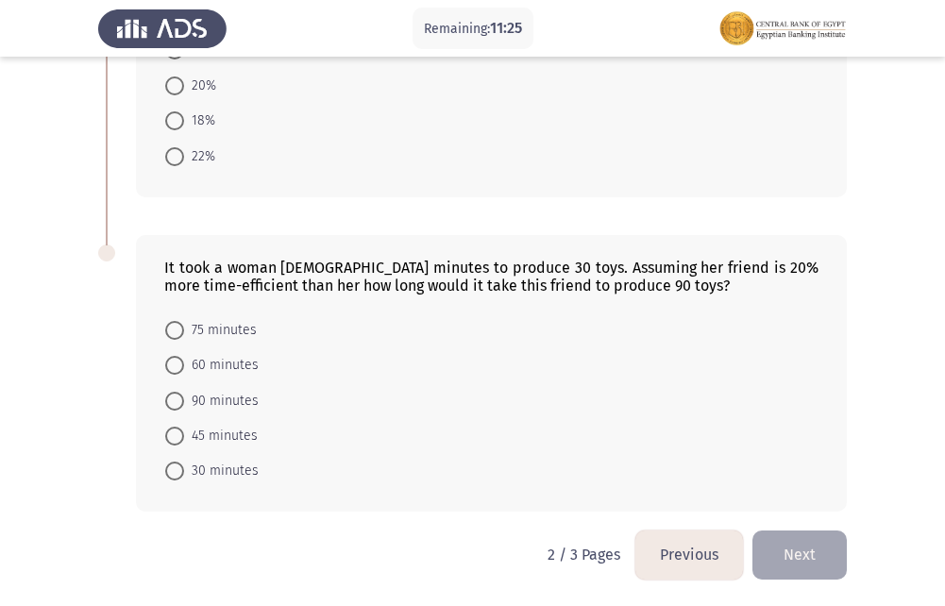
click at [178, 407] on span at bounding box center [174, 401] width 19 height 19
click at [178, 407] on input "90 minutes" at bounding box center [174, 401] width 19 height 19
radio input "true"
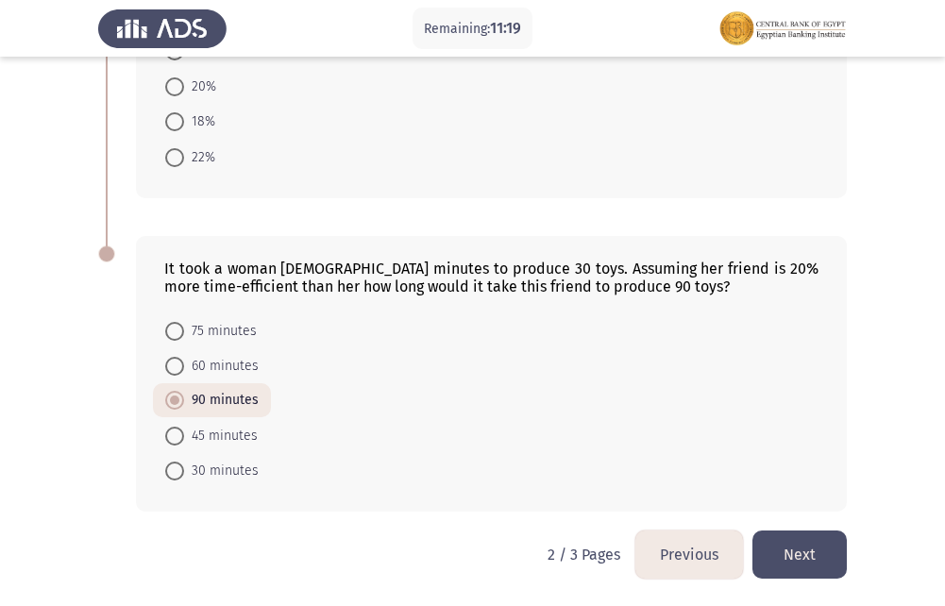
click at [808, 547] on button "Next" at bounding box center [800, 555] width 94 height 48
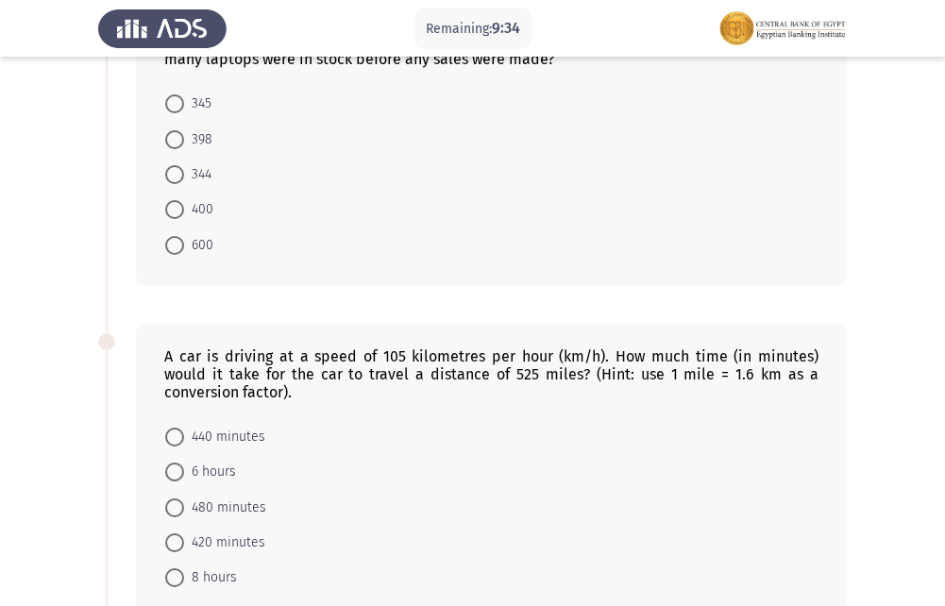
scroll to position [0, 0]
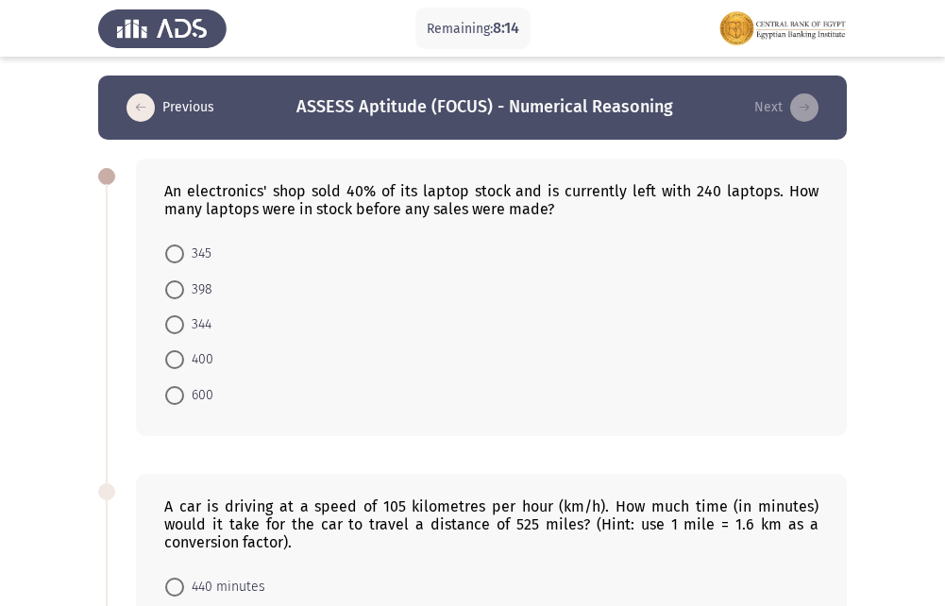
click at [171, 324] on span at bounding box center [174, 324] width 19 height 19
click at [171, 324] on input "344" at bounding box center [174, 324] width 19 height 19
radio input "true"
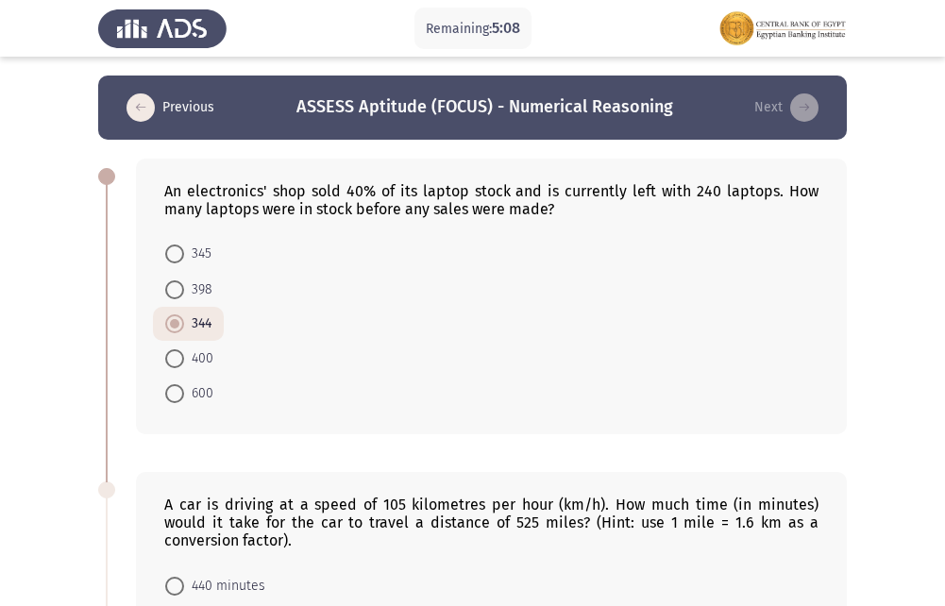
click at [172, 400] on span at bounding box center [174, 393] width 19 height 19
click at [172, 400] on input "600" at bounding box center [174, 393] width 19 height 19
radio input "true"
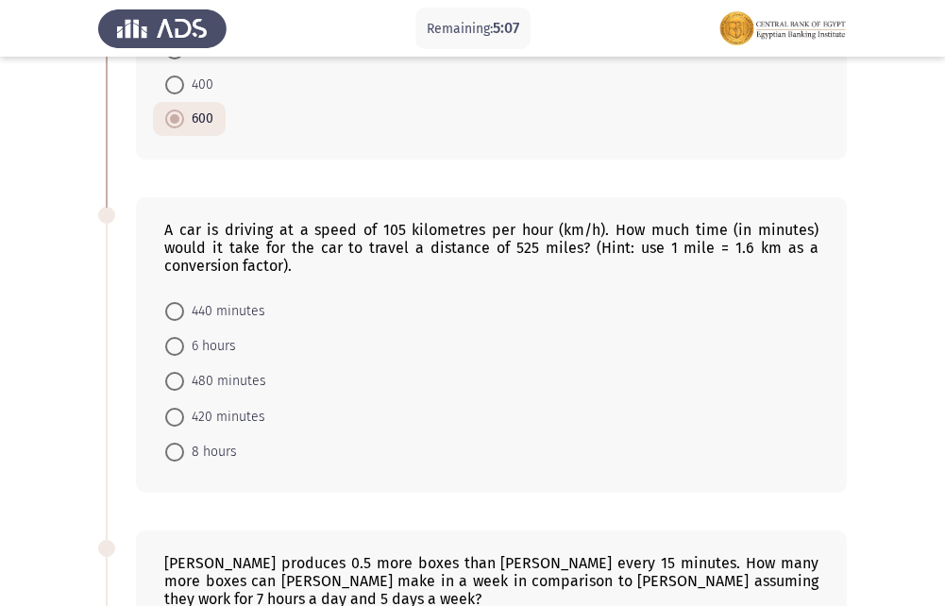
scroll to position [283, 0]
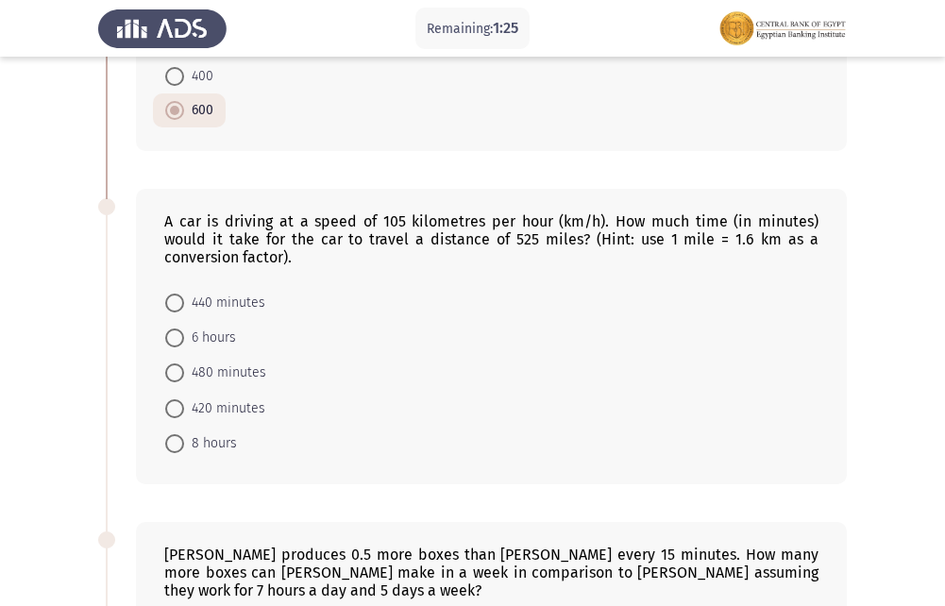
click at [174, 366] on span at bounding box center [174, 373] width 19 height 19
click at [174, 366] on input "480 minutes" at bounding box center [174, 373] width 19 height 19
radio input "true"
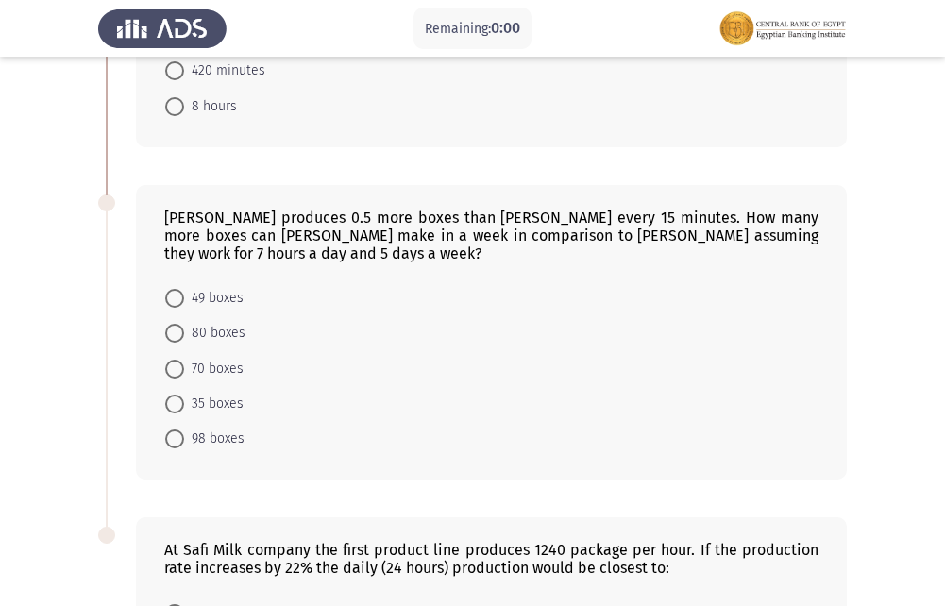
scroll to position [0, 0]
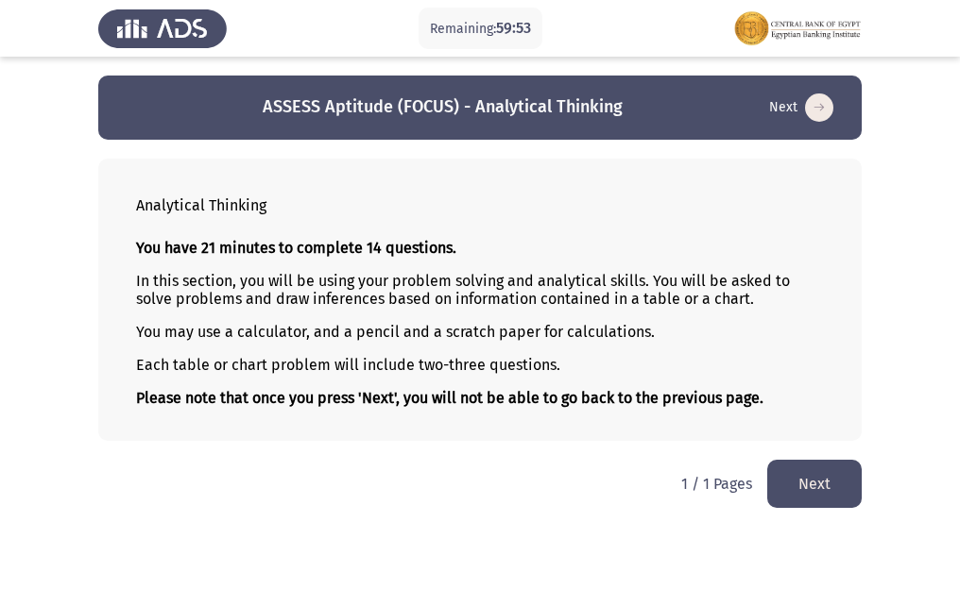
click at [810, 497] on button "Next" at bounding box center [814, 484] width 94 height 48
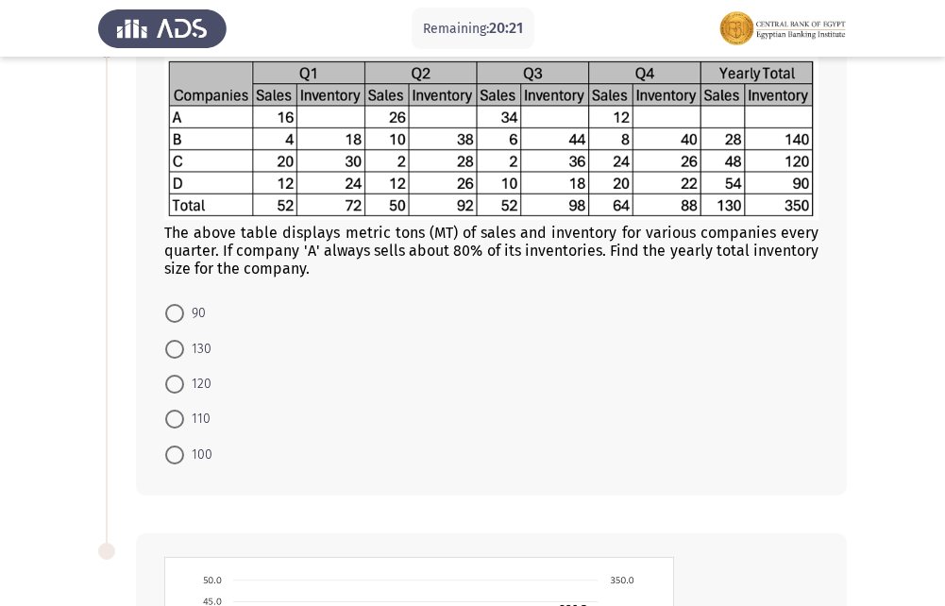
scroll to position [94, 0]
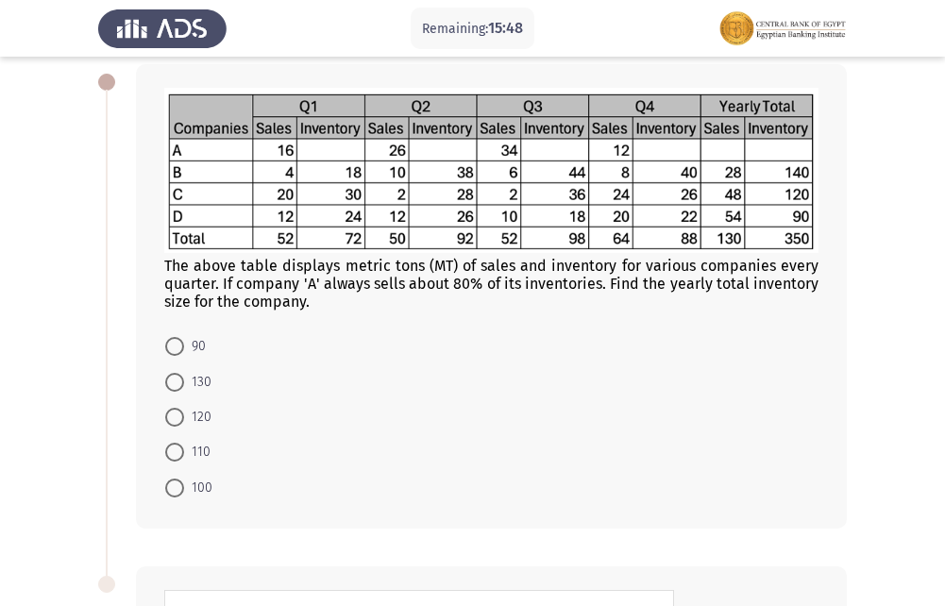
click at [178, 420] on span at bounding box center [174, 417] width 19 height 19
click at [178, 420] on input "120" at bounding box center [174, 417] width 19 height 19
radio input "true"
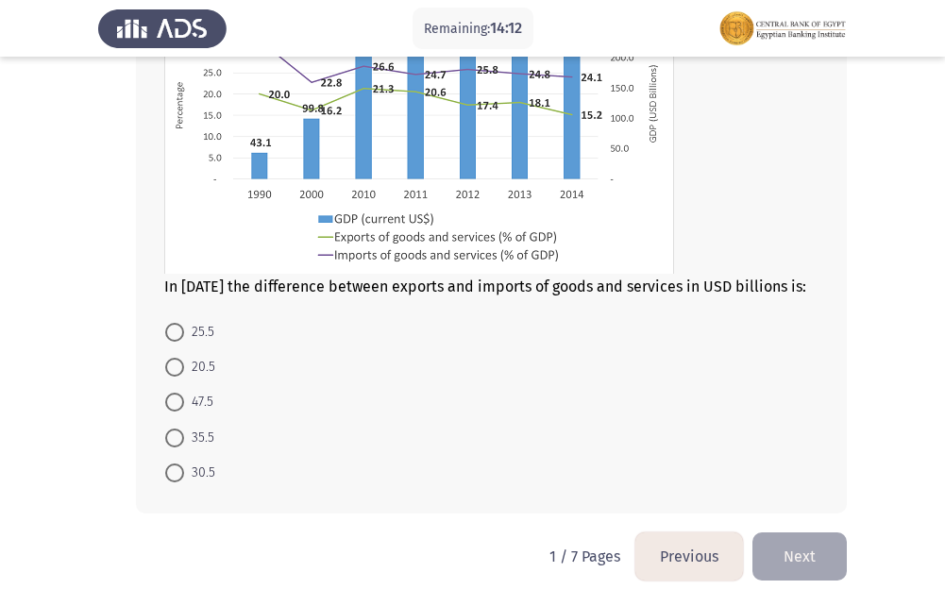
scroll to position [741, 0]
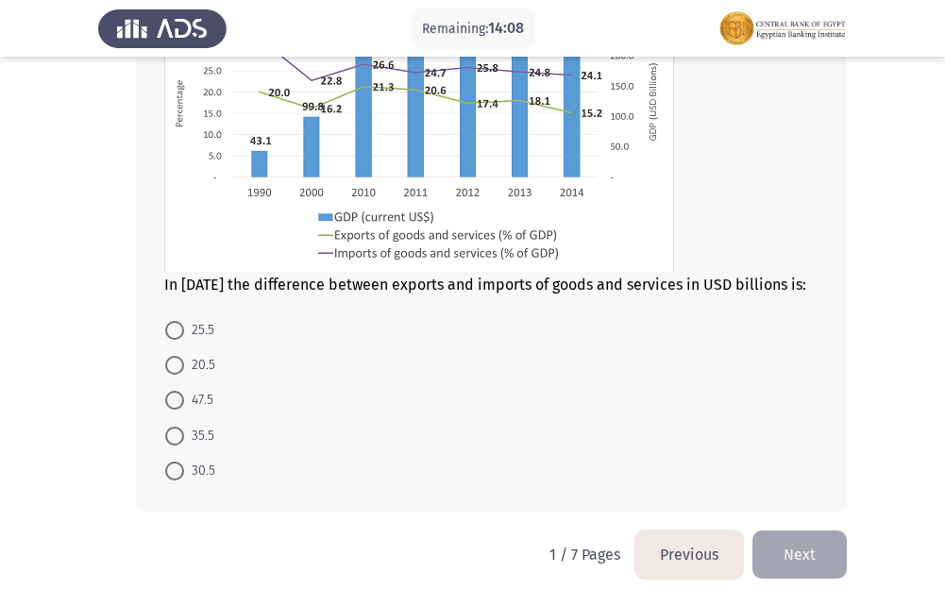
click at [171, 471] on span at bounding box center [174, 471] width 19 height 19
click at [171, 471] on input "30.5" at bounding box center [174, 471] width 19 height 19
radio input "true"
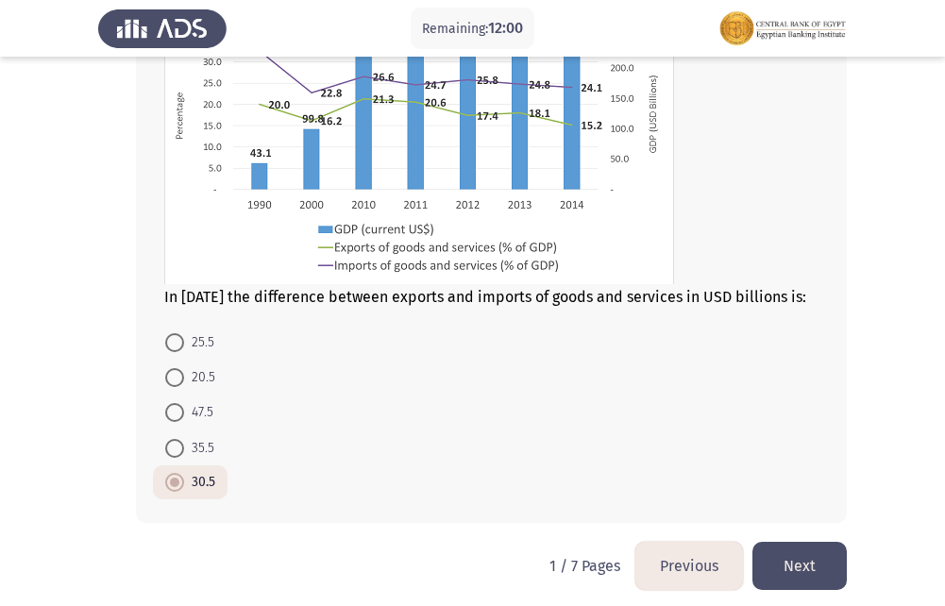
scroll to position [740, 0]
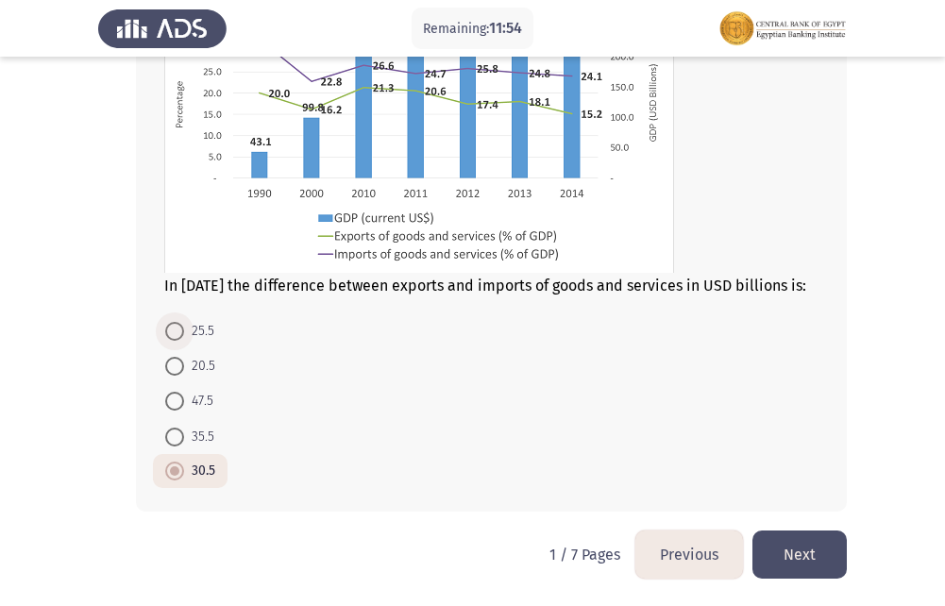
click at [174, 335] on span at bounding box center [174, 331] width 19 height 19
click at [174, 335] on input "25.5" at bounding box center [174, 331] width 19 height 19
radio input "true"
click at [174, 335] on span at bounding box center [174, 331] width 19 height 19
click at [174, 335] on input "25.5" at bounding box center [174, 331] width 19 height 19
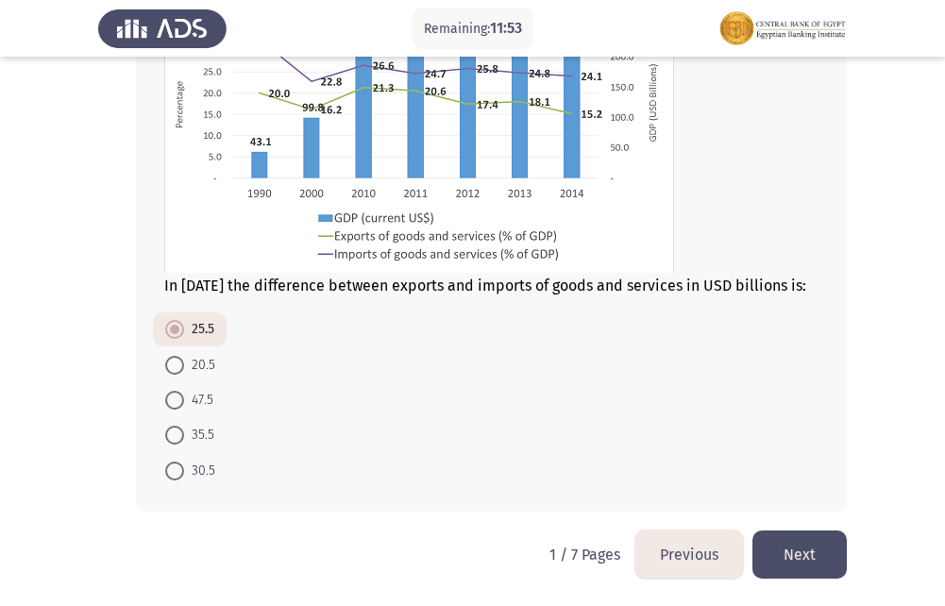
click at [808, 551] on button "Next" at bounding box center [800, 555] width 94 height 48
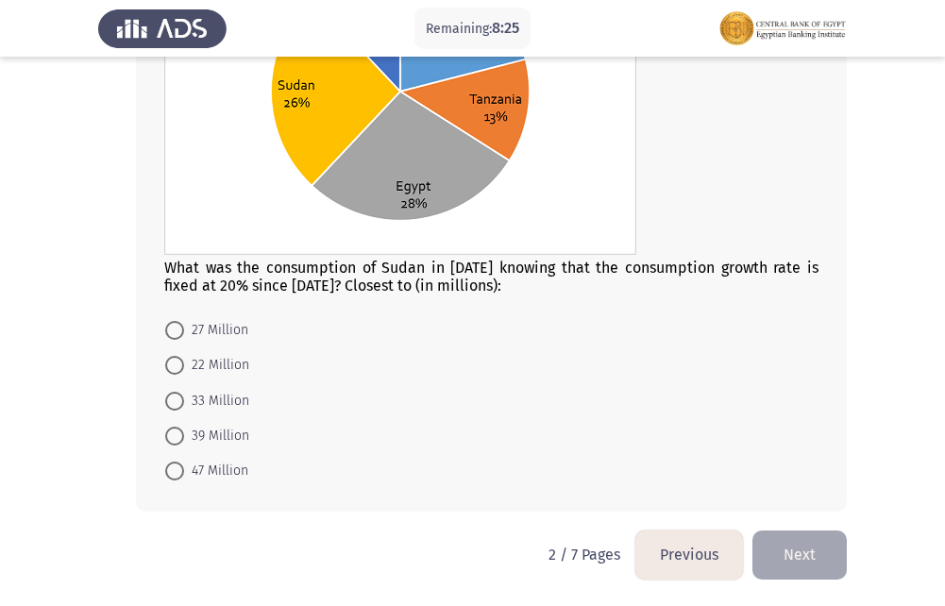
scroll to position [870, 0]
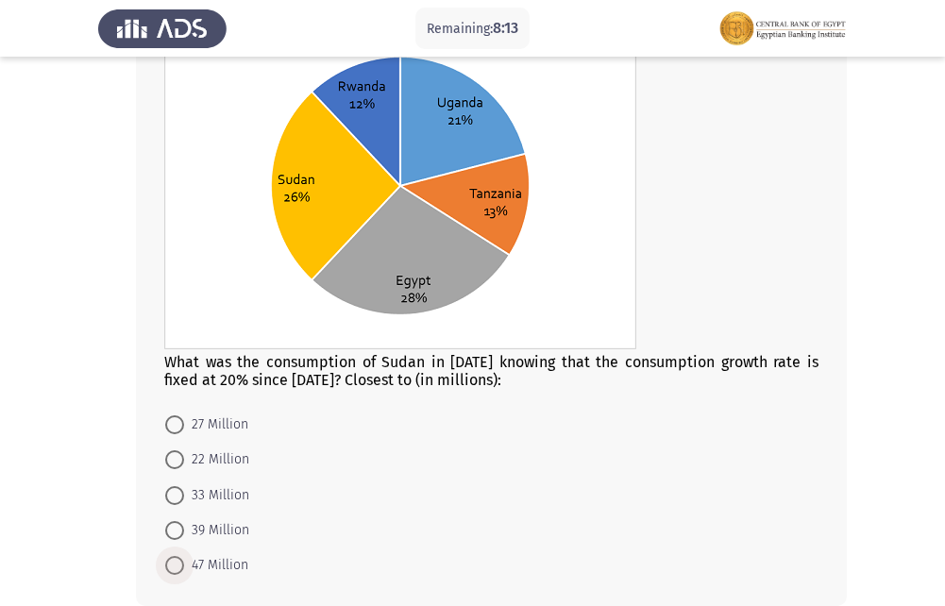
click at [176, 567] on span at bounding box center [174, 565] width 19 height 19
click at [176, 567] on input "47 Million" at bounding box center [174, 565] width 19 height 19
radio input "true"
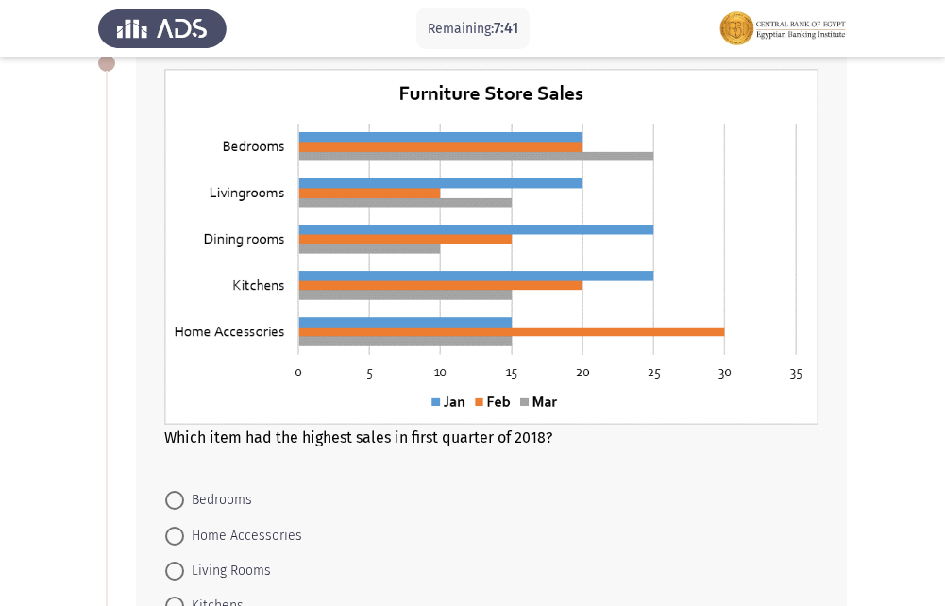
scroll to position [208, 0]
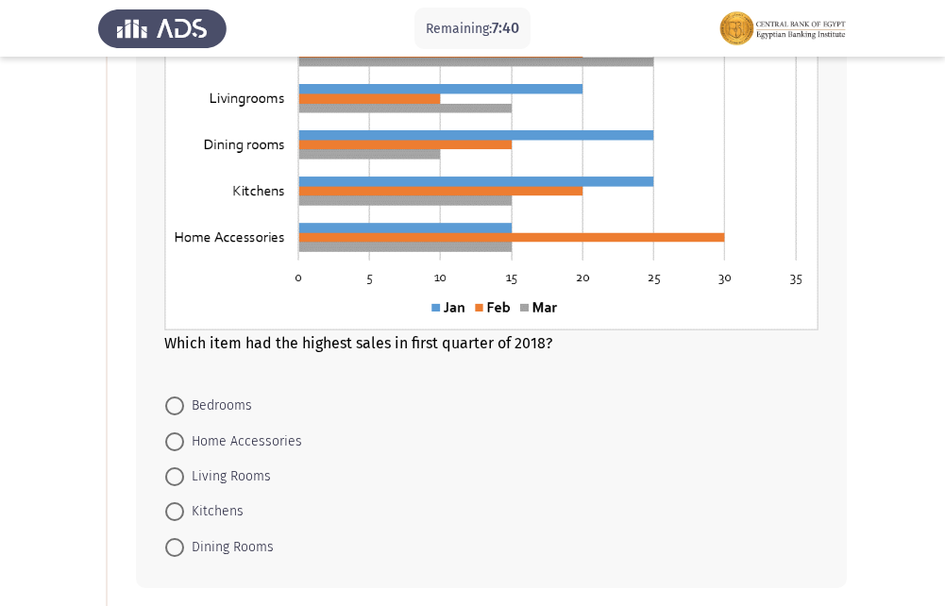
click at [181, 433] on span at bounding box center [174, 442] width 19 height 19
click at [181, 433] on input "Home Accessories" at bounding box center [174, 442] width 19 height 19
radio input "true"
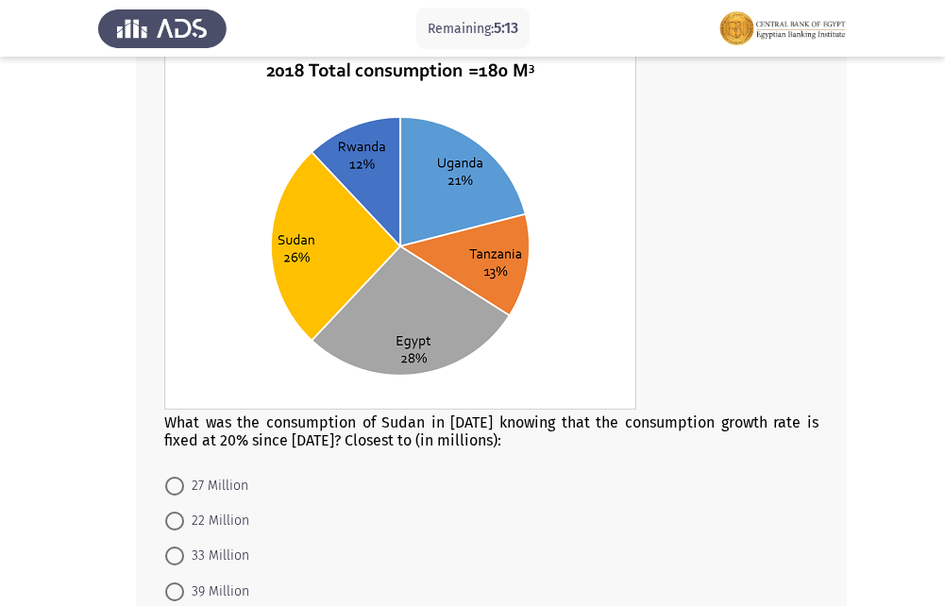
scroll to position [962, 0]
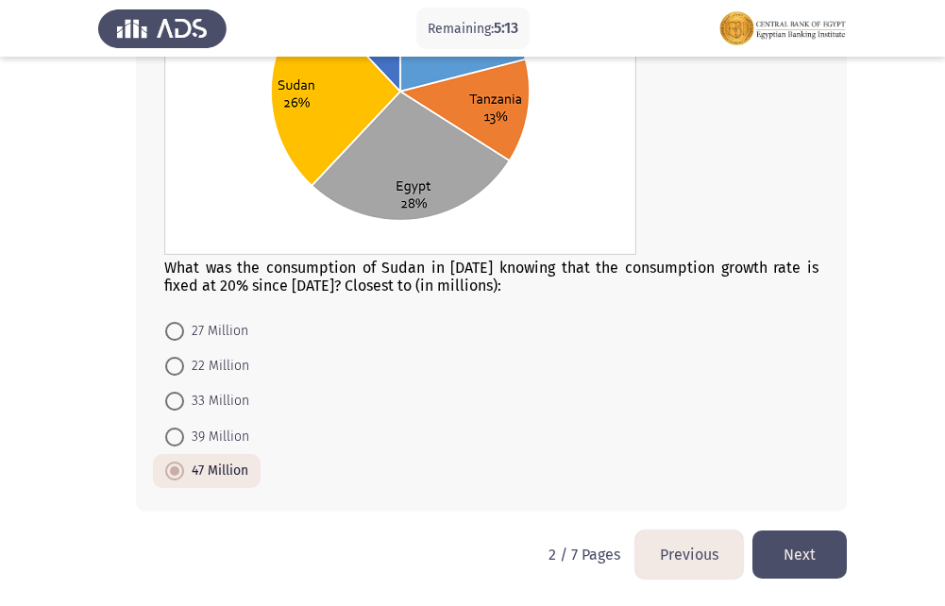
click at [808, 553] on button "Next" at bounding box center [800, 555] width 94 height 48
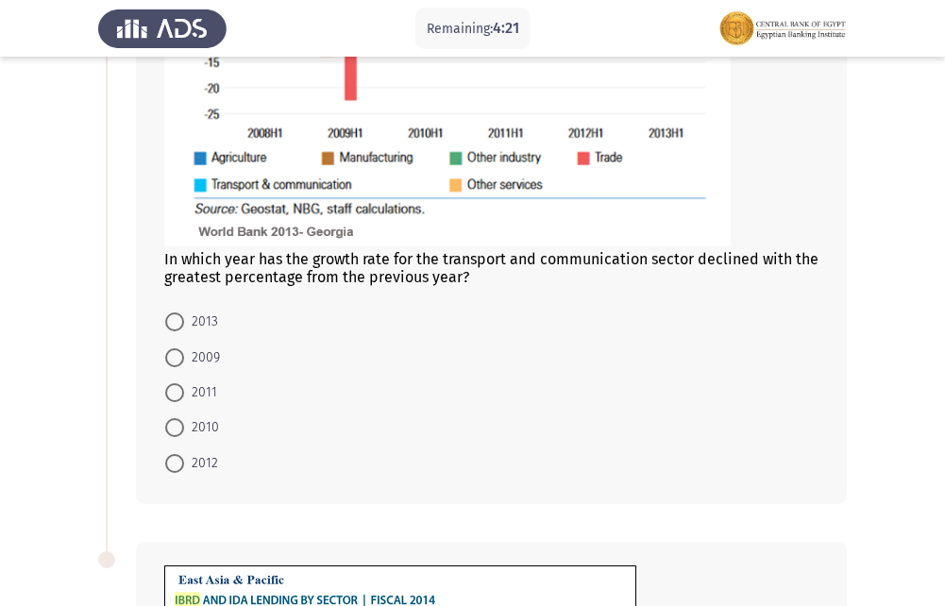
scroll to position [472, 0]
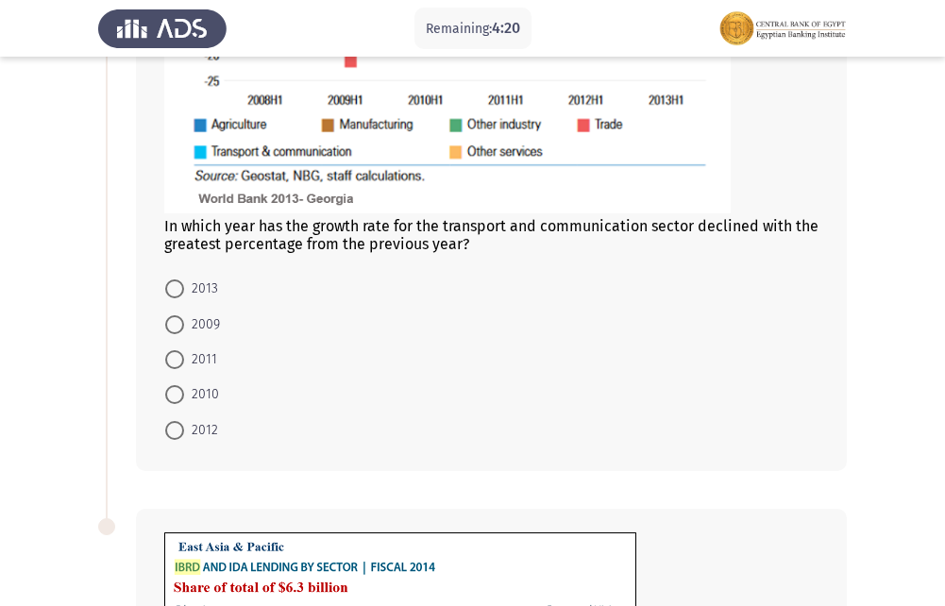
click at [175, 390] on span at bounding box center [174, 394] width 19 height 19
click at [175, 390] on input "2010" at bounding box center [174, 394] width 19 height 19
radio input "true"
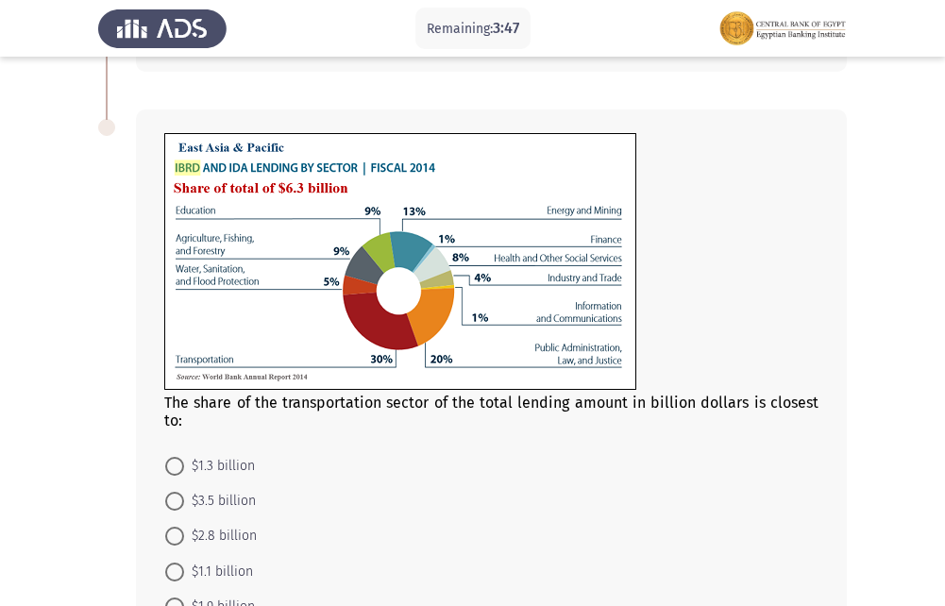
scroll to position [911, 0]
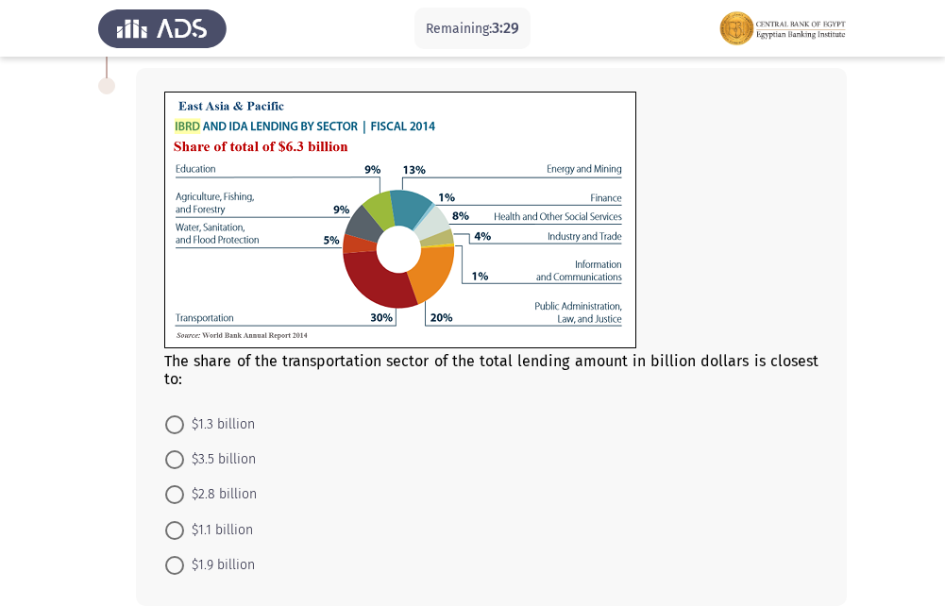
click at [176, 568] on span at bounding box center [174, 565] width 19 height 19
click at [176, 568] on input "$1.9 billion" at bounding box center [174, 565] width 19 height 19
radio input "true"
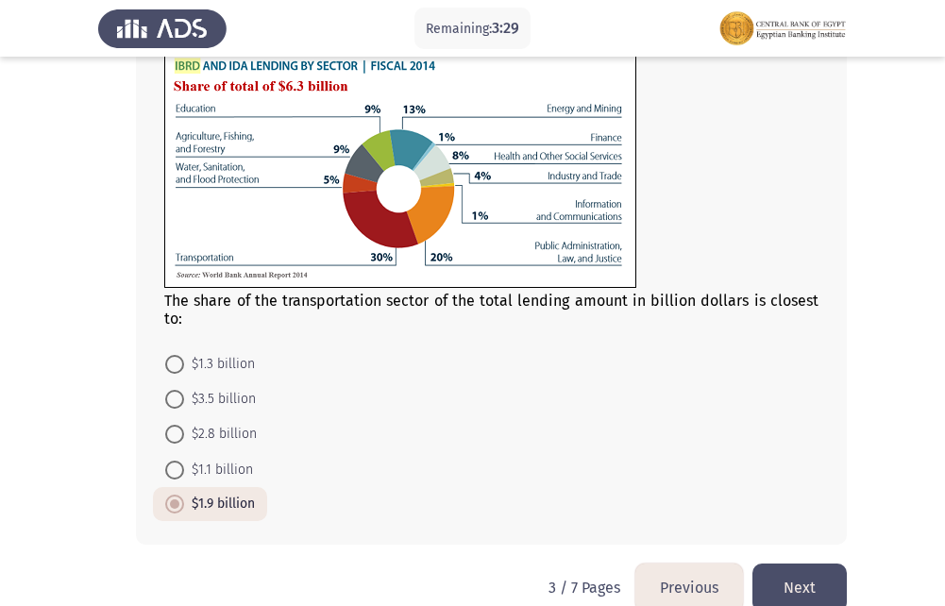
scroll to position [1005, 0]
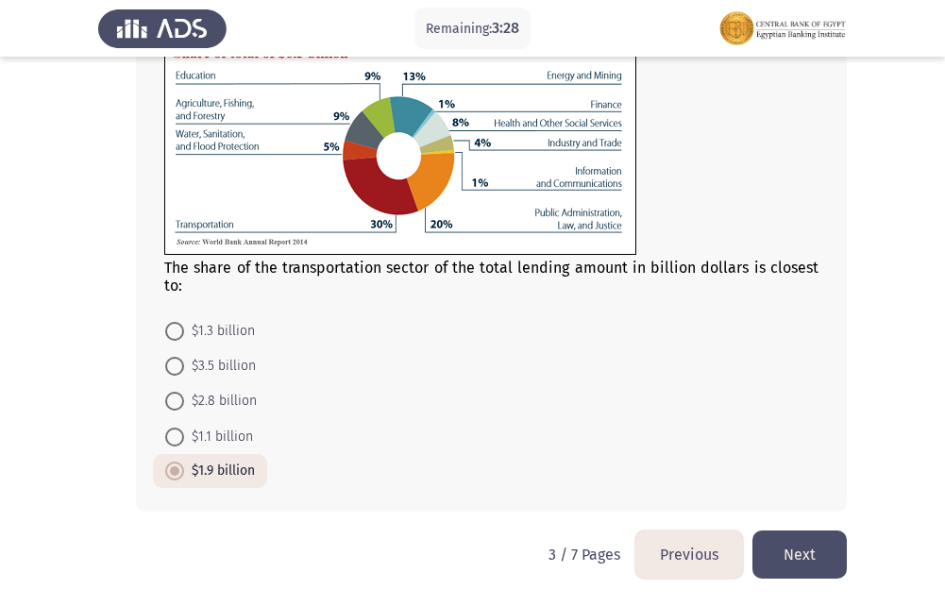
click at [828, 541] on button "Next" at bounding box center [800, 555] width 94 height 48
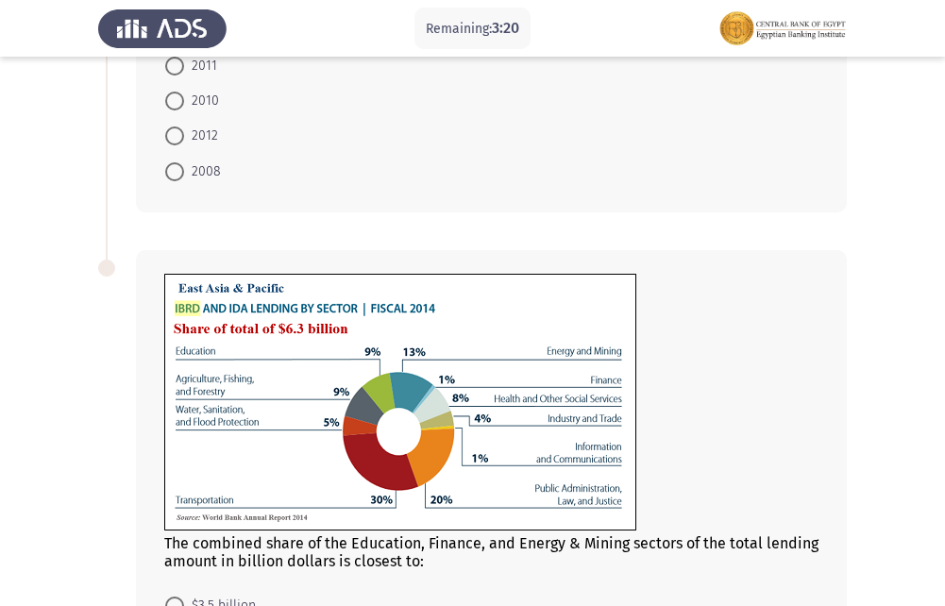
scroll to position [756, 0]
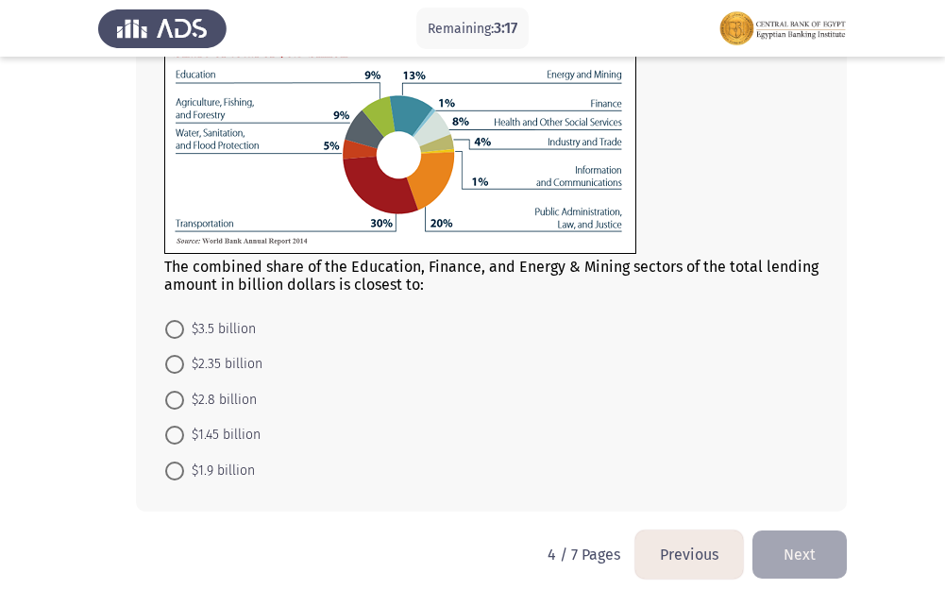
click at [175, 472] on span at bounding box center [174, 471] width 19 height 19
click at [175, 472] on input "$1.9 billion" at bounding box center [174, 471] width 19 height 19
radio input "true"
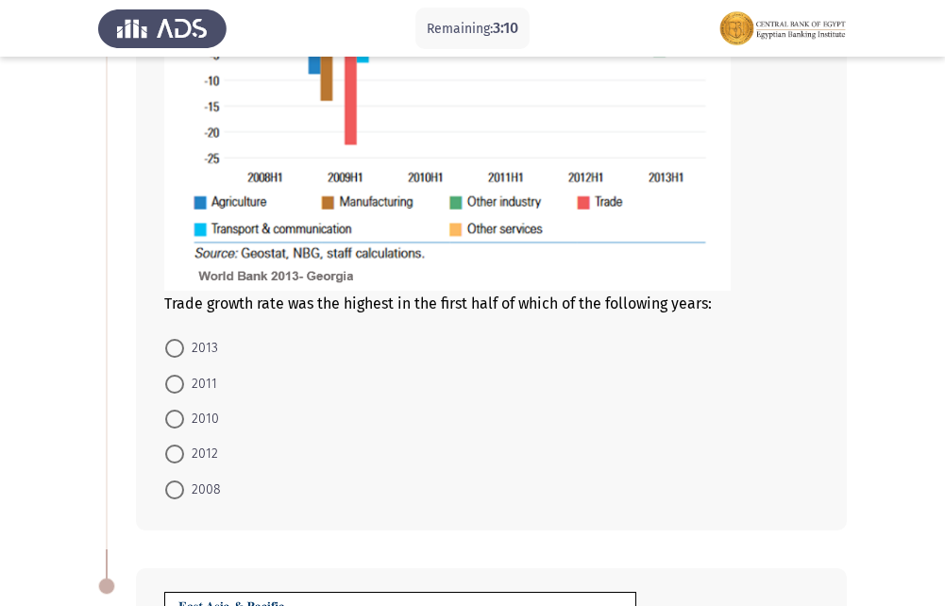
scroll to position [421, 0]
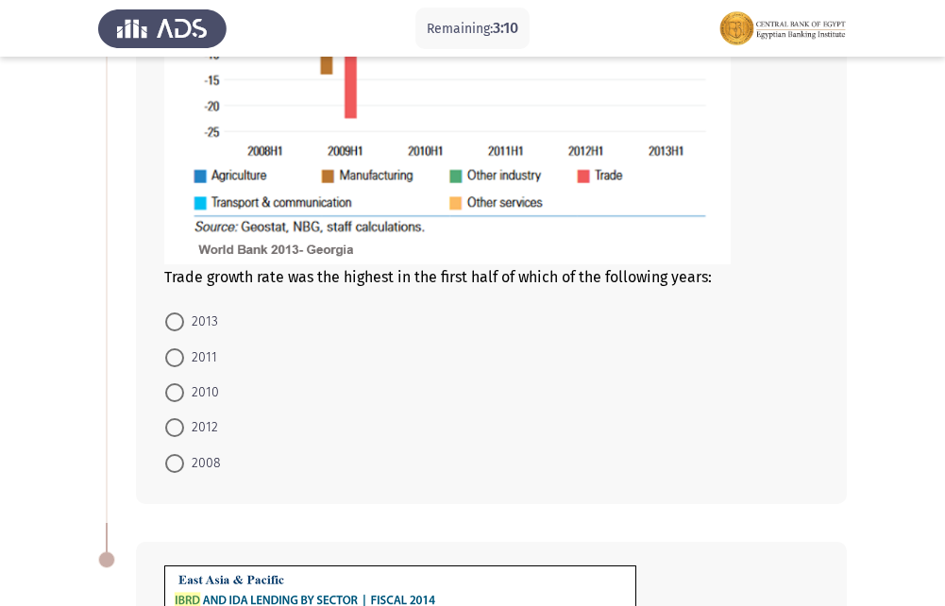
click at [179, 397] on span at bounding box center [174, 392] width 19 height 19
click at [179, 397] on input "2010" at bounding box center [174, 392] width 19 height 19
radio input "true"
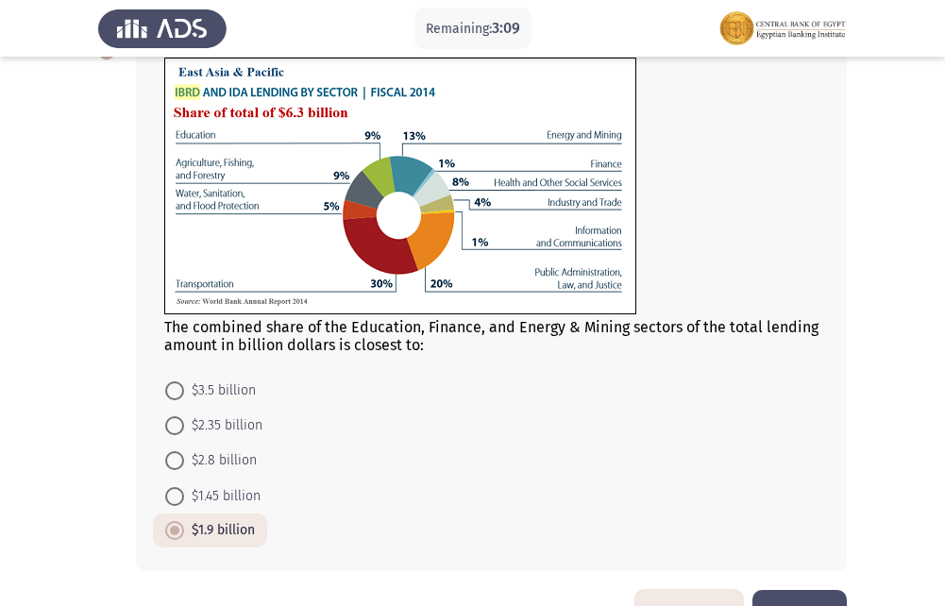
scroll to position [987, 0]
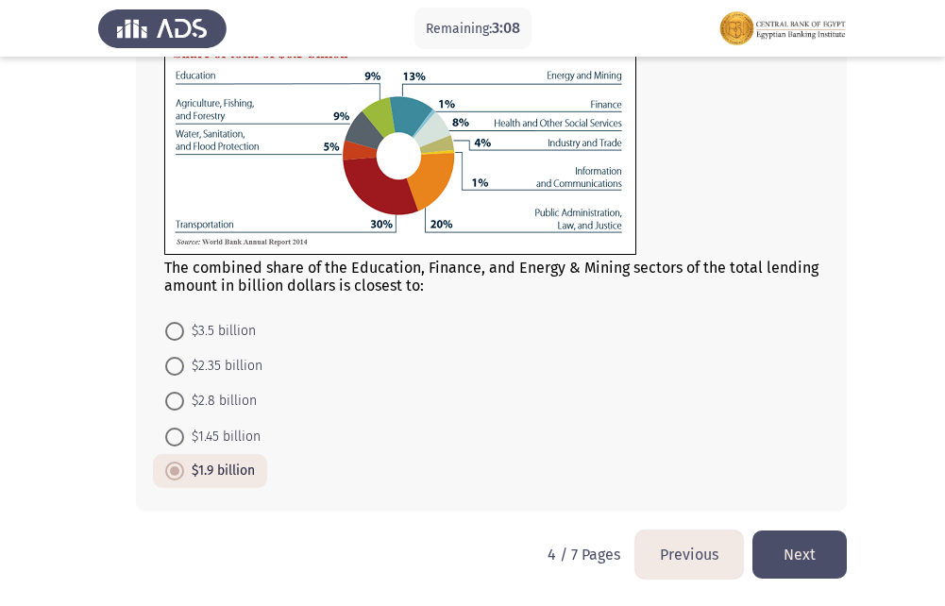
click at [834, 560] on button "Next" at bounding box center [800, 555] width 94 height 48
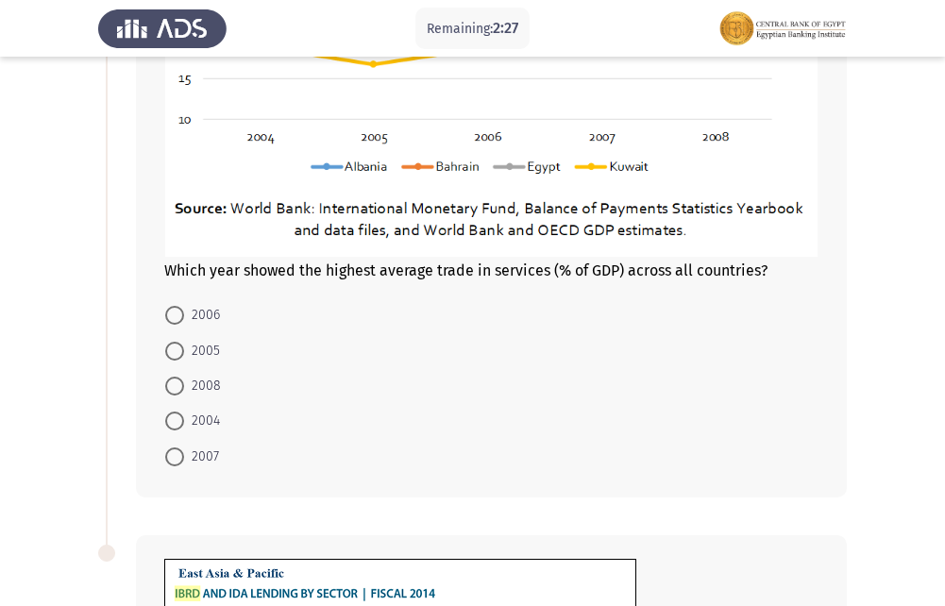
scroll to position [472, 0]
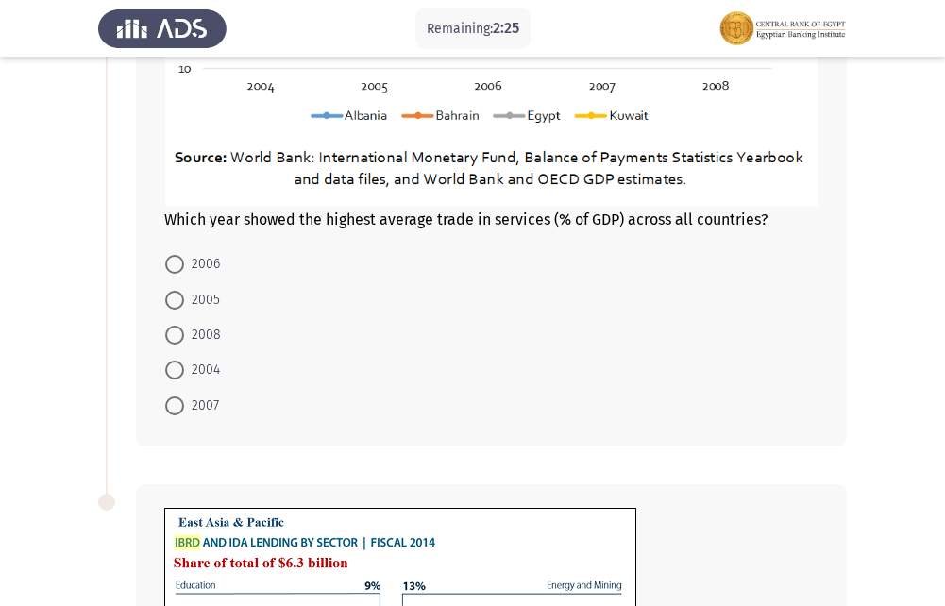
click at [179, 408] on span at bounding box center [174, 406] width 19 height 19
click at [179, 408] on input "2007" at bounding box center [174, 406] width 19 height 19
radio input "true"
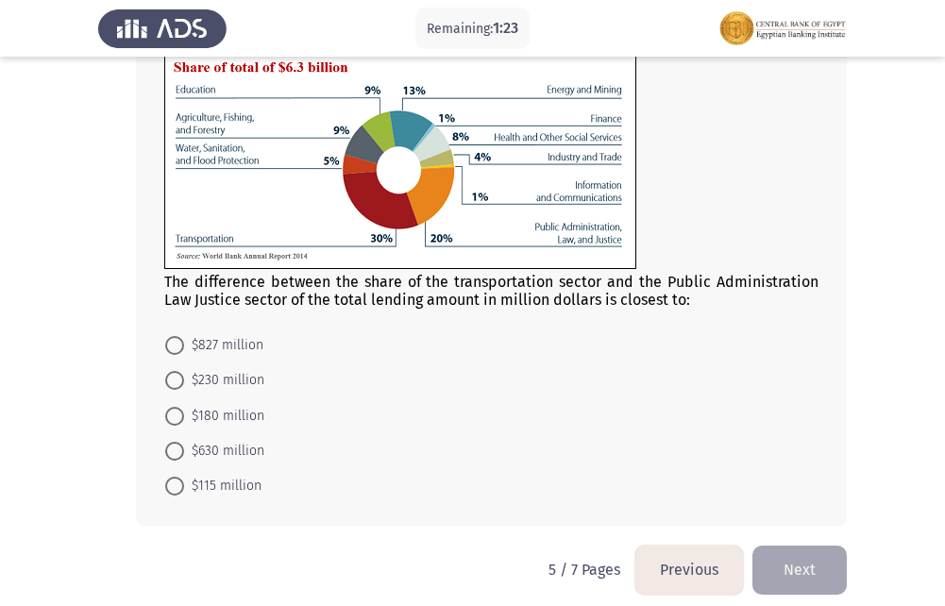
scroll to position [981, 0]
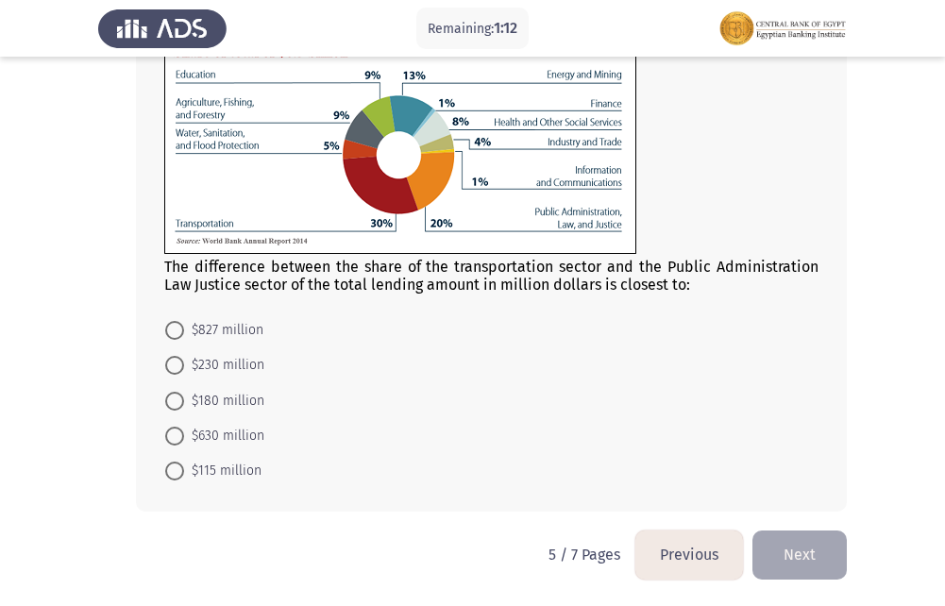
click at [177, 435] on span at bounding box center [174, 436] width 19 height 19
click at [177, 435] on input "$630 million" at bounding box center [174, 436] width 19 height 19
radio input "true"
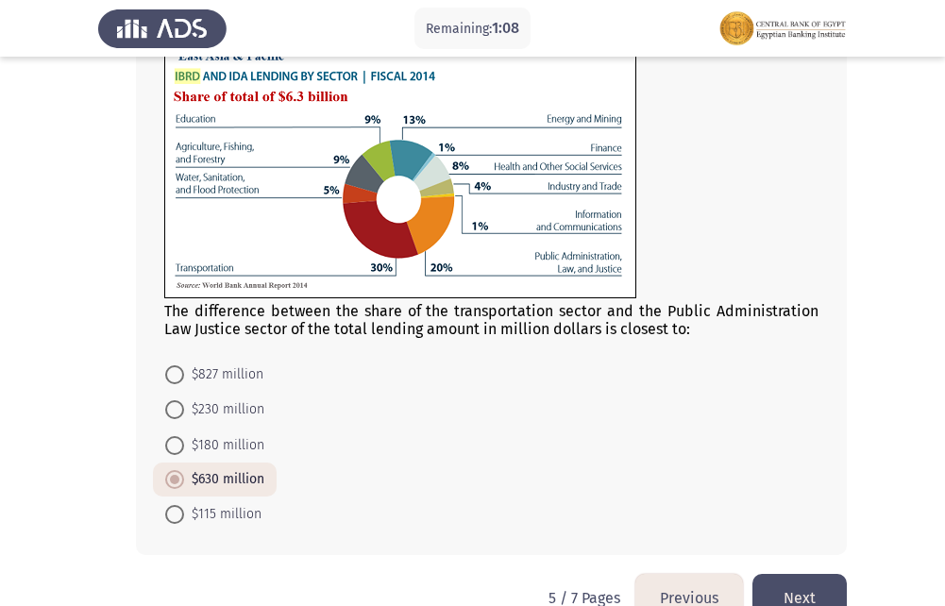
scroll to position [980, 0]
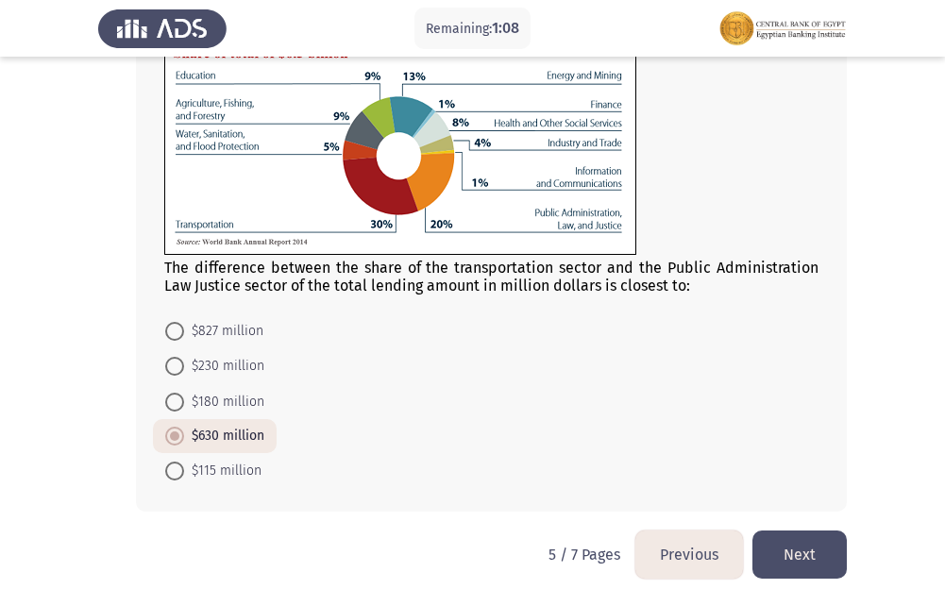
click at [785, 551] on button "Next" at bounding box center [800, 555] width 94 height 48
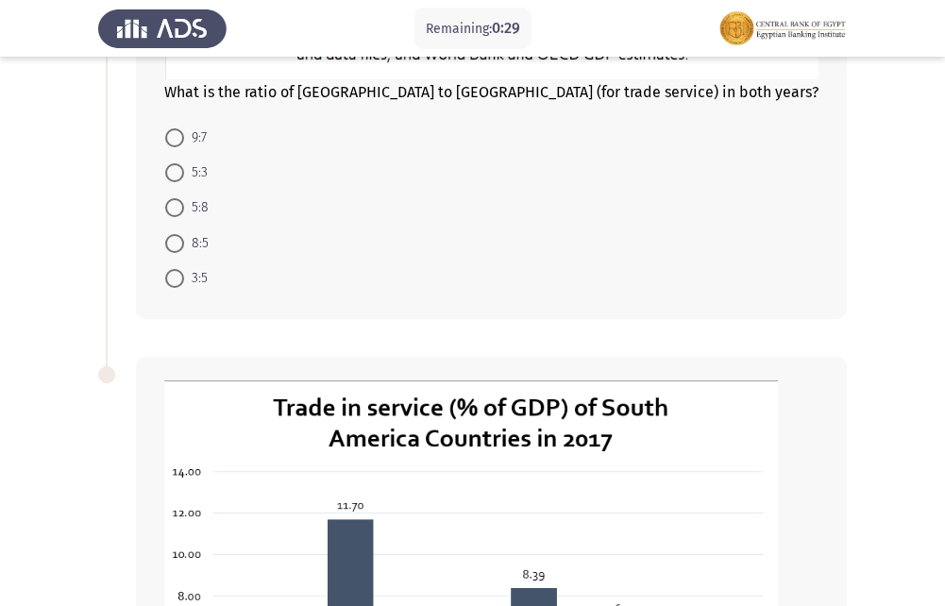
scroll to position [567, 0]
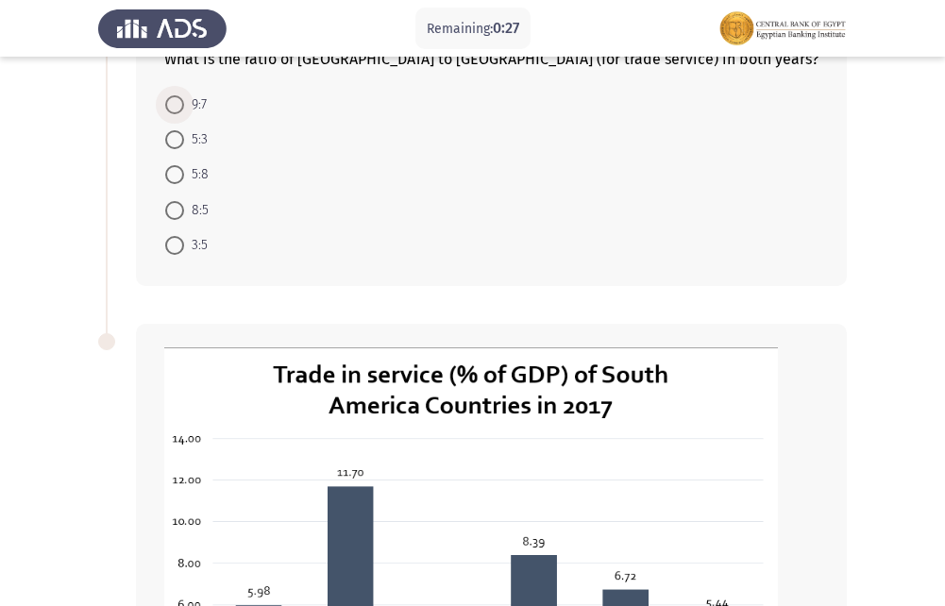
click at [168, 109] on span at bounding box center [174, 104] width 19 height 19
click at [168, 109] on input "9:7" at bounding box center [174, 104] width 19 height 19
radio input "true"
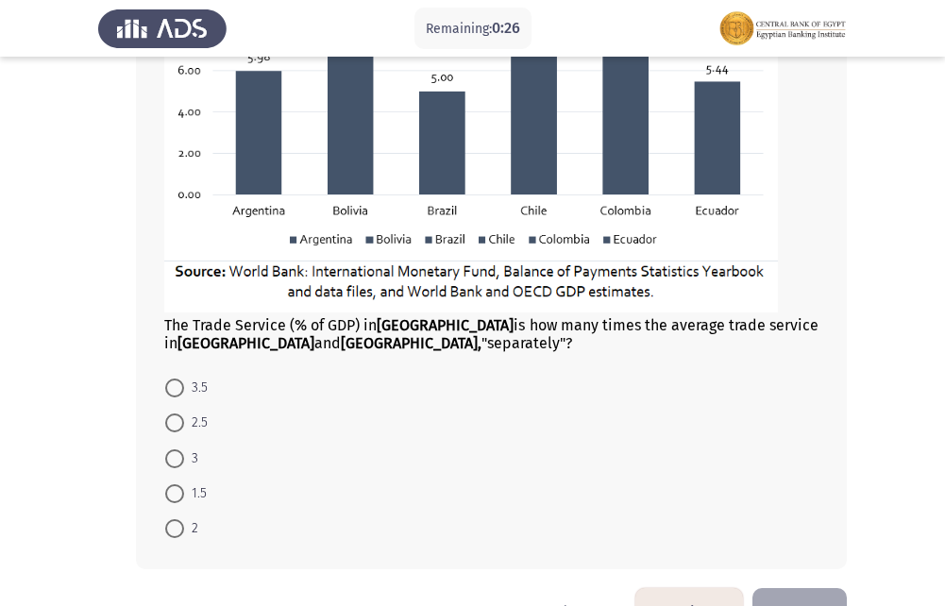
scroll to position [1133, 0]
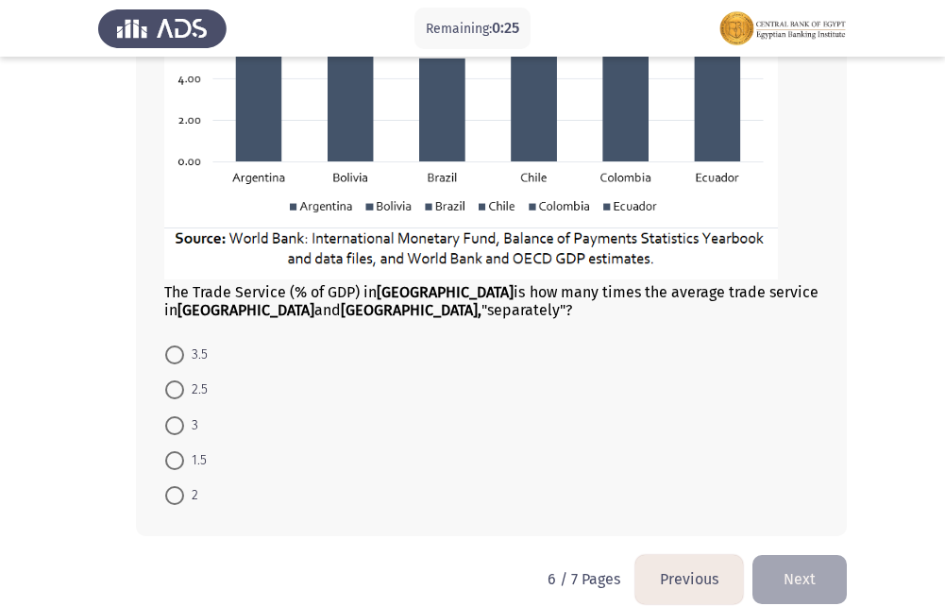
click at [173, 392] on span at bounding box center [174, 390] width 19 height 19
click at [173, 392] on input "2.5" at bounding box center [174, 390] width 19 height 19
radio input "true"
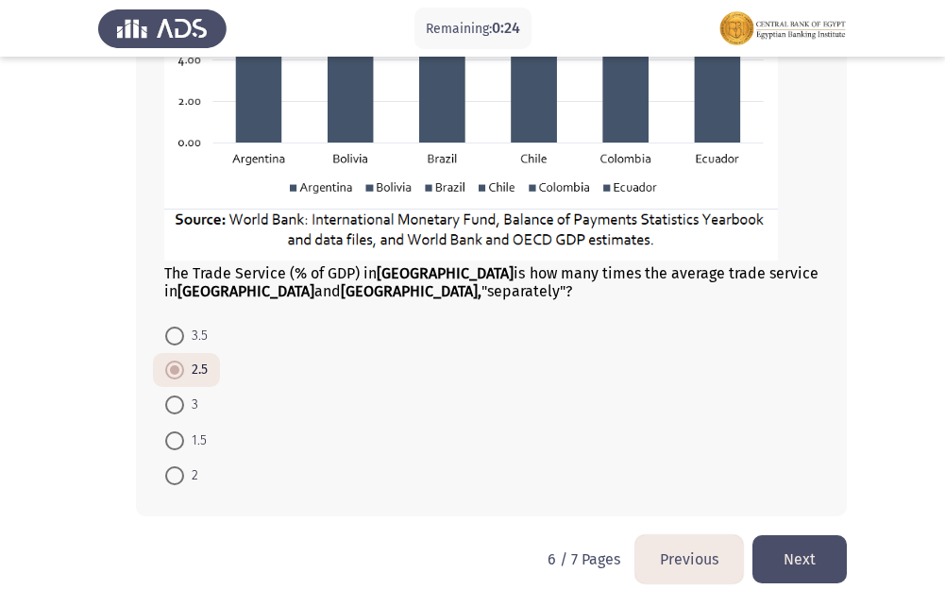
scroll to position [1157, 0]
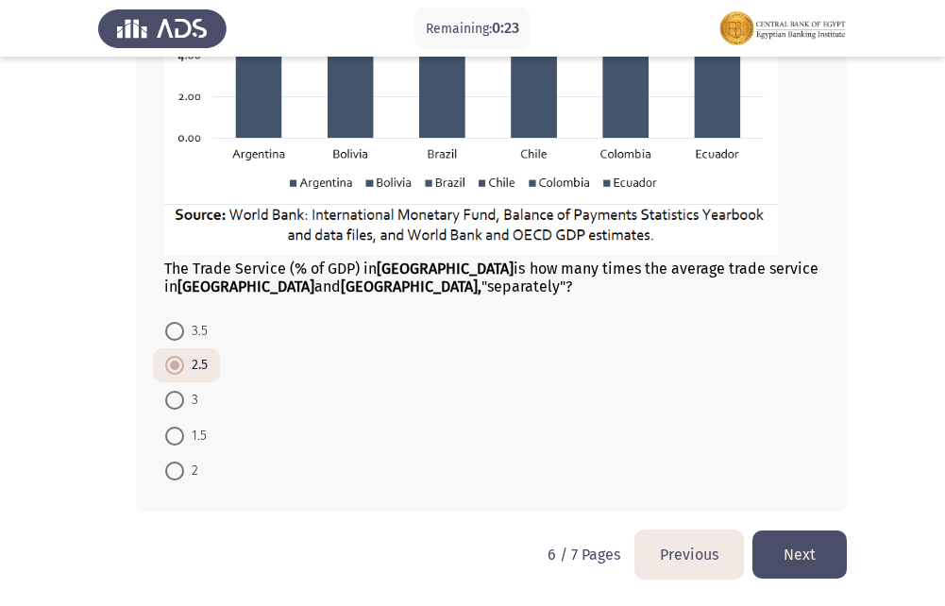
click at [774, 551] on button "Next" at bounding box center [800, 555] width 94 height 48
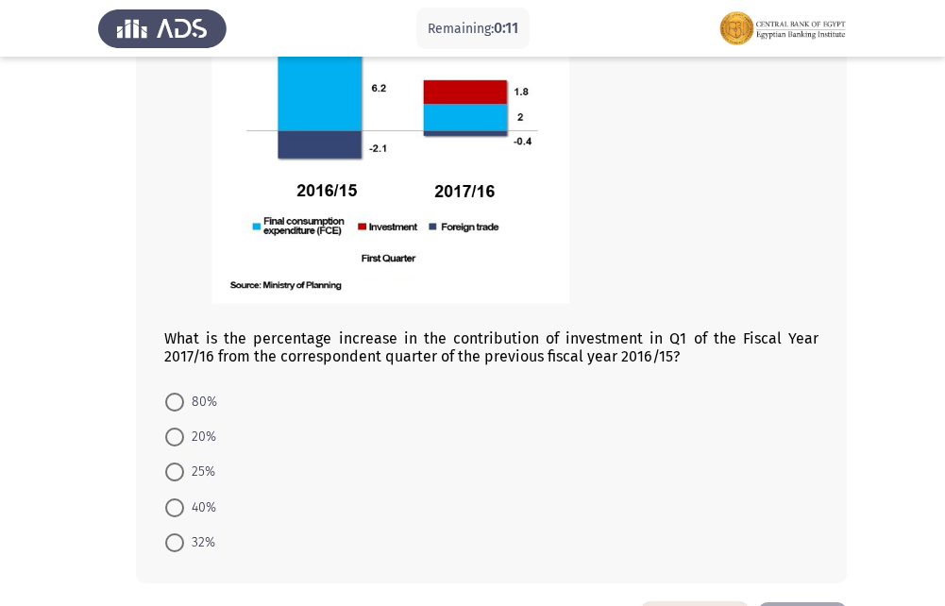
scroll to position [1088, 0]
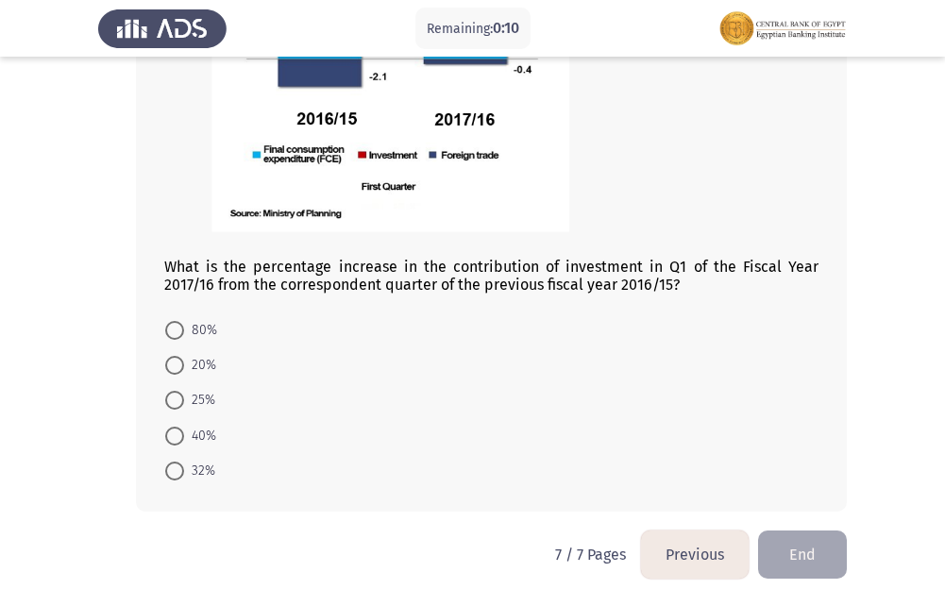
click at [170, 402] on span at bounding box center [174, 400] width 19 height 19
click at [170, 402] on input "25%" at bounding box center [174, 400] width 19 height 19
radio input "true"
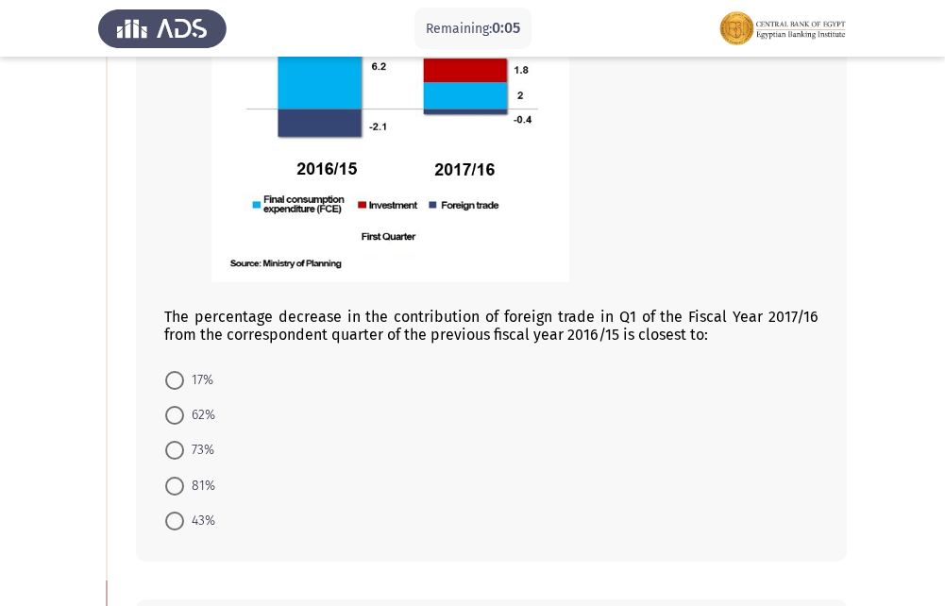
scroll to position [332, 0]
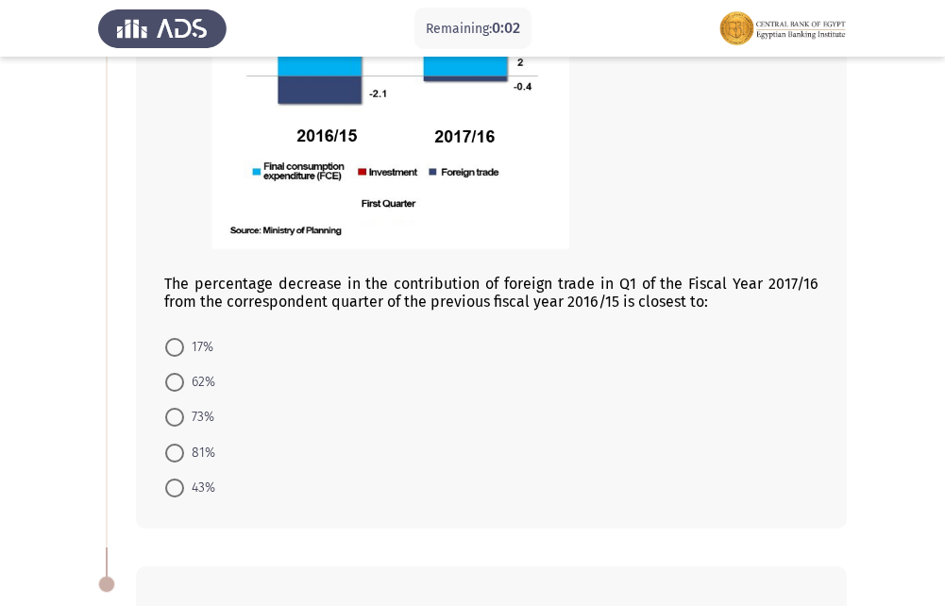
click at [164, 384] on mat-radio-button "62%" at bounding box center [190, 382] width 75 height 35
click at [176, 386] on span at bounding box center [174, 382] width 19 height 19
click at [176, 386] on input "62%" at bounding box center [174, 382] width 19 height 19
radio input "true"
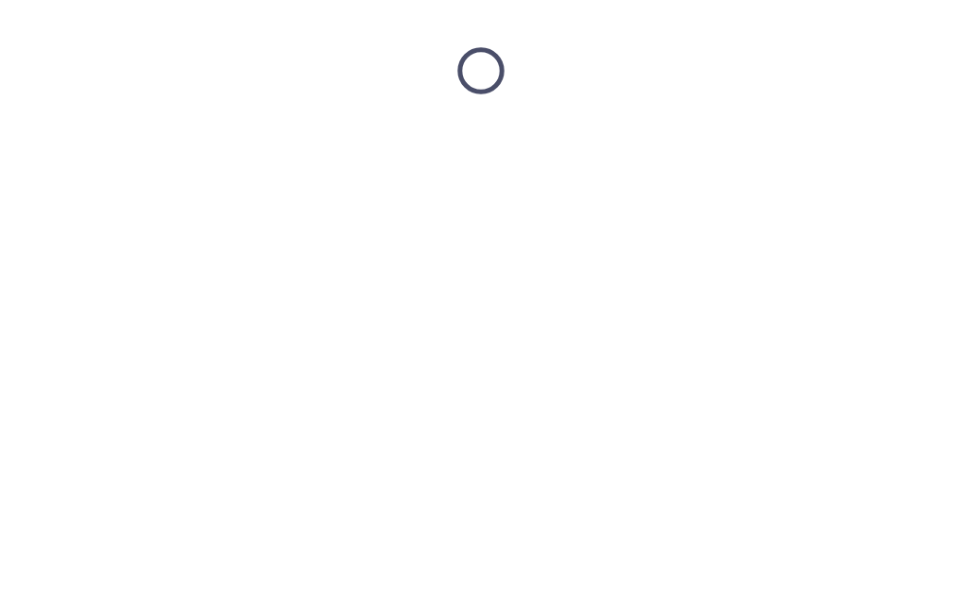
scroll to position [0, 0]
